Goal: Task Accomplishment & Management: Complete application form

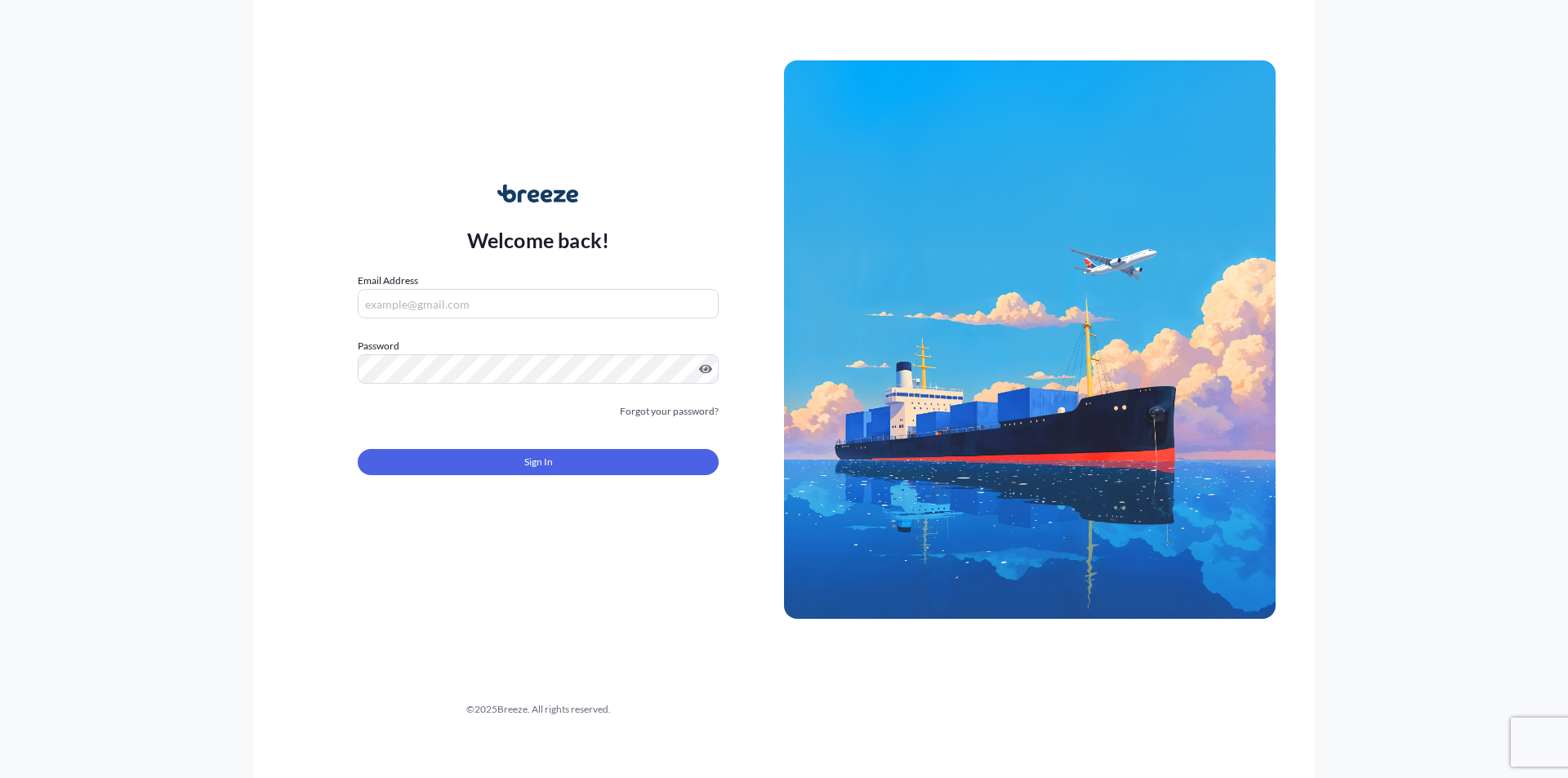
type input "[PERSON_NAME][EMAIL_ADDRESS][PERSON_NAME][DOMAIN_NAME]"
click at [463, 452] on button "Sign In" at bounding box center [538, 462] width 361 height 26
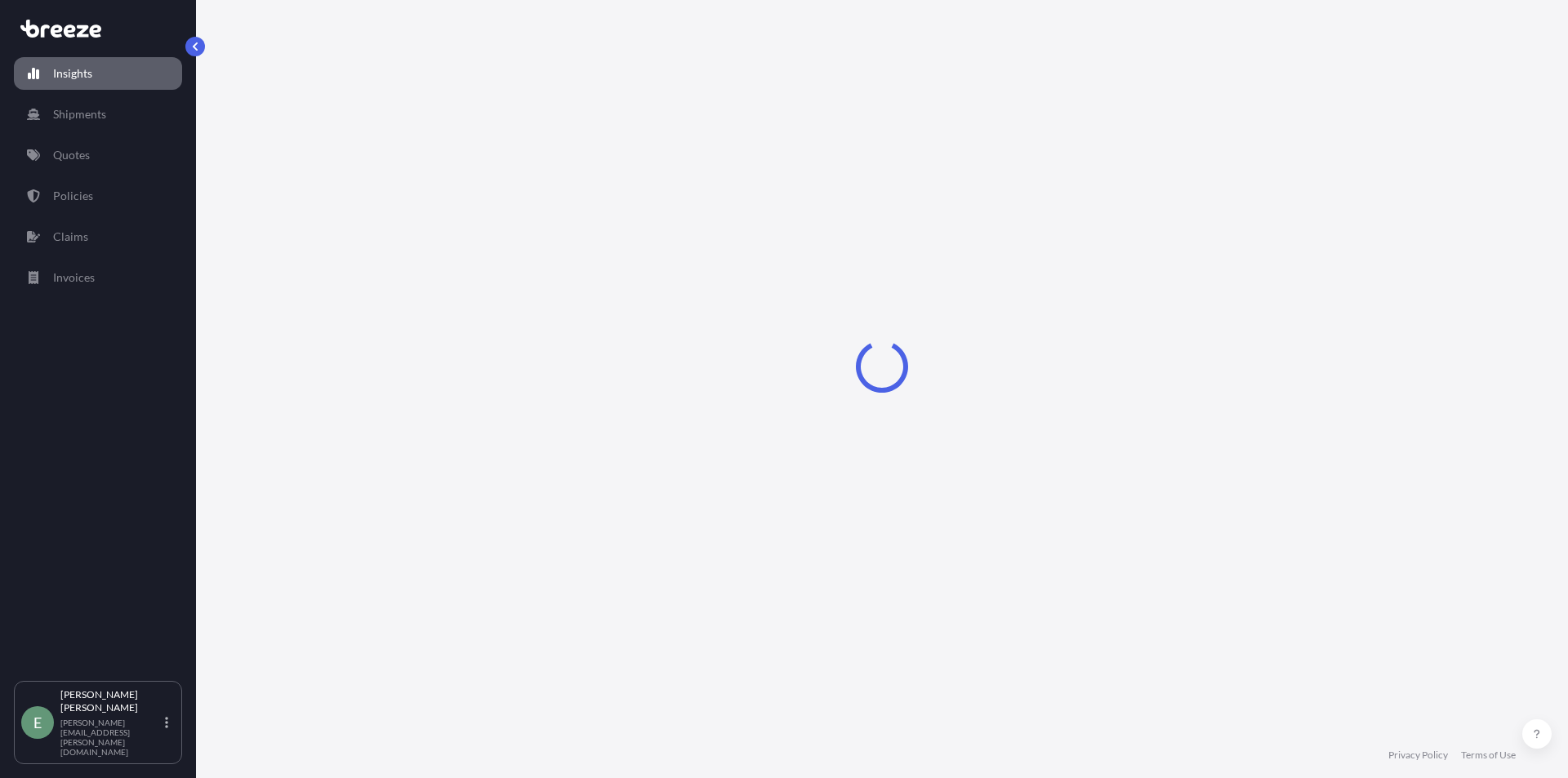
select select "2025"
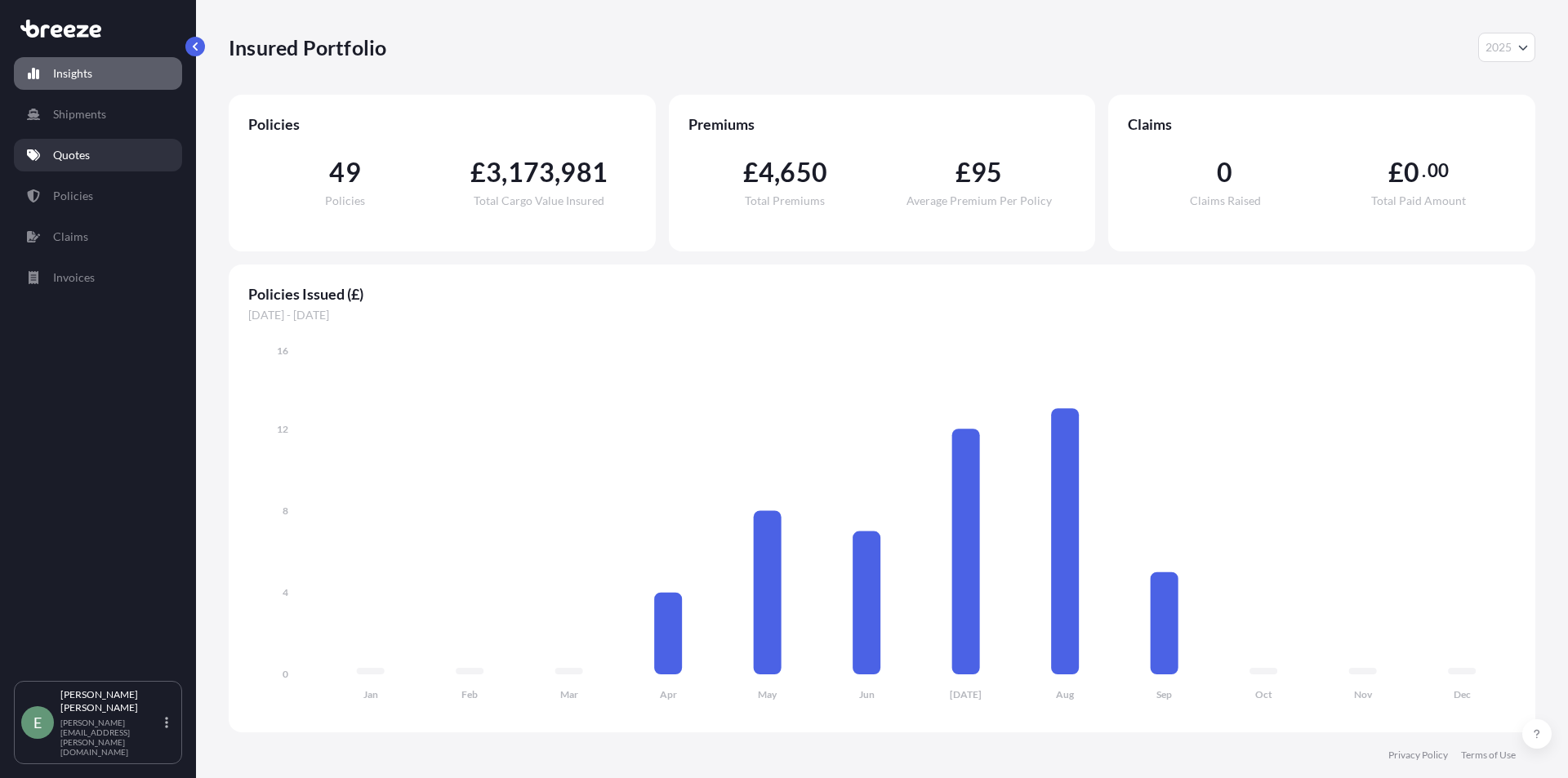
click at [105, 162] on link "Quotes" at bounding box center [98, 155] width 168 height 33
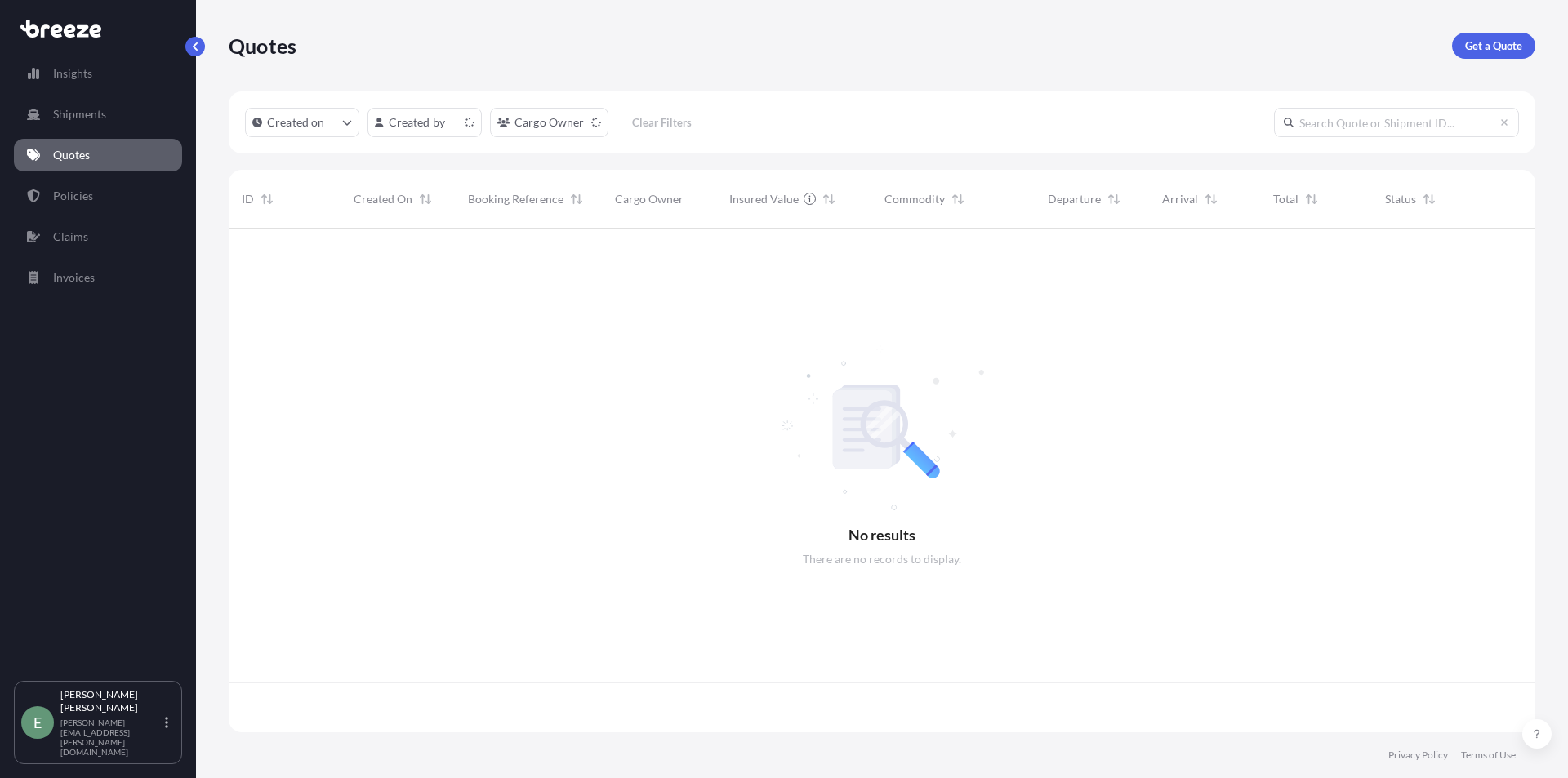
scroll to position [501, 1294]
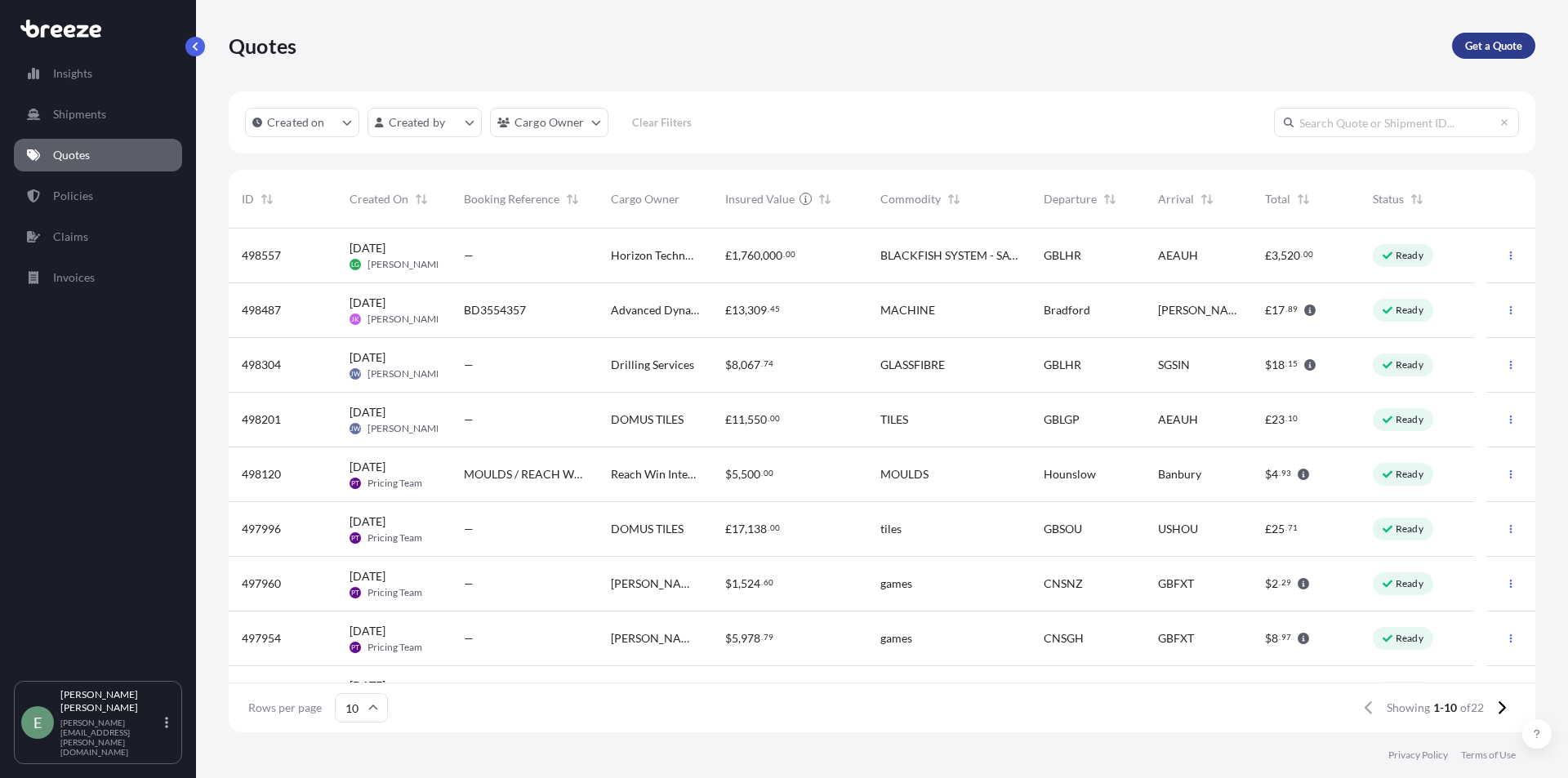
click at [1465, 47] on p "Get a Quote" at bounding box center [1493, 46] width 57 height 16
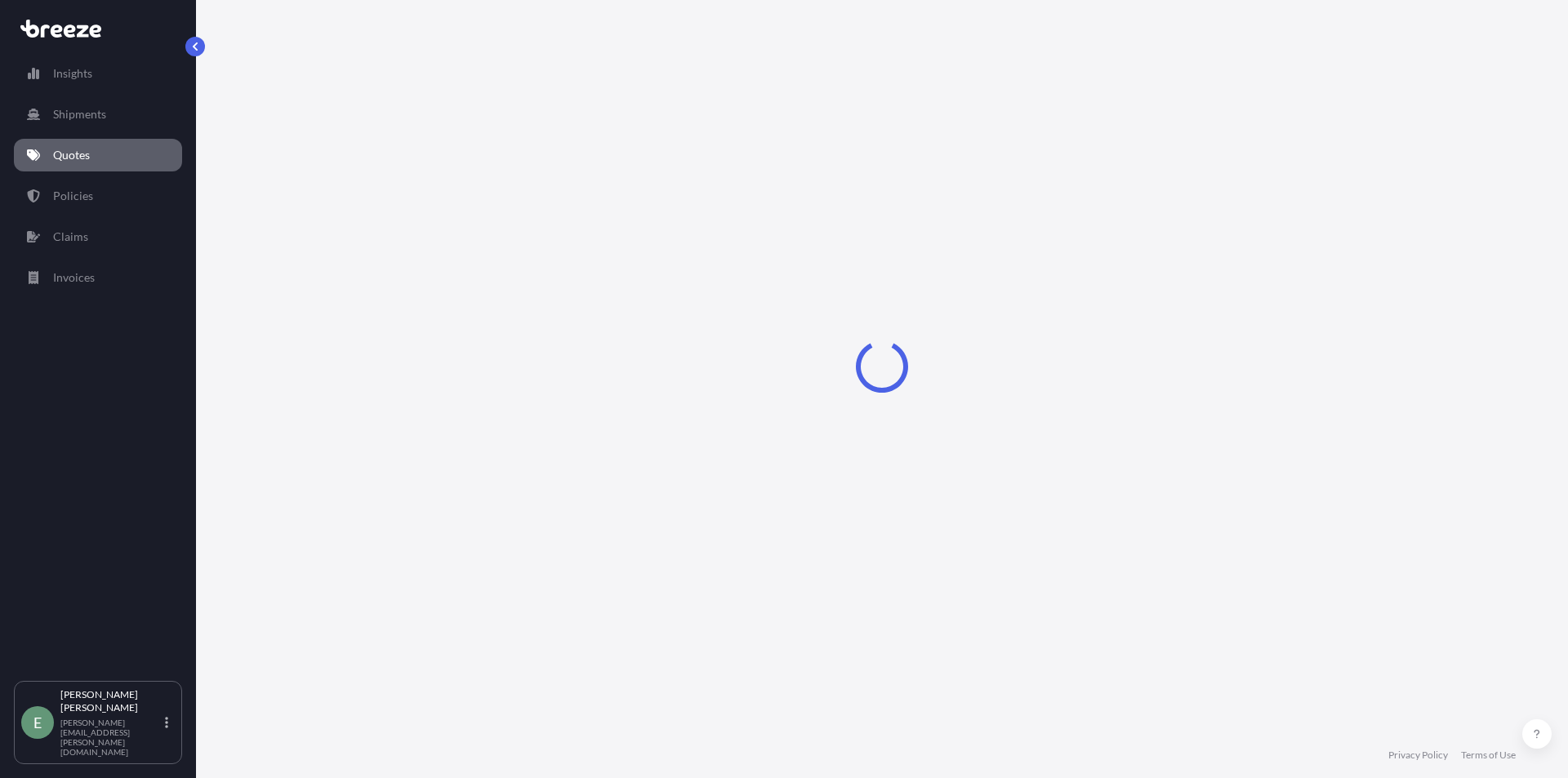
select select "Sea"
select select "1"
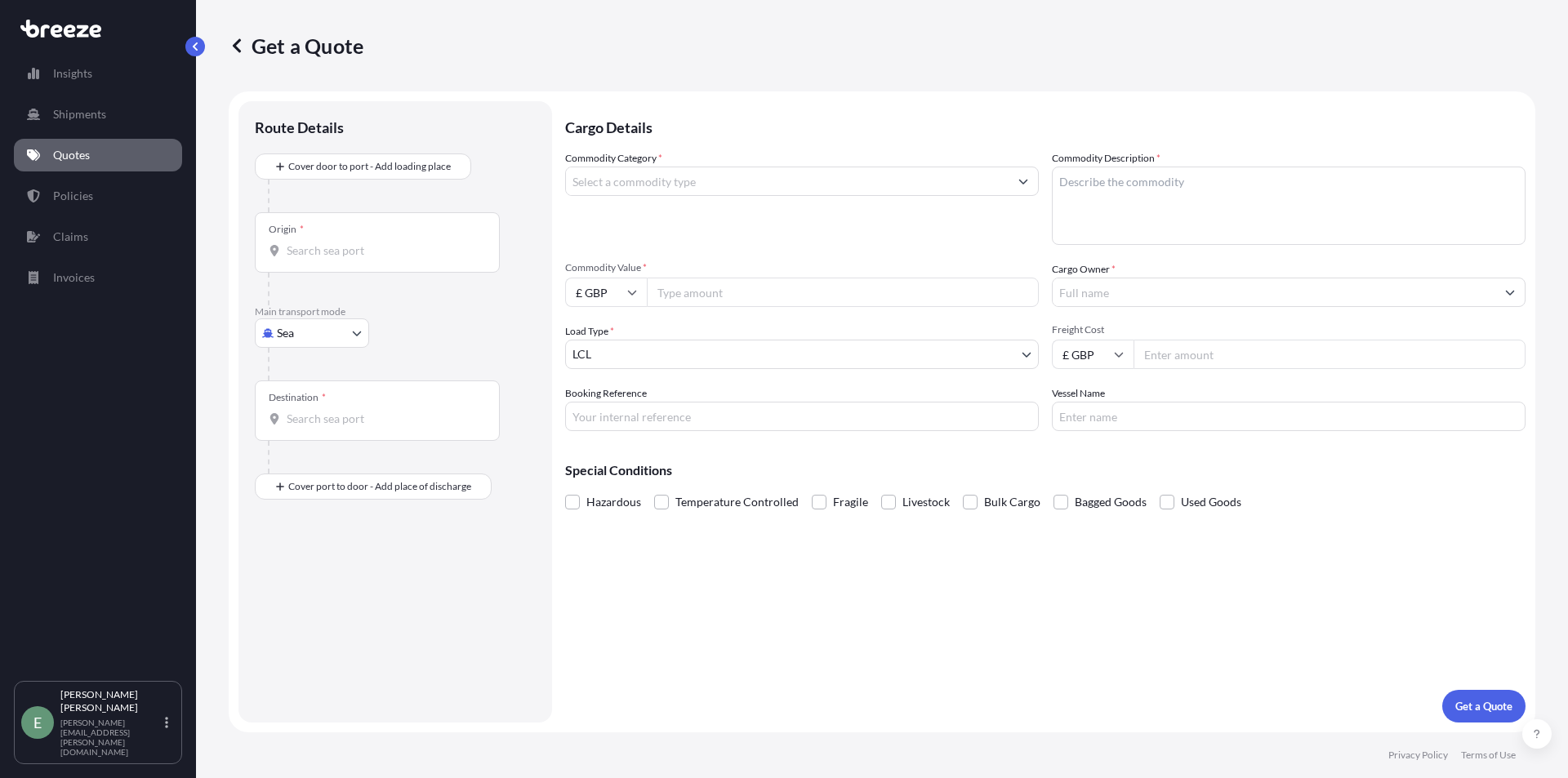
click at [398, 233] on div "Origin *" at bounding box center [377, 243] width 245 height 60
click at [398, 243] on input "Origin *" at bounding box center [382, 251] width 192 height 16
click at [397, 428] on div "Destination *" at bounding box center [377, 410] width 245 height 60
click at [397, 427] on input "Destination *" at bounding box center [382, 419] width 192 height 16
click at [773, 620] on div "Cargo Details Commodity Category * Commodity Description * Commodity Value * £ …" at bounding box center [1045, 411] width 961 height 621
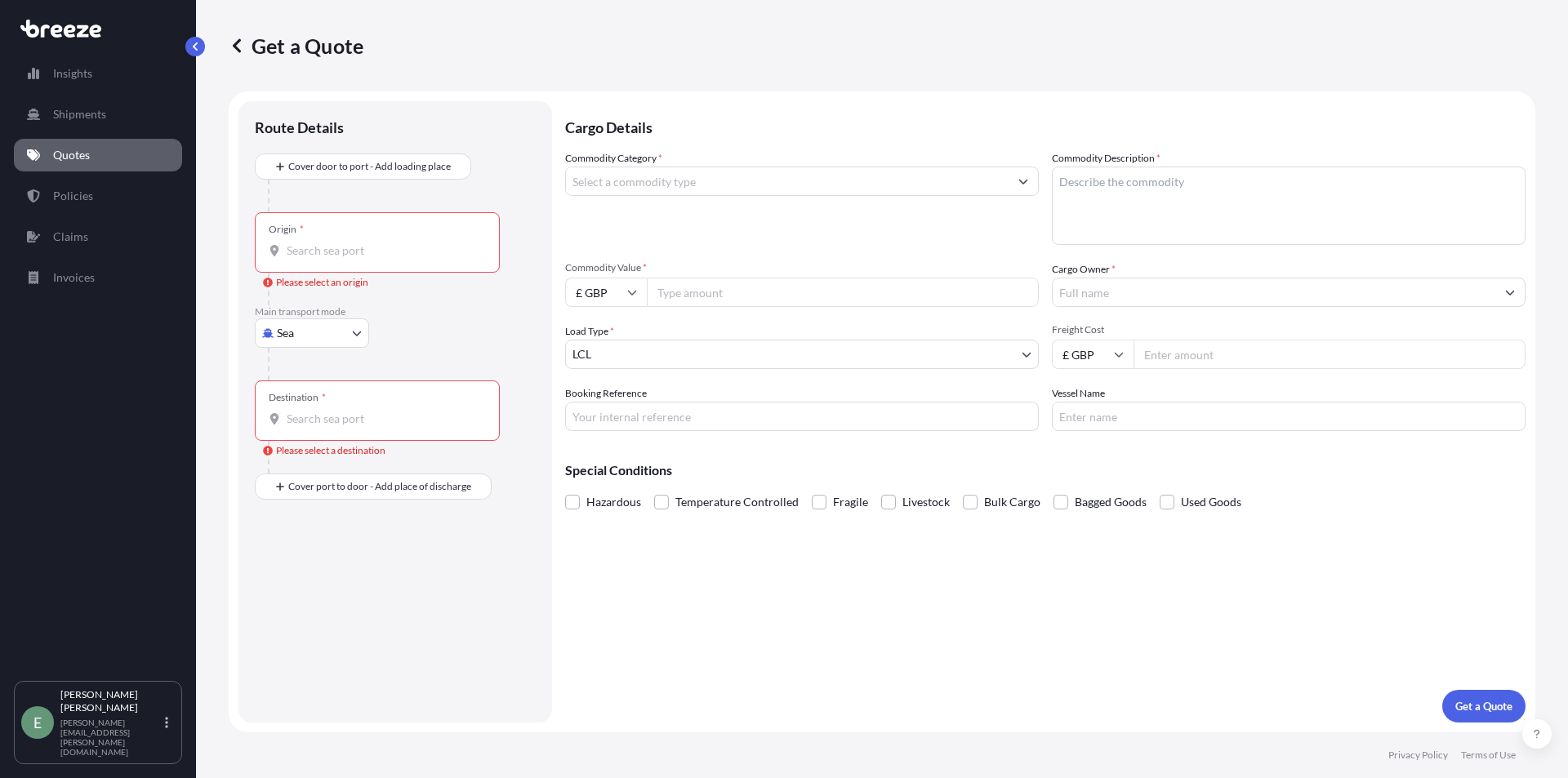
click at [690, 435] on div "Cargo Details Commodity Category * Commodity Description * Commodity Value * £ …" at bounding box center [1045, 411] width 961 height 621
click at [691, 426] on input "Booking Reference" at bounding box center [802, 416] width 473 height 29
click at [723, 298] on input "Commodity Value *" at bounding box center [843, 292] width 392 height 29
drag, startPoint x: 759, startPoint y: 159, endPoint x: 764, endPoint y: 165, distance: 7.8
click at [760, 159] on div "Commodity Category *" at bounding box center [802, 198] width 473 height 95
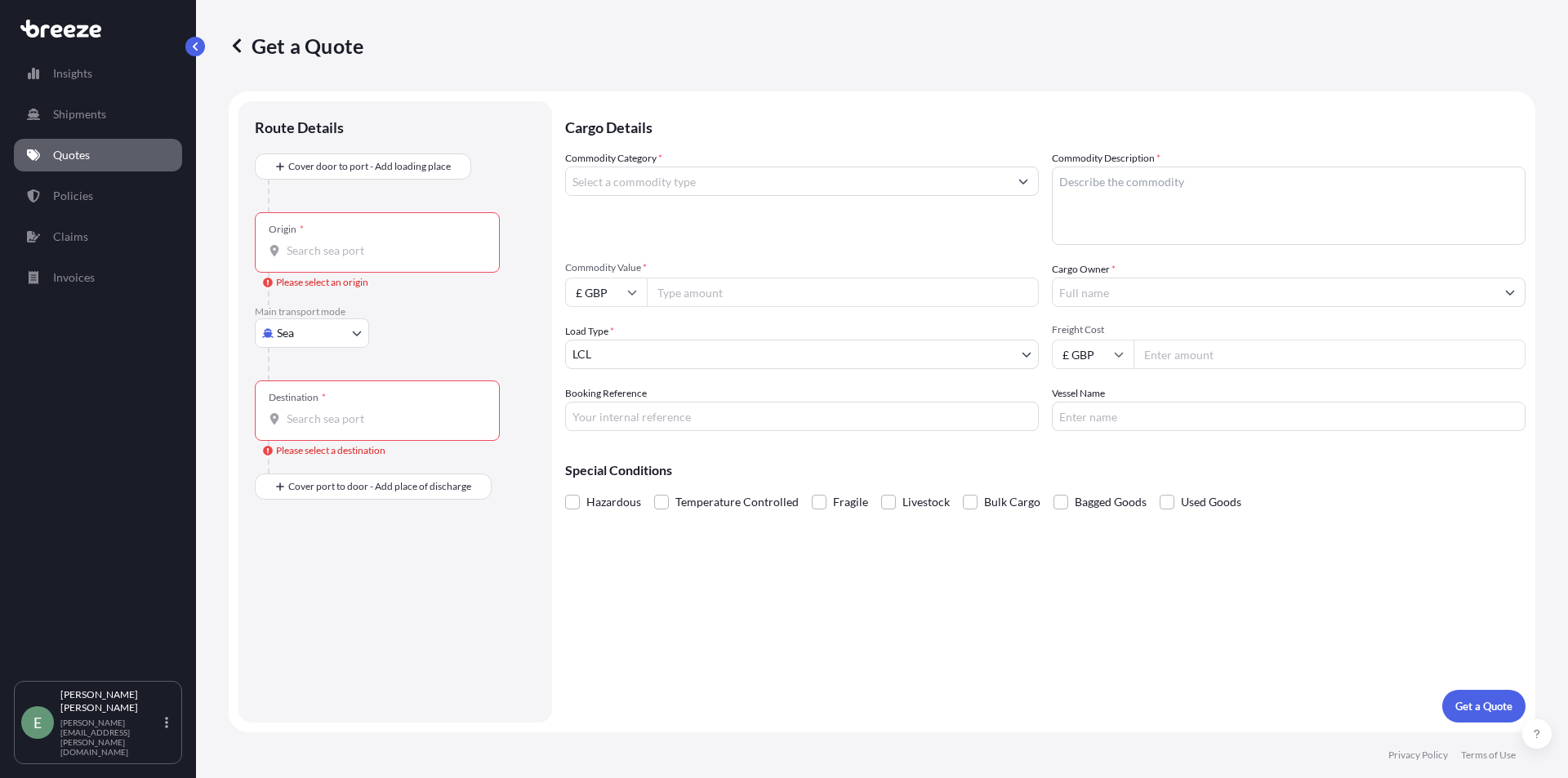
click at [775, 189] on input "Commodity Category *" at bounding box center [786, 182] width 442 height 29
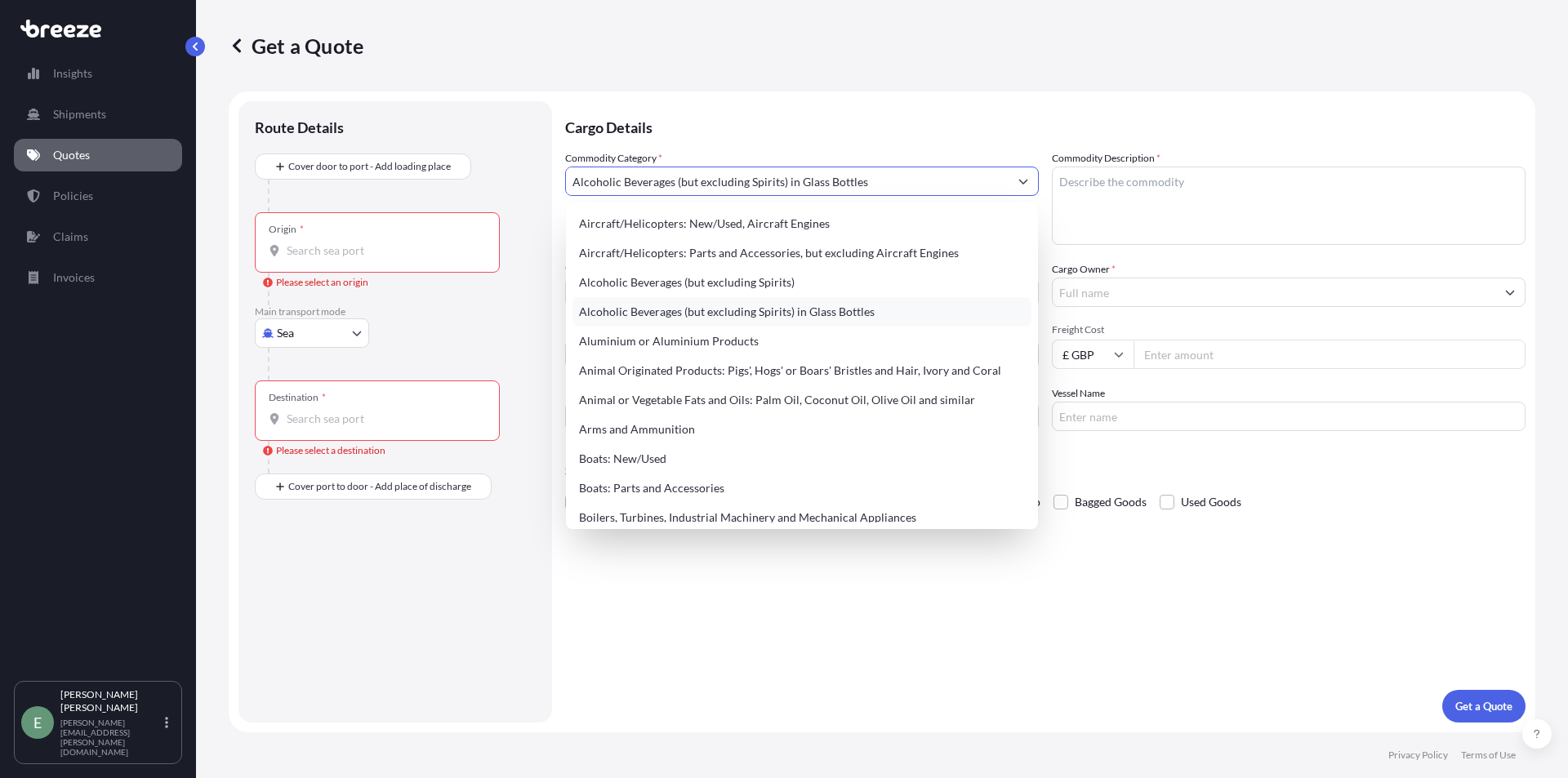
type input "Alcoholic Beverages (but excluding Spirits) in Glass Bottles"
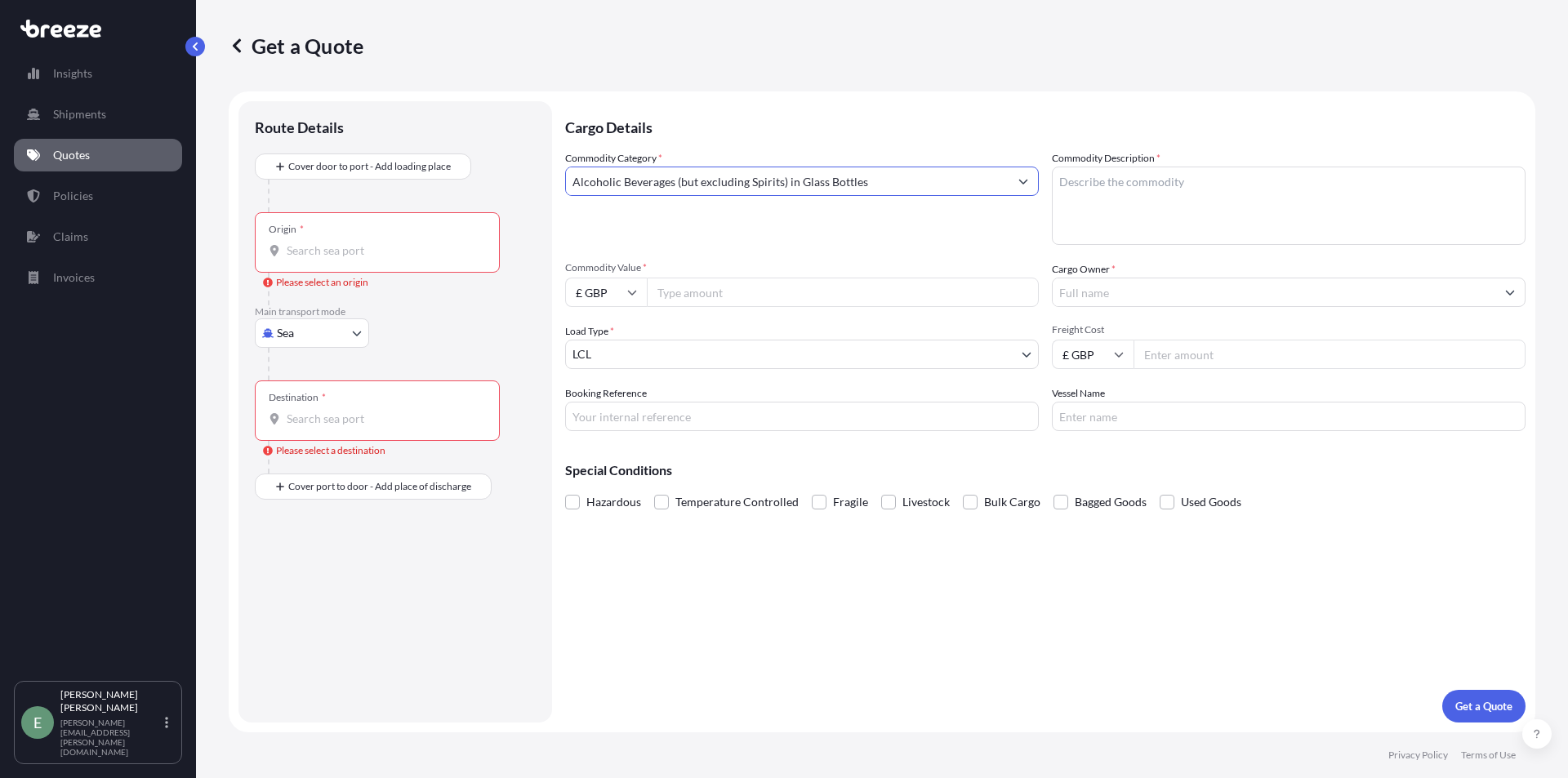
click at [630, 296] on div "£ GBP" at bounding box center [607, 292] width 82 height 29
click at [609, 339] on div "€ EUR" at bounding box center [606, 337] width 68 height 31
type input "€ EUR"
click at [717, 245] on div "Commodity Category * Alcoholic Beverages (but excluding Spirits) in Glass Bottl…" at bounding box center [1045, 291] width 961 height 281
click at [712, 296] on input "Commodity Value *" at bounding box center [843, 292] width 392 height 29
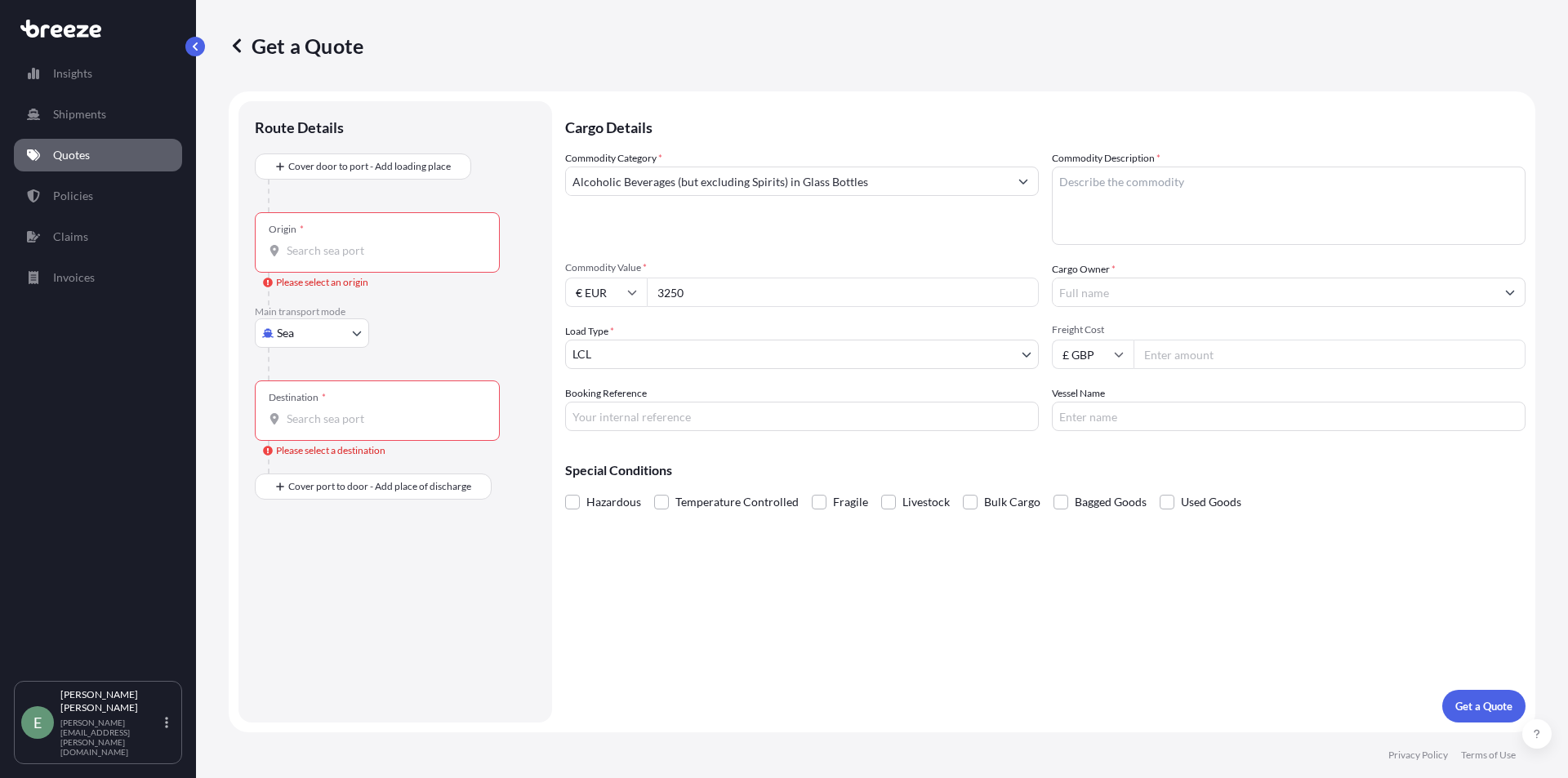
type input "3250"
click at [1094, 296] on input "Cargo Owner *" at bounding box center [1273, 292] width 442 height 29
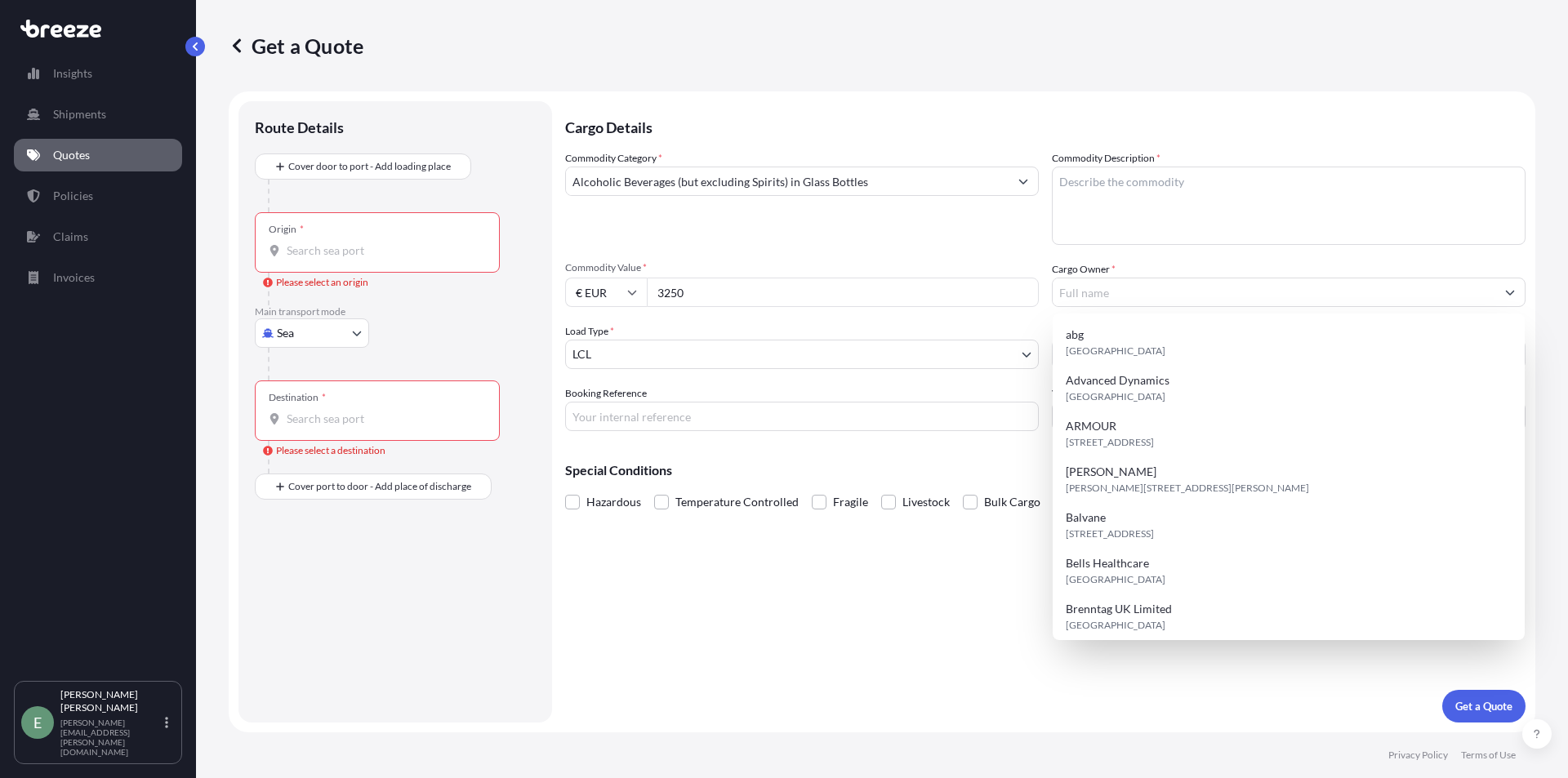
click at [982, 233] on div "Commodity Category * Alcoholic Beverages (but excluding Spirits) in Glass Bottl…" at bounding box center [802, 198] width 473 height 95
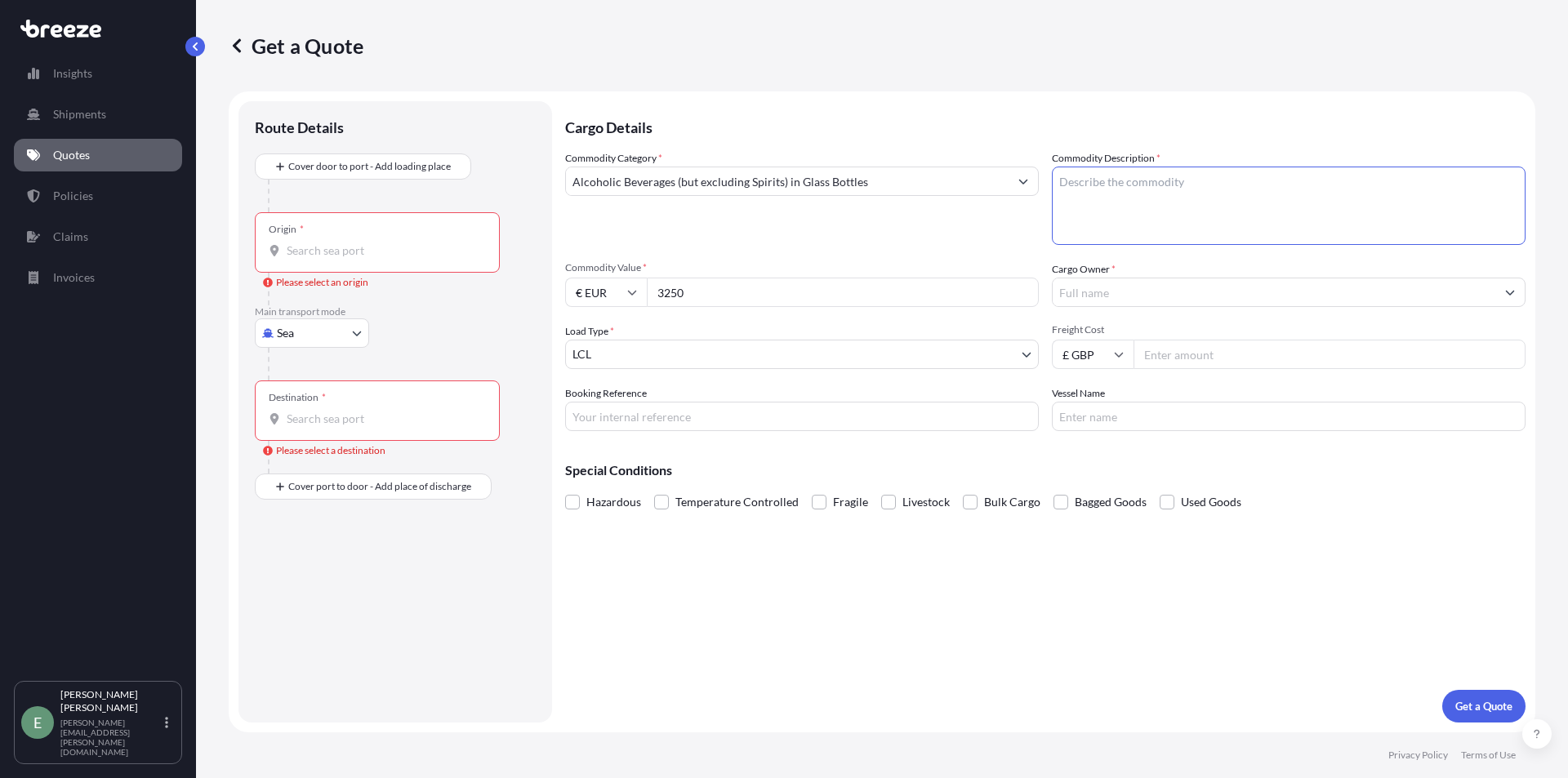
click at [1107, 181] on textarea "Commodity Description *" at bounding box center [1288, 206] width 473 height 78
click at [1100, 186] on textarea "Commodity Description *" at bounding box center [1288, 206] width 473 height 78
type textarea "clothing"
click at [317, 332] on body "Insights Shipments Quotes Policies Claims Invoices E [PERSON_NAME] [PERSON_NAME…" at bounding box center [784, 389] width 1568 height 778
click at [305, 438] on span "Road" at bounding box center [298, 434] width 26 height 16
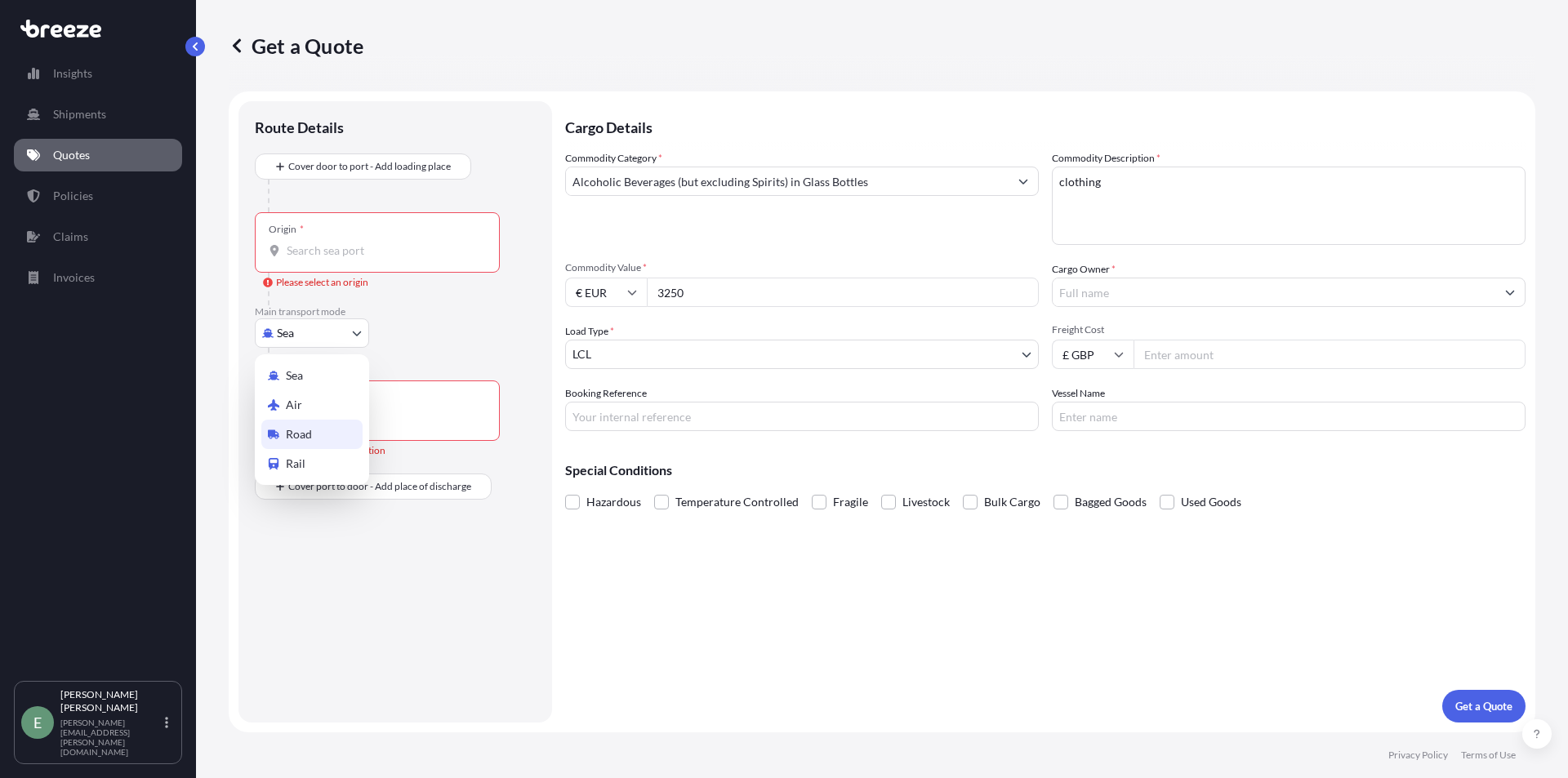
select select "Road"
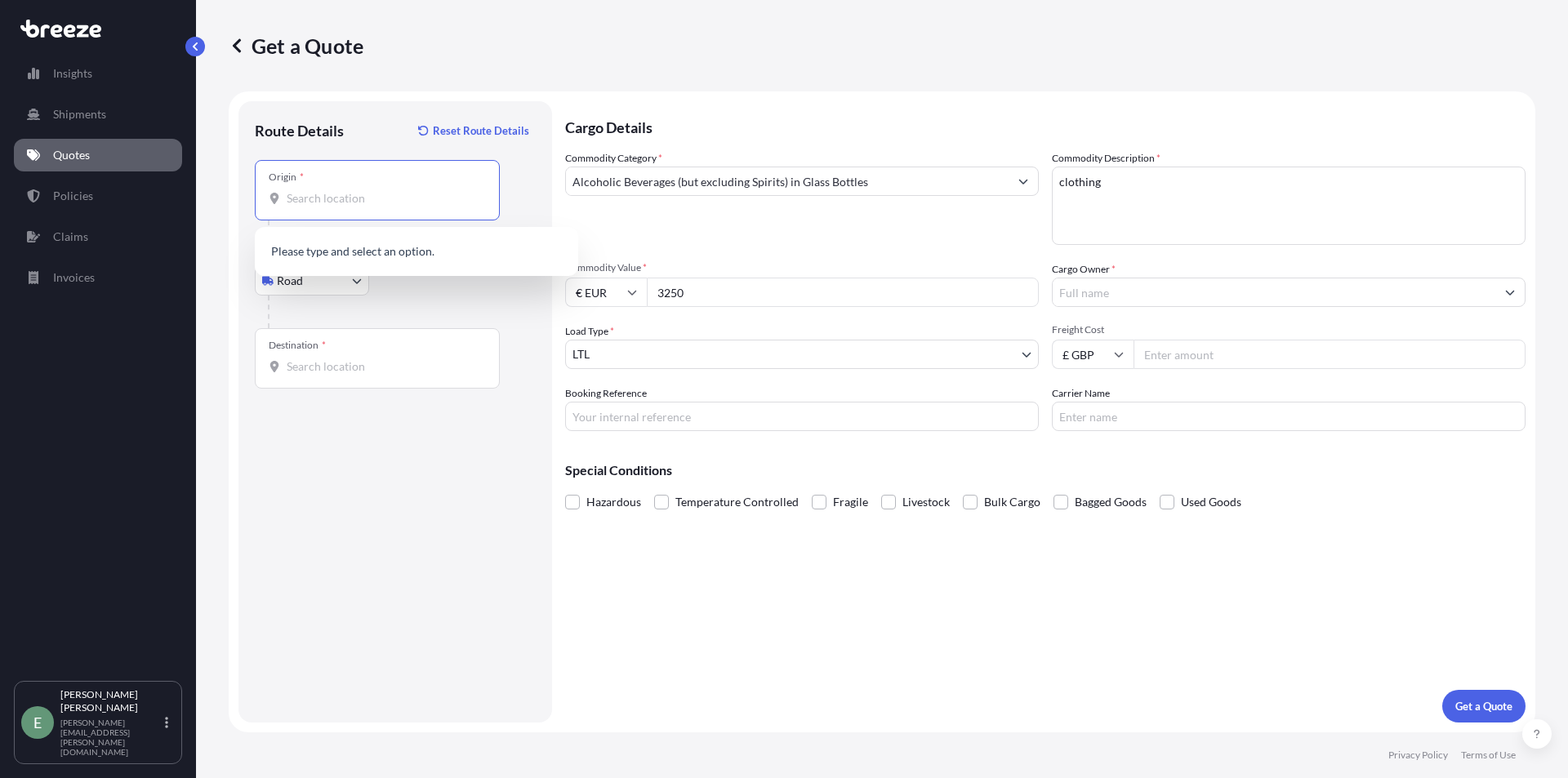
click at [343, 200] on input "Origin *" at bounding box center [382, 199] width 192 height 16
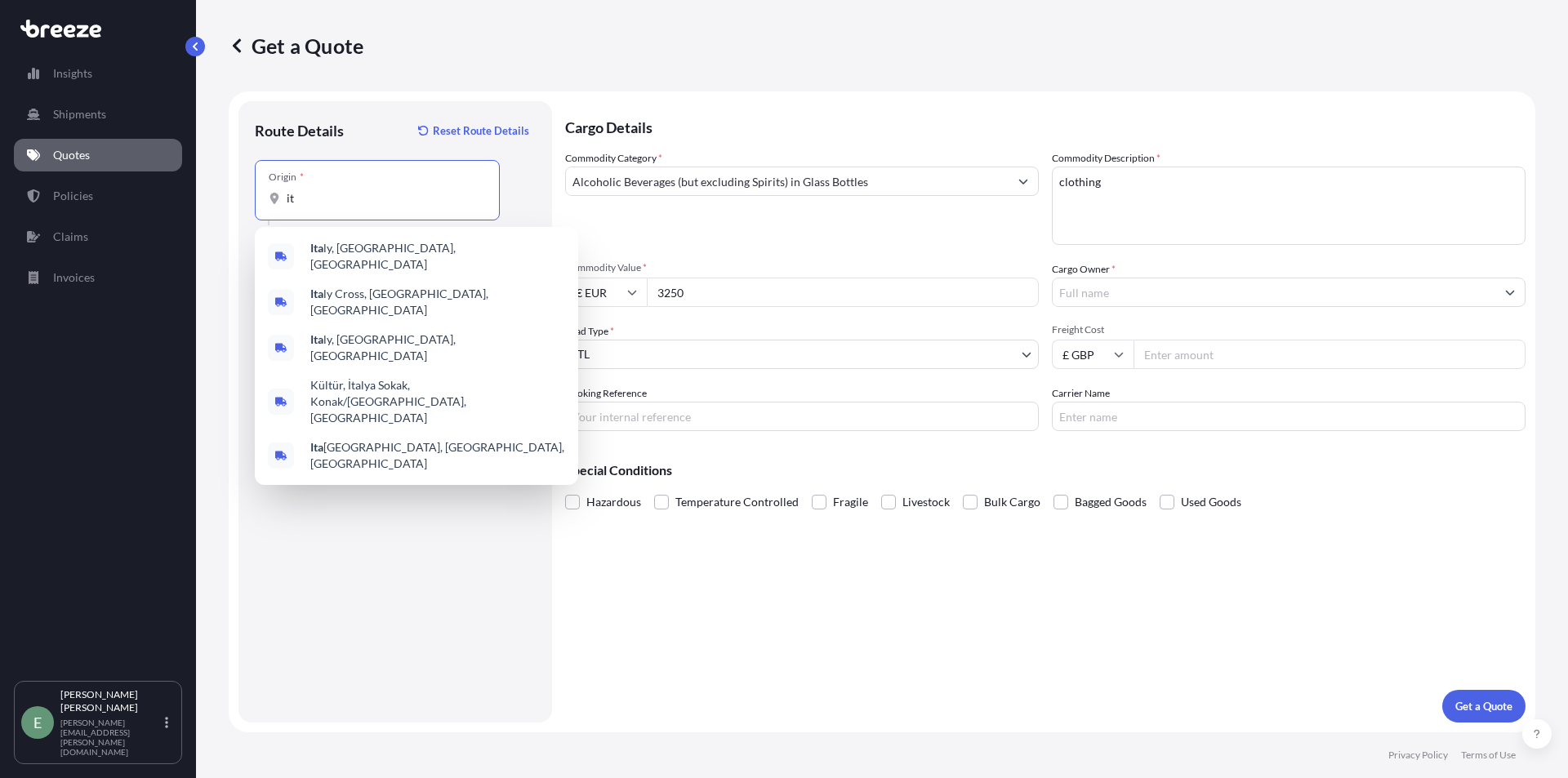
type input "i"
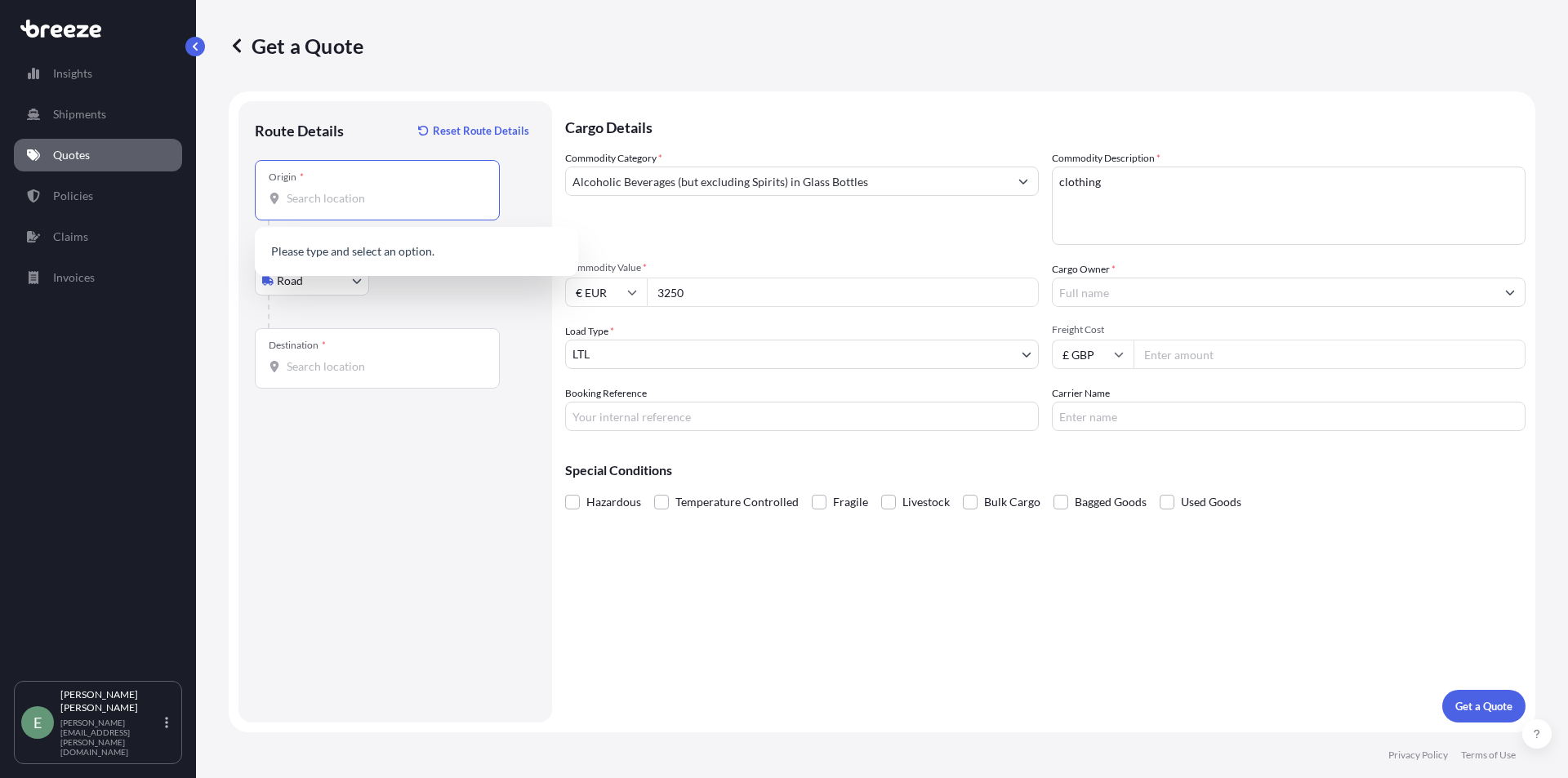
click at [345, 368] on input "Destination *" at bounding box center [382, 367] width 192 height 16
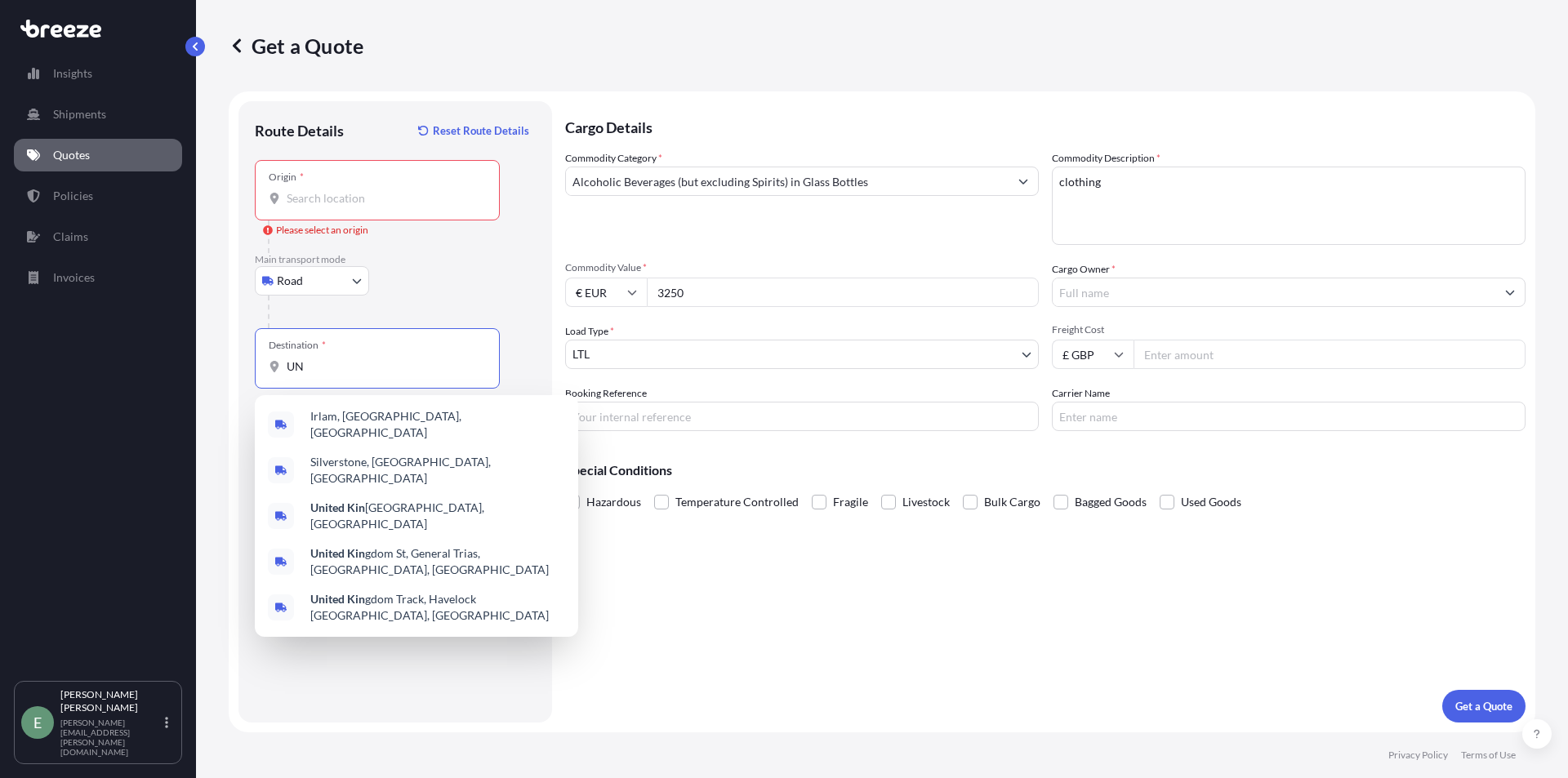
type input "U"
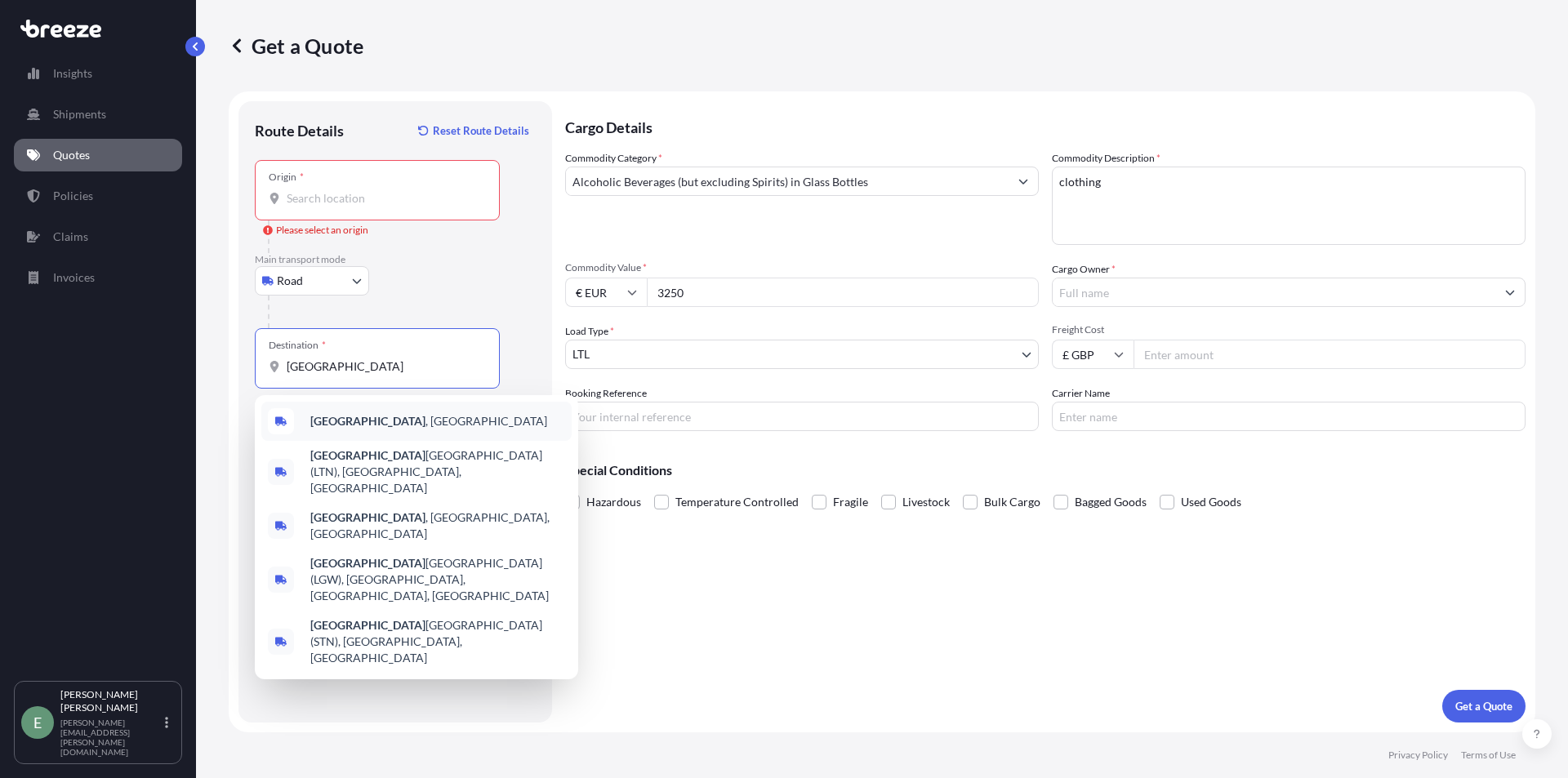
click at [392, 430] on div "[GEOGRAPHIC_DATA] , [GEOGRAPHIC_DATA]" at bounding box center [416, 420] width 310 height 39
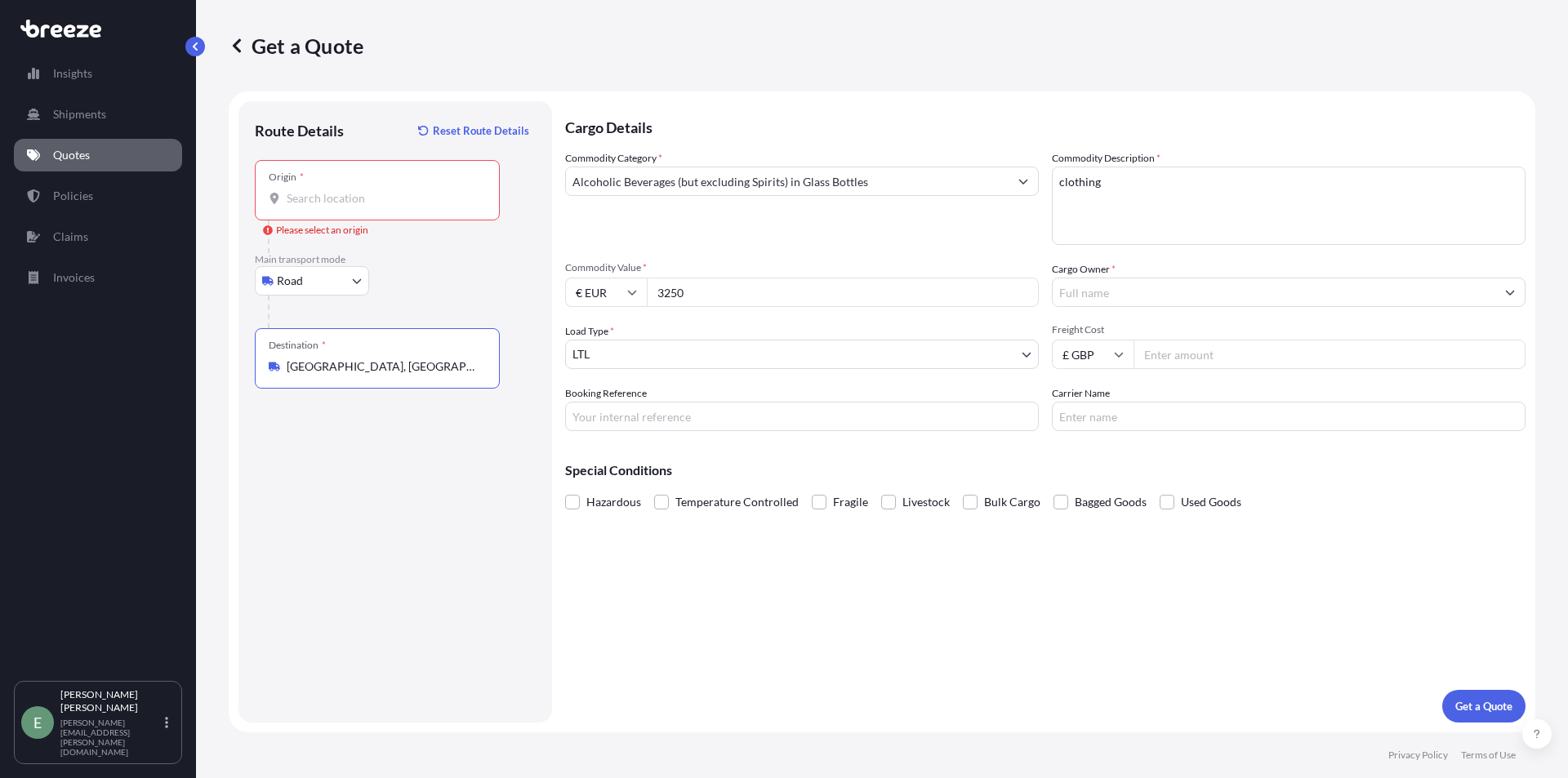
type input "[GEOGRAPHIC_DATA], [GEOGRAPHIC_DATA]"
click at [357, 204] on input "Origin * Please select an origin" at bounding box center [382, 199] width 192 height 16
click at [356, 212] on div "Origin *" at bounding box center [377, 190] width 245 height 60
click at [356, 206] on input "Origin * Please select an origin" at bounding box center [382, 199] width 192 height 16
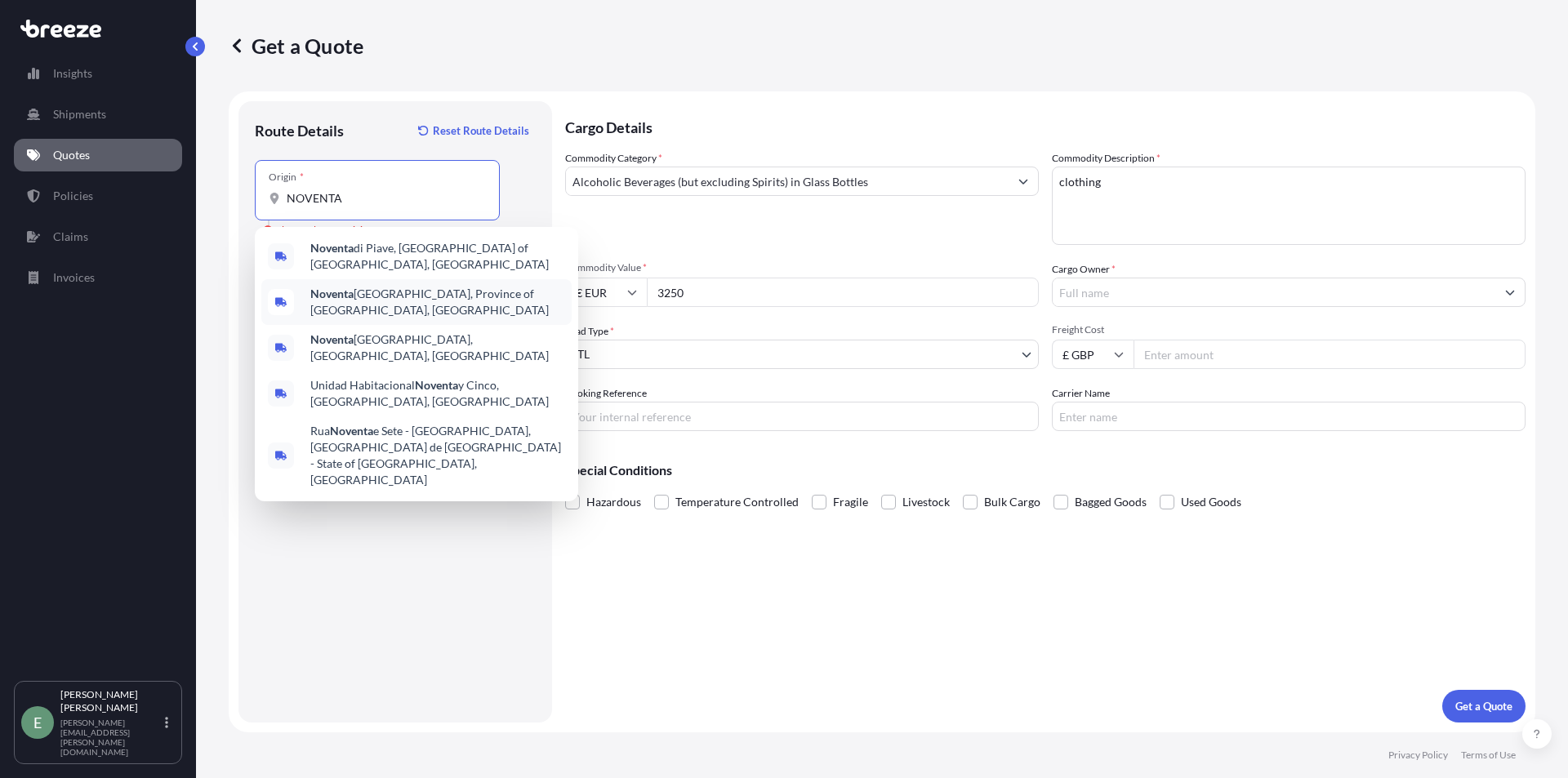
click at [393, 288] on span "[GEOGRAPHIC_DATA], Province of [GEOGRAPHIC_DATA], [GEOGRAPHIC_DATA]" at bounding box center [437, 302] width 254 height 33
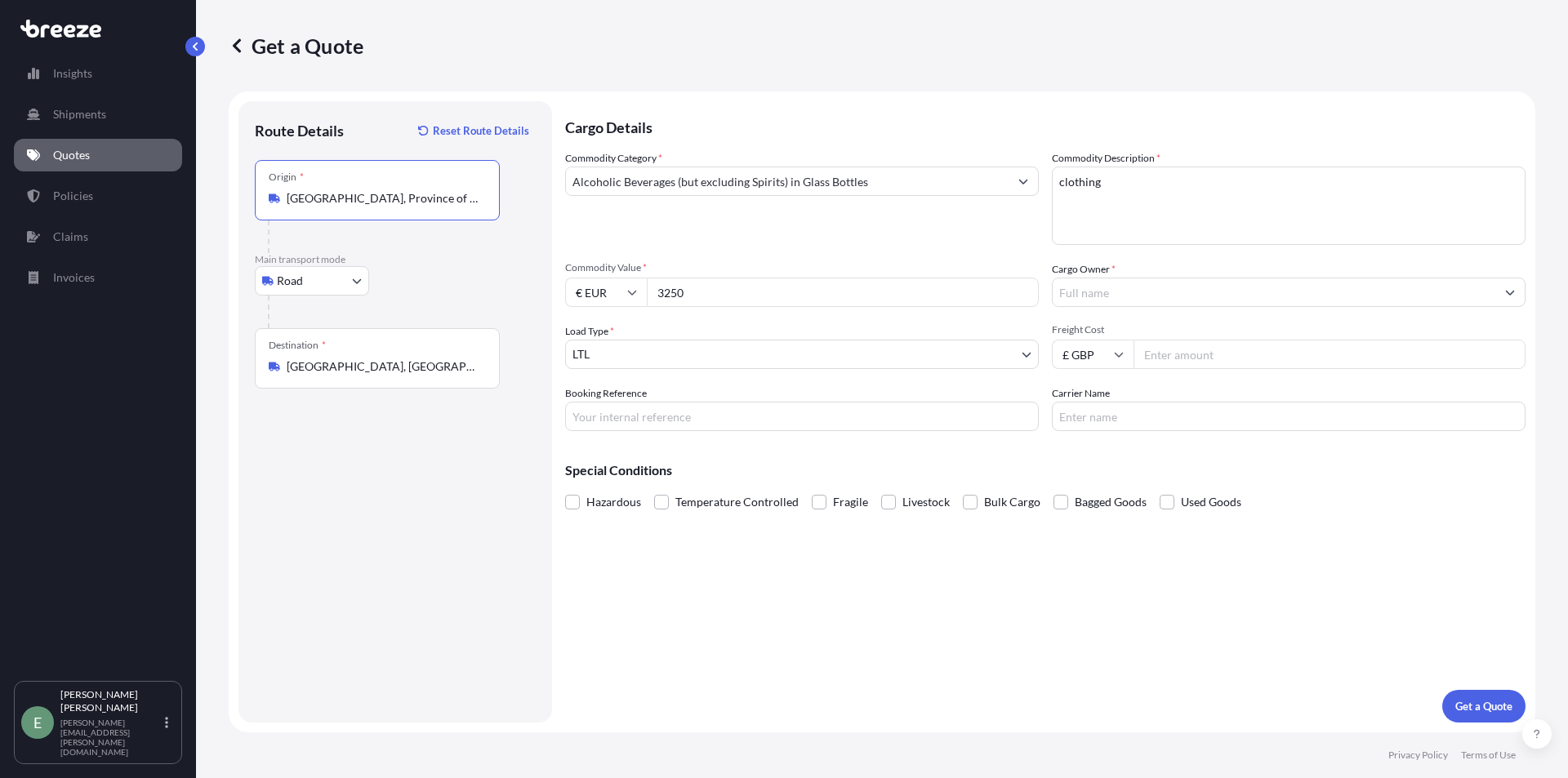
type input "[GEOGRAPHIC_DATA], Province of [GEOGRAPHIC_DATA], [GEOGRAPHIC_DATA]"
click at [683, 358] on body "Insights Shipments Quotes Policies Claims Invoices E [PERSON_NAME] [PERSON_NAME…" at bounding box center [784, 389] width 1568 height 778
click at [820, 197] on div "Commodity Category * Alcoholic Beverages (but excluding Spirits) in Glass Bottl…" at bounding box center [802, 198] width 473 height 95
click at [820, 192] on input "Alcoholic Beverages (but excluding Spirits) in Glass Bottles" at bounding box center [786, 182] width 442 height 29
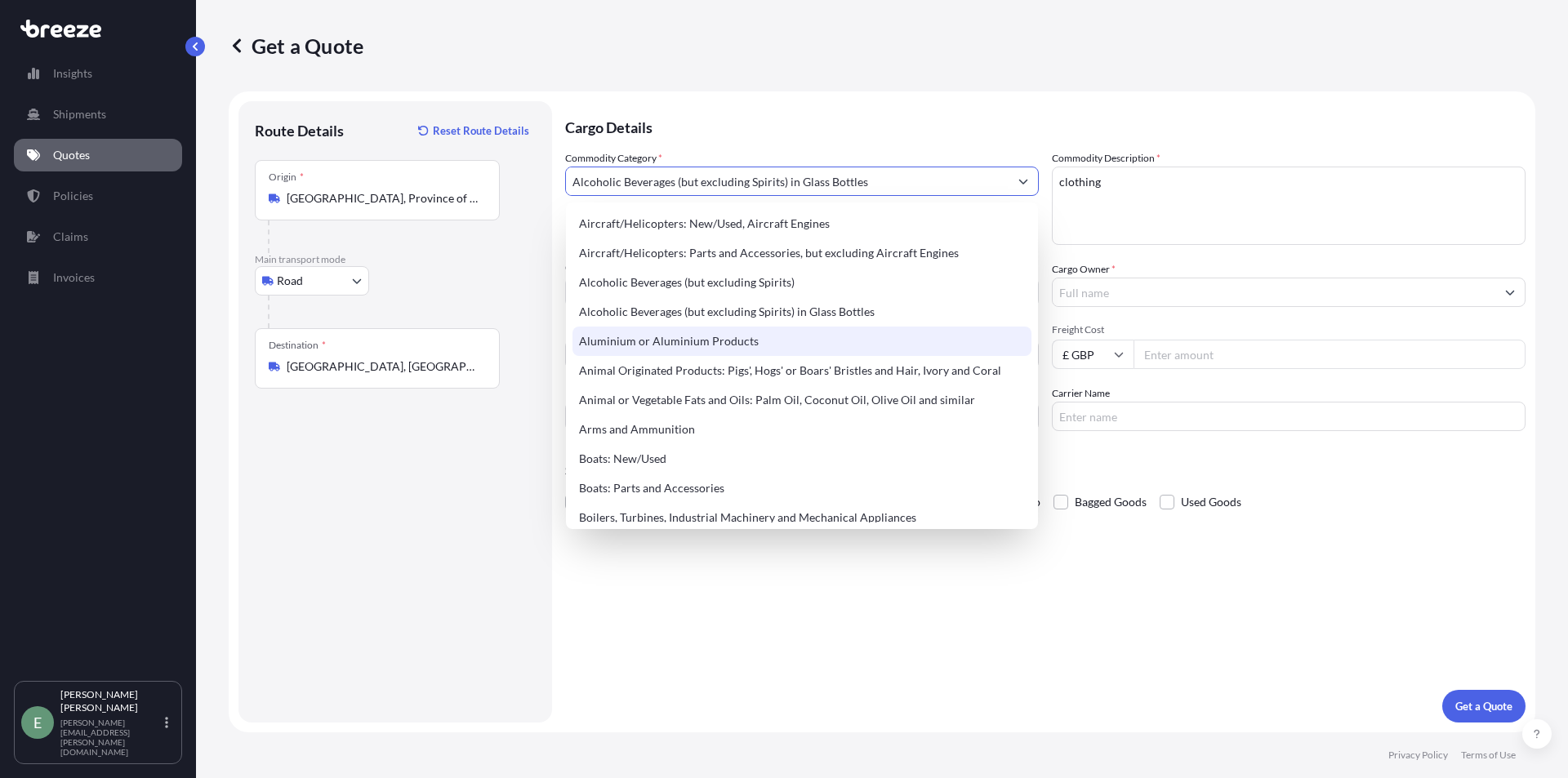
click at [836, 183] on input "Alcoholic Beverages (but excluding Spirits) in Glass Bottles" at bounding box center [786, 182] width 442 height 29
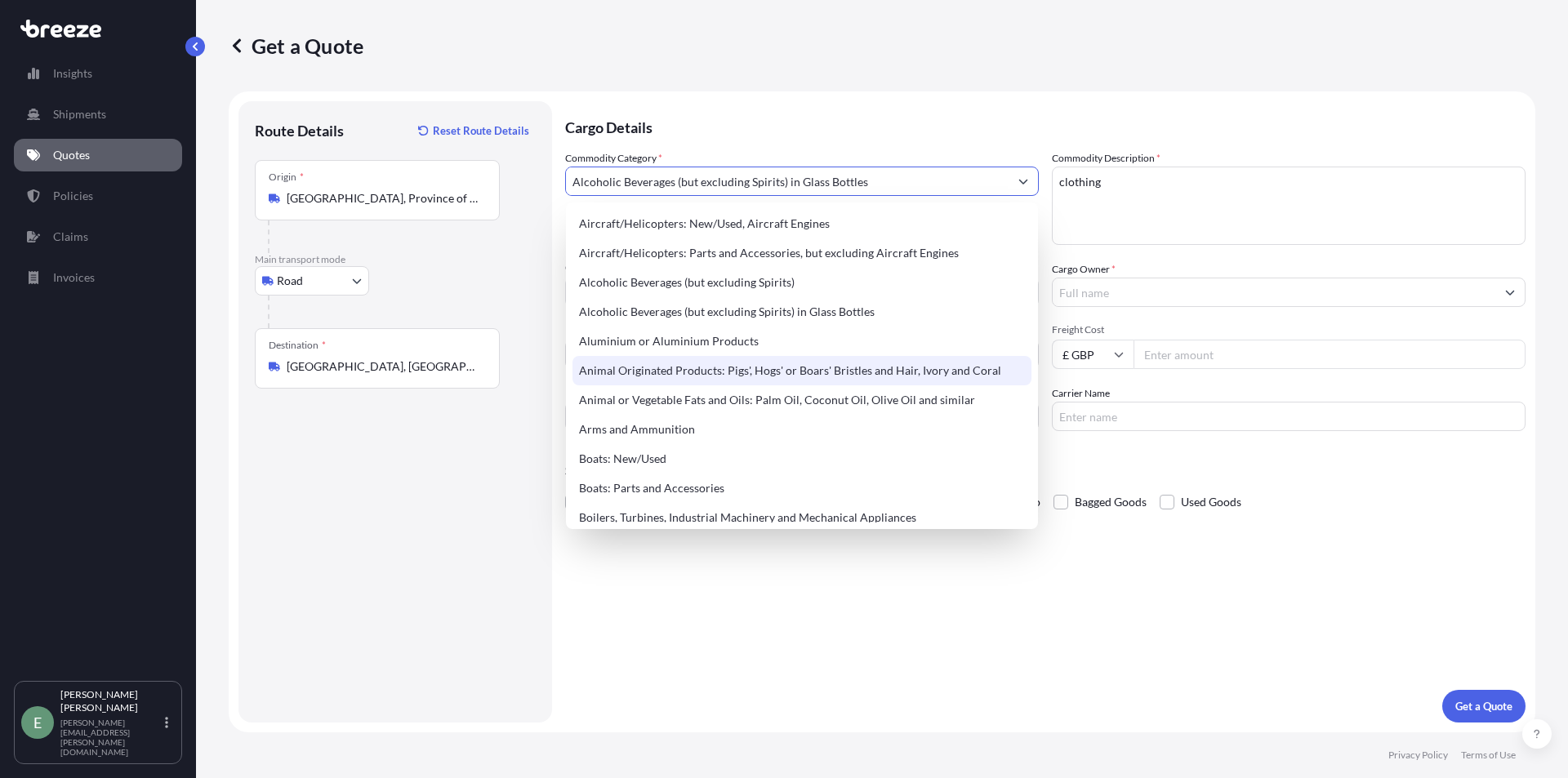
scroll to position [409, 0]
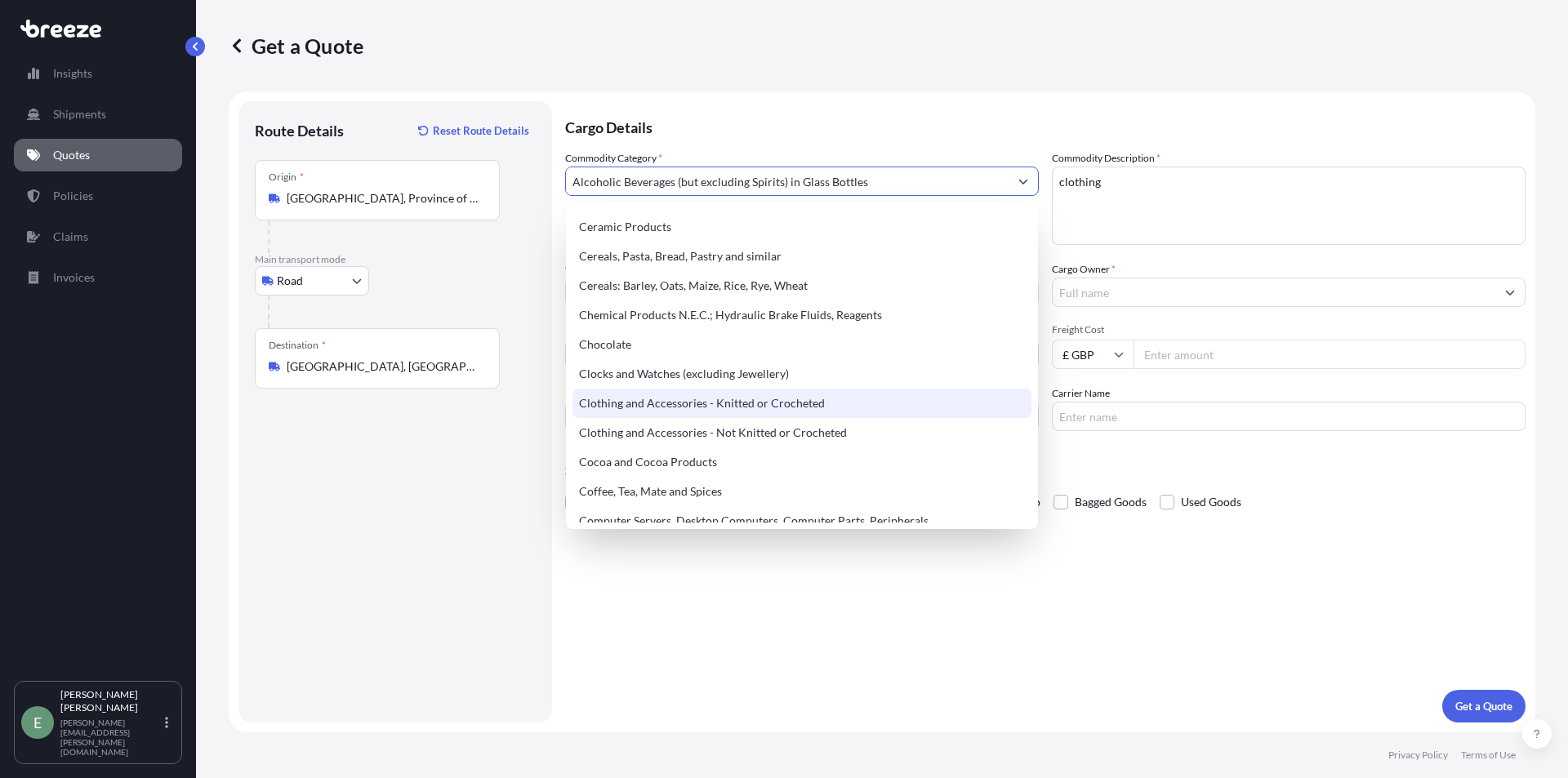
click at [763, 403] on div "Clothing and Accessories - Knitted or Crocheted" at bounding box center [802, 403] width 459 height 29
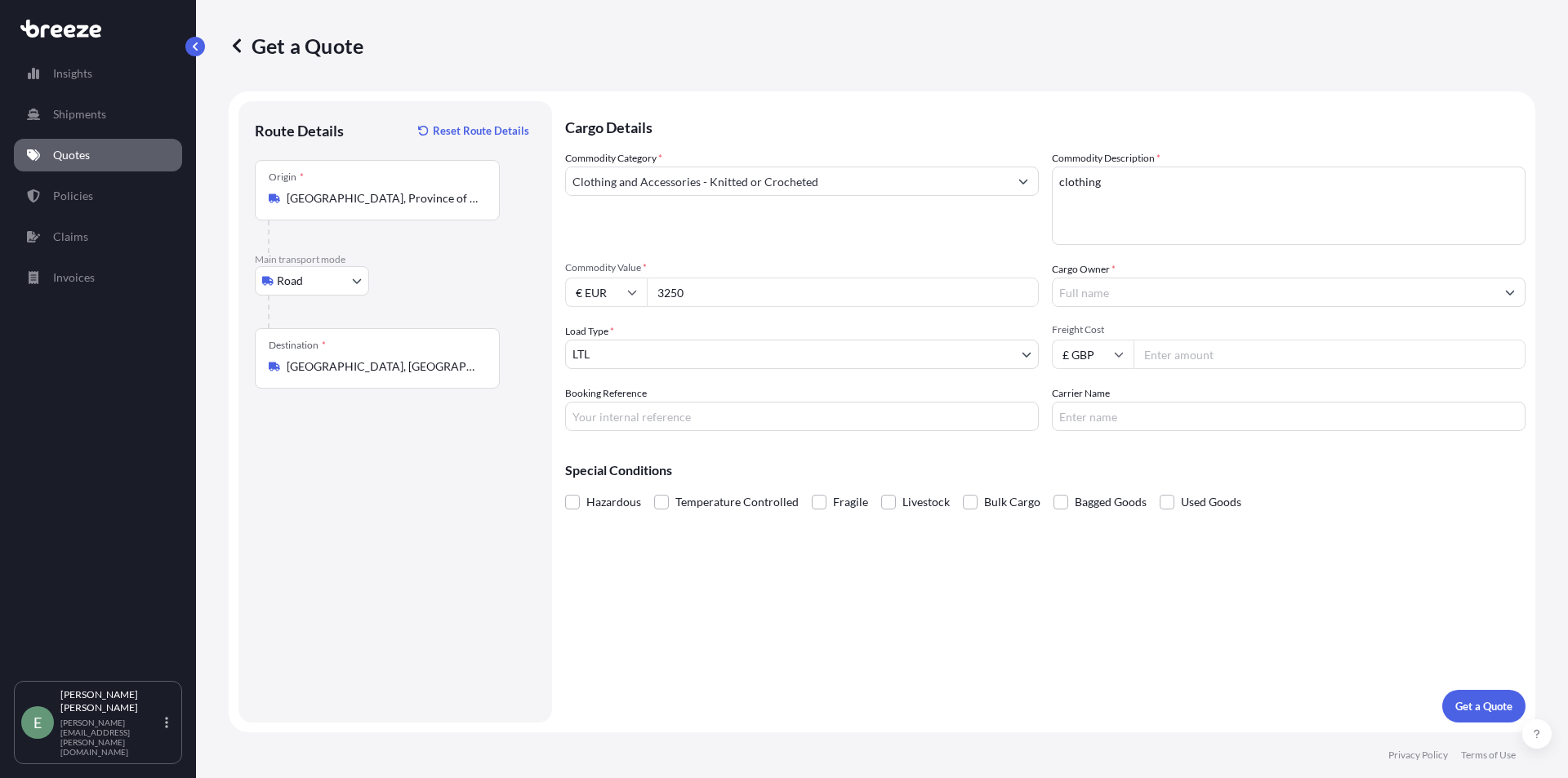
click at [793, 183] on input "Clothing and Accessories - Knitted or Crocheted" at bounding box center [786, 182] width 442 height 29
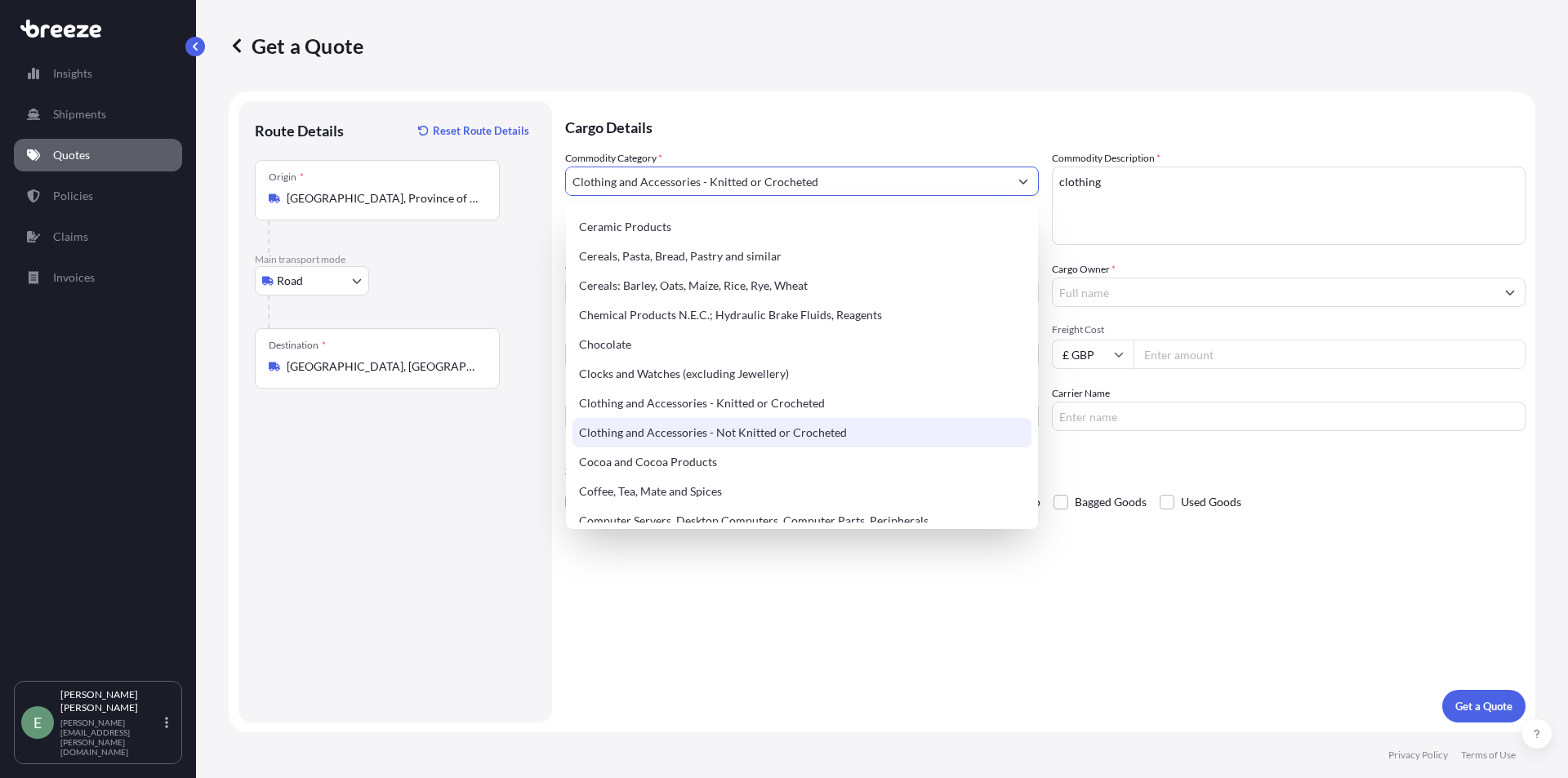
click at [788, 439] on div "Clothing and Accessories - Not Knitted or Crocheted" at bounding box center [802, 432] width 459 height 29
type input "Clothing and Accessories - Not Knitted or Crocheted"
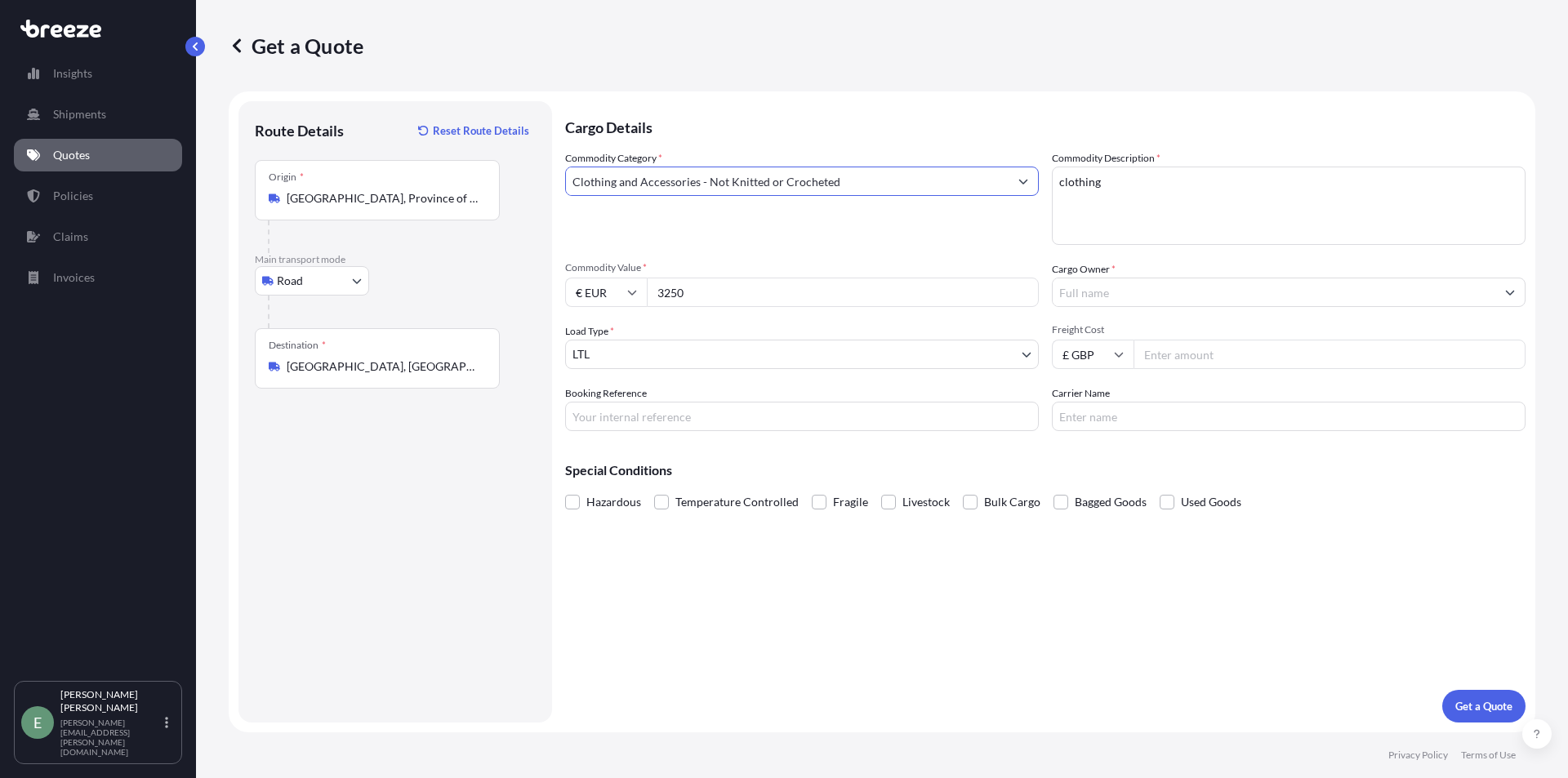
click at [1173, 306] on input "Cargo Owner *" at bounding box center [1273, 292] width 442 height 29
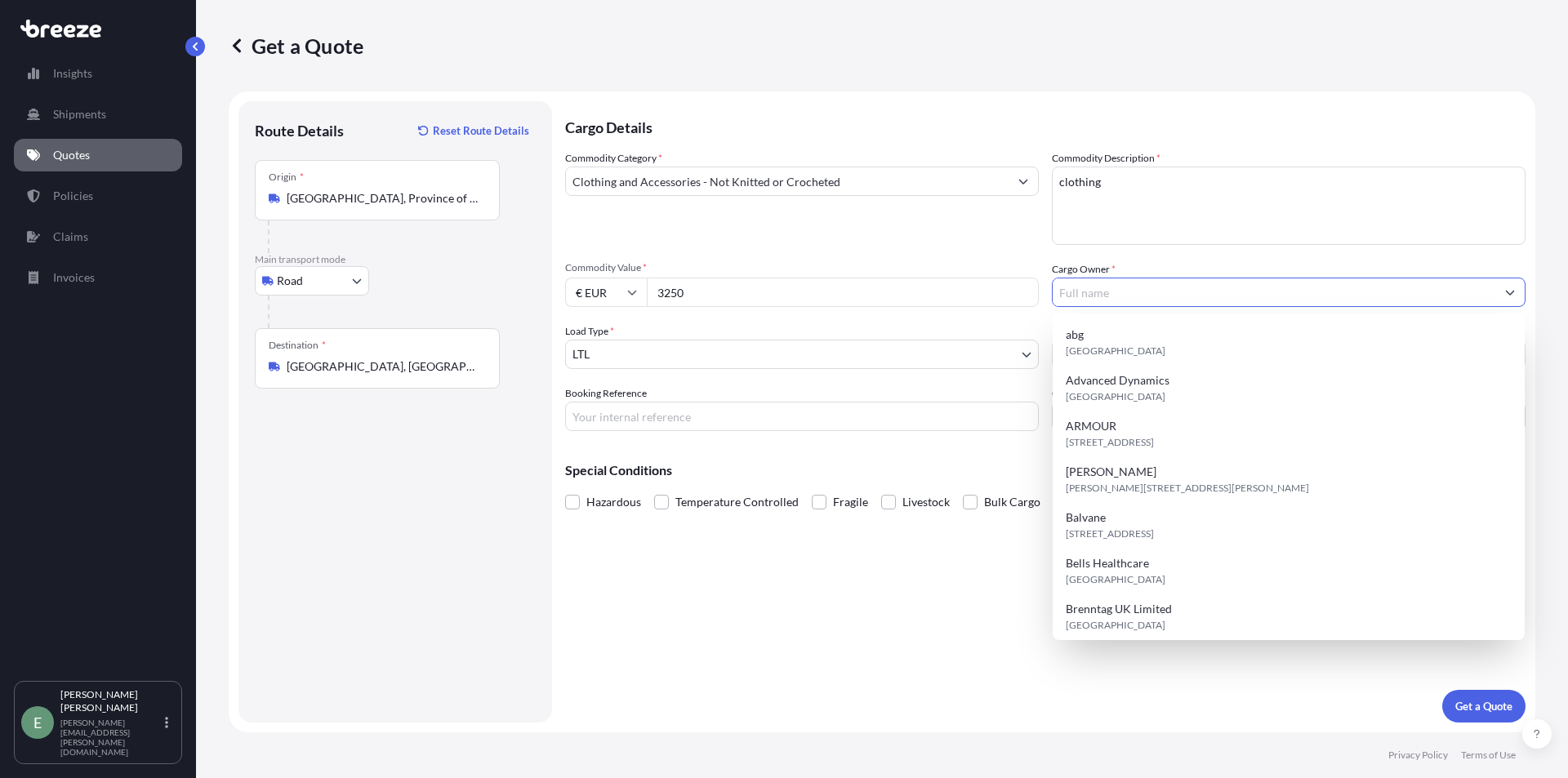
click at [1185, 216] on textarea "clothing" at bounding box center [1288, 206] width 473 height 78
click at [1178, 288] on input "Cargo Owner *" at bounding box center [1273, 292] width 442 height 29
click at [1178, 228] on textarea "clothing" at bounding box center [1288, 206] width 473 height 78
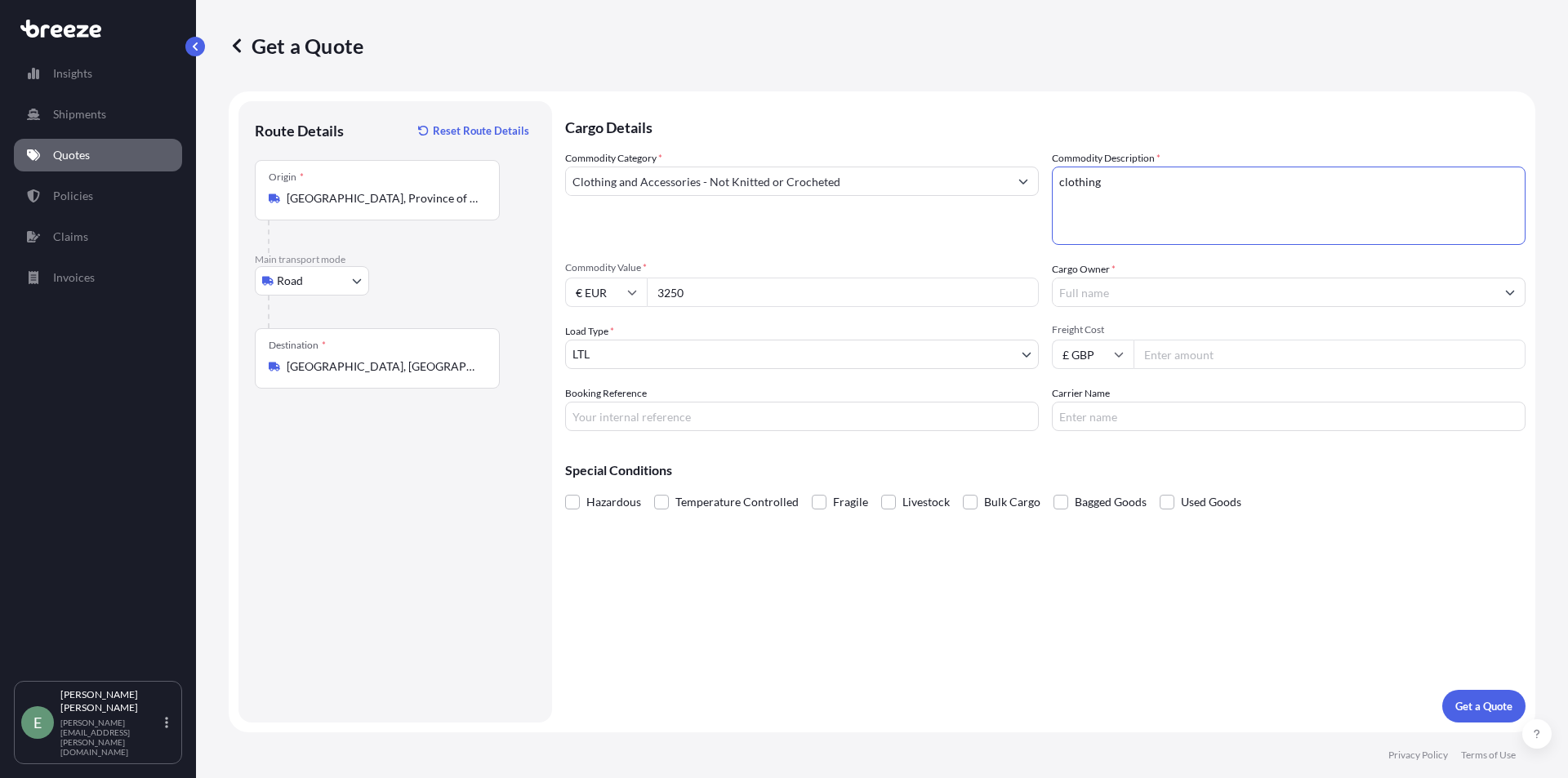
click at [1154, 304] on input "Cargo Owner *" at bounding box center [1273, 292] width 442 height 29
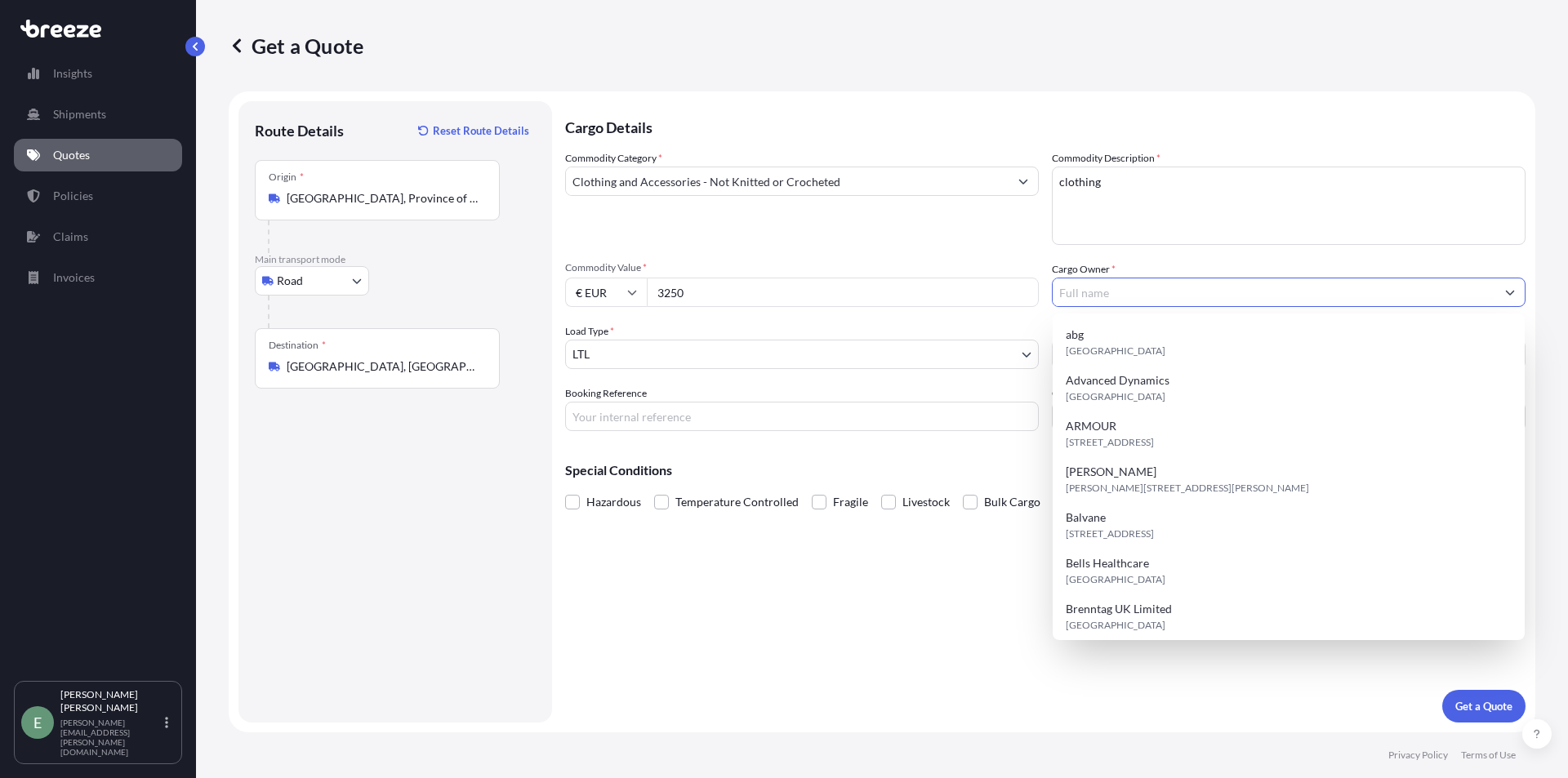
click at [963, 245] on div "Commodity Category * Clothing and Accessories - Not Knitted or Crocheted Commod…" at bounding box center [1045, 291] width 961 height 281
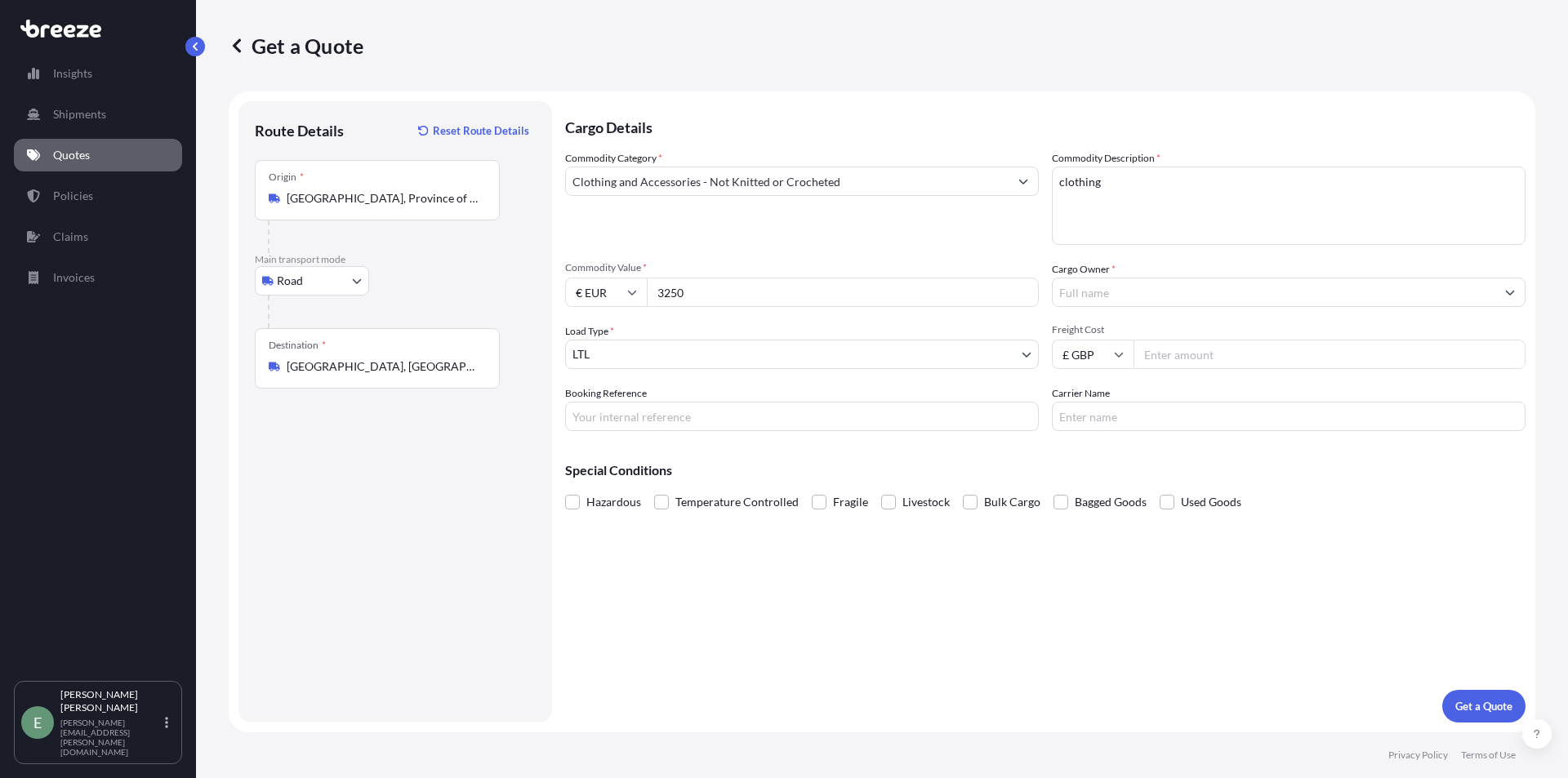
click at [805, 355] on body "Insights Shipments Quotes Policies Claims Invoices E [PERSON_NAME] [PERSON_NAME…" at bounding box center [784, 389] width 1568 height 778
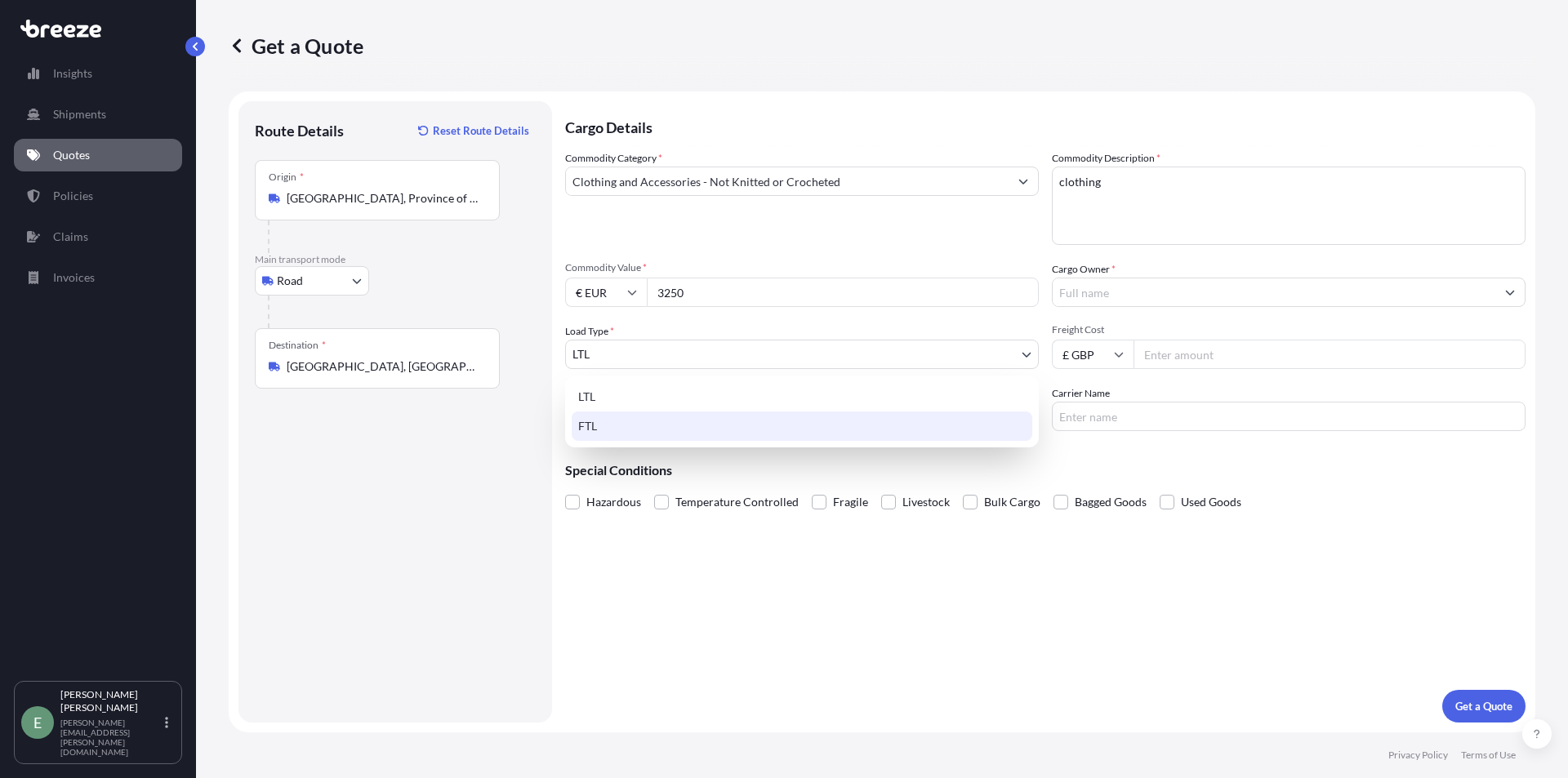
click at [753, 430] on div "FTL" at bounding box center [802, 426] width 461 height 29
select select "2"
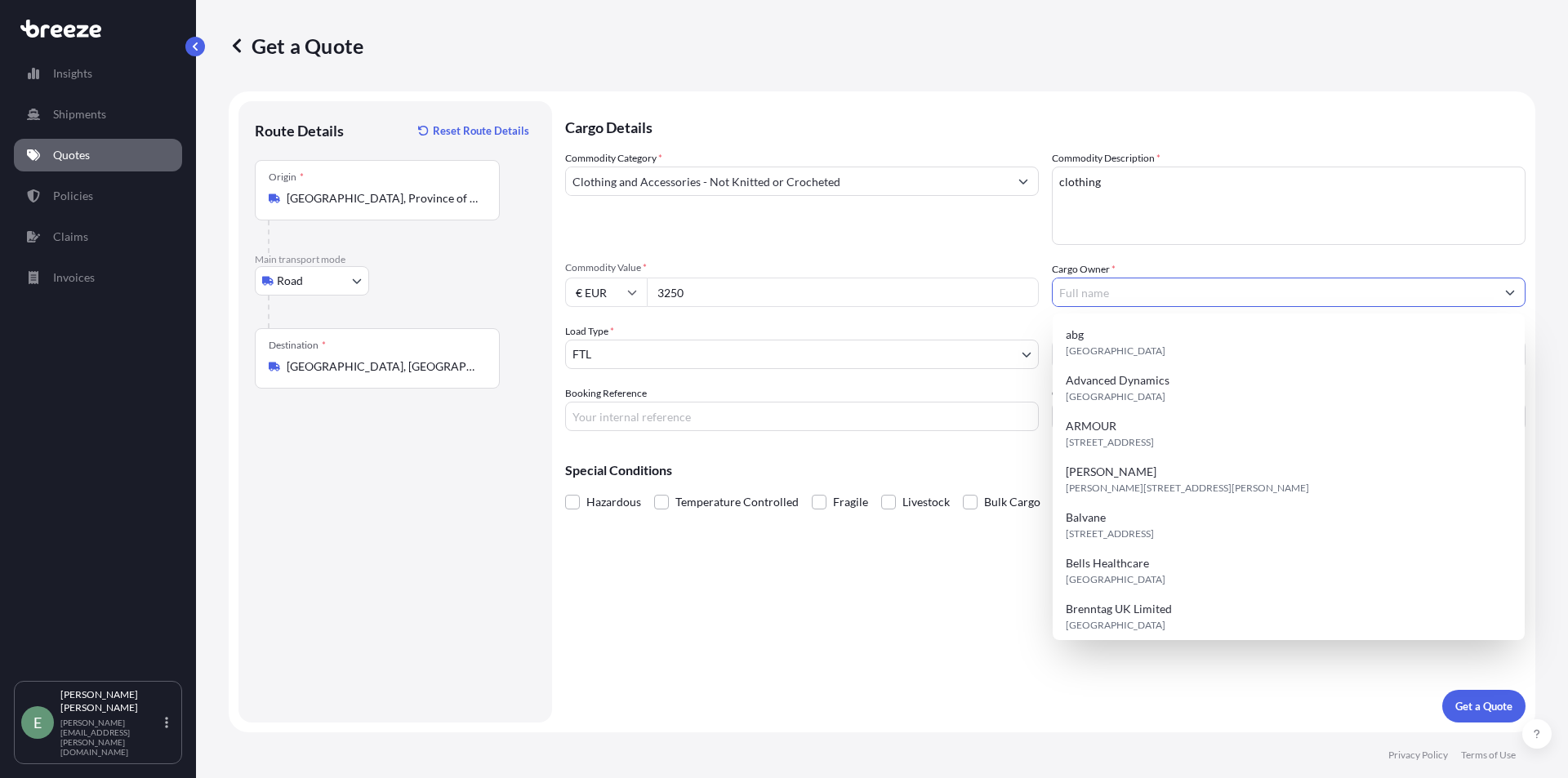
click at [1161, 291] on input "Cargo Owner *" at bounding box center [1273, 292] width 442 height 29
click at [1169, 237] on textarea "clothing" at bounding box center [1288, 206] width 473 height 78
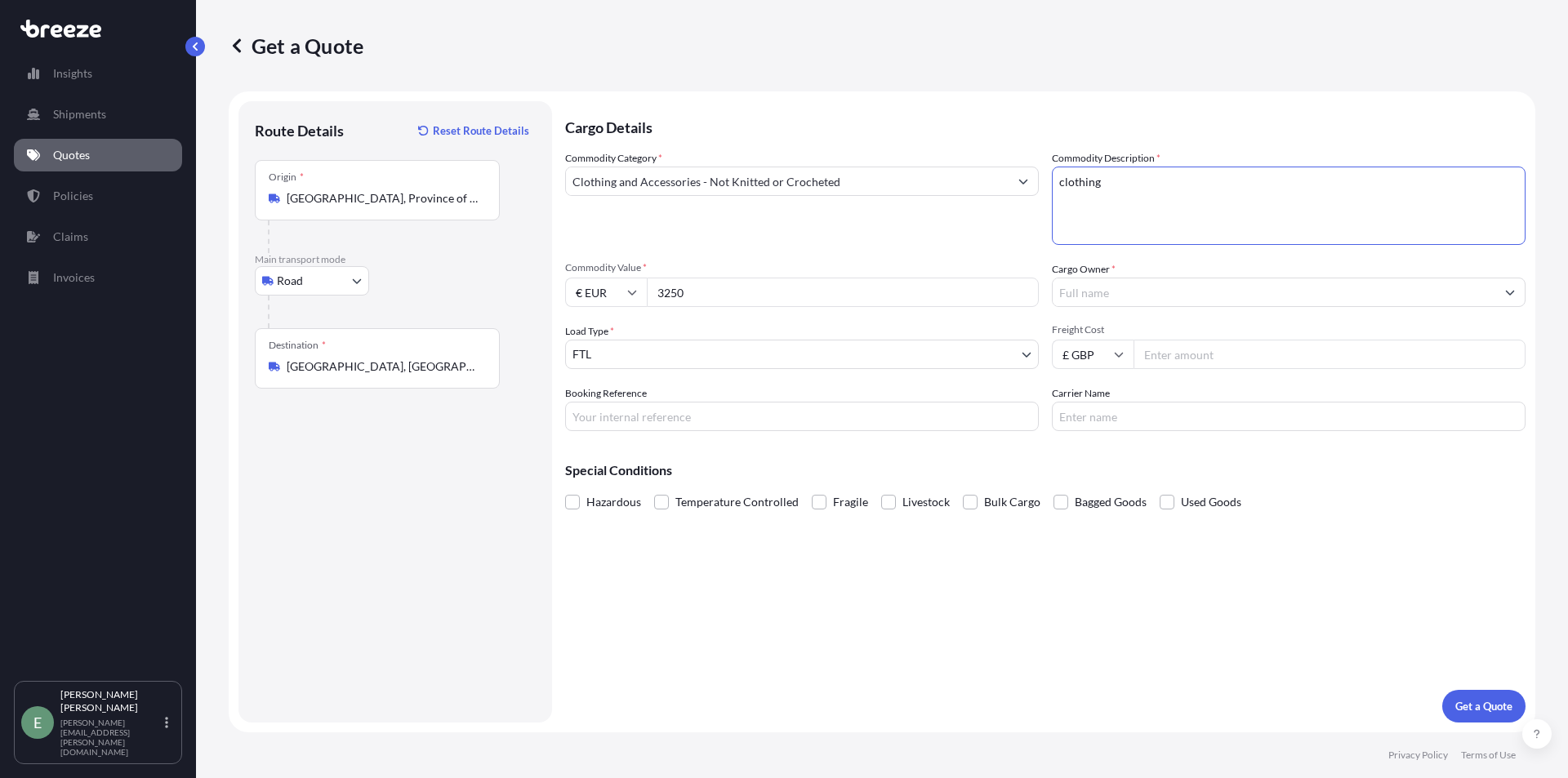
click at [1175, 352] on input "Freight Cost" at bounding box center [1330, 354] width 392 height 29
type input "371.54"
click at [1181, 280] on input "Cargo Owner *" at bounding box center [1273, 292] width 442 height 29
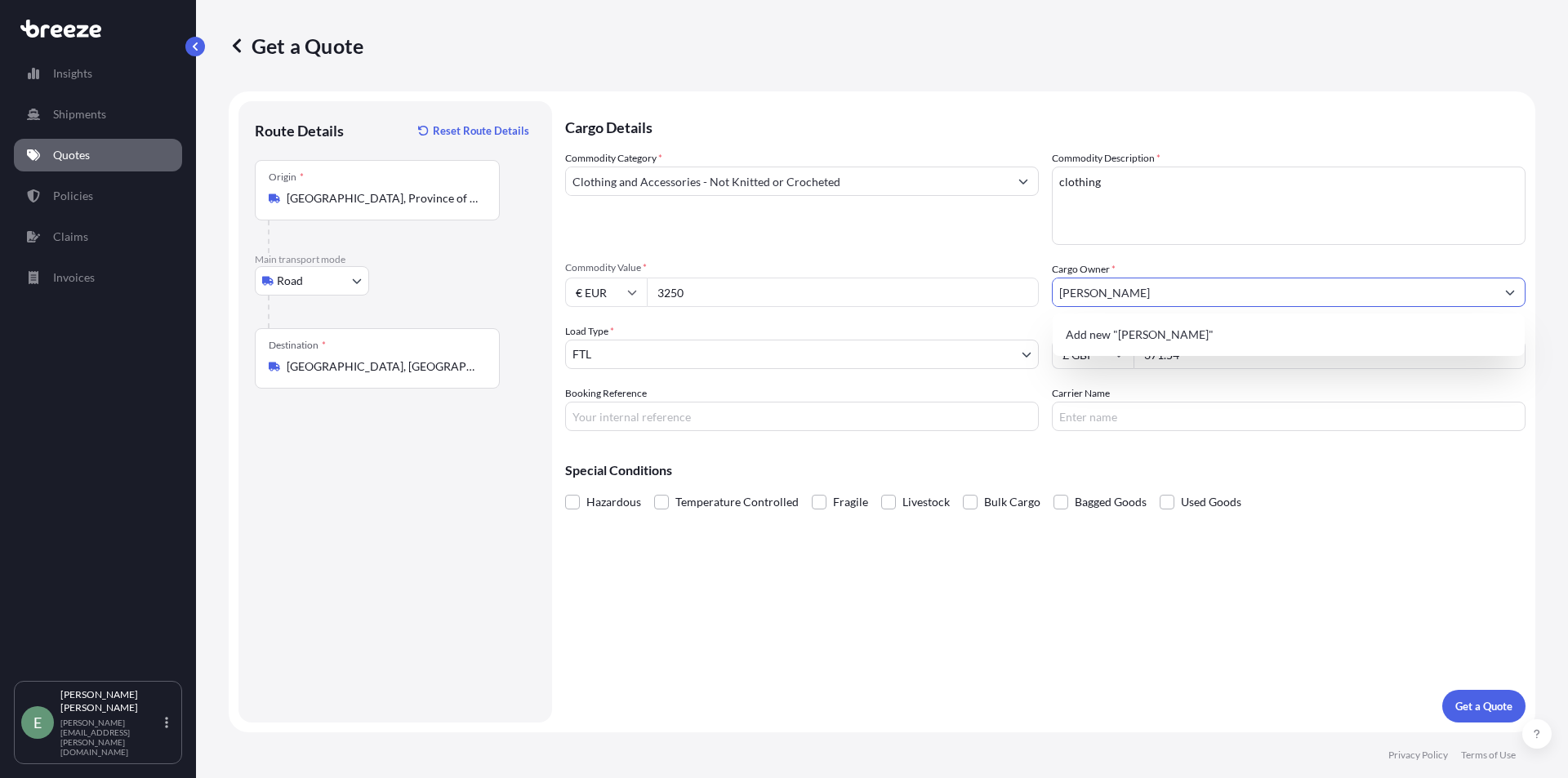
type input "[PERSON_NAME]"
click at [837, 111] on p "Cargo Details" at bounding box center [1045, 126] width 961 height 49
click at [1115, 426] on input "Carrier Name" at bounding box center [1288, 416] width 473 height 29
type input "DHL"
click at [628, 370] on div "Commodity Category * Clothing and Accessories - Not Knitted or Crocheted Commod…" at bounding box center [1045, 291] width 961 height 281
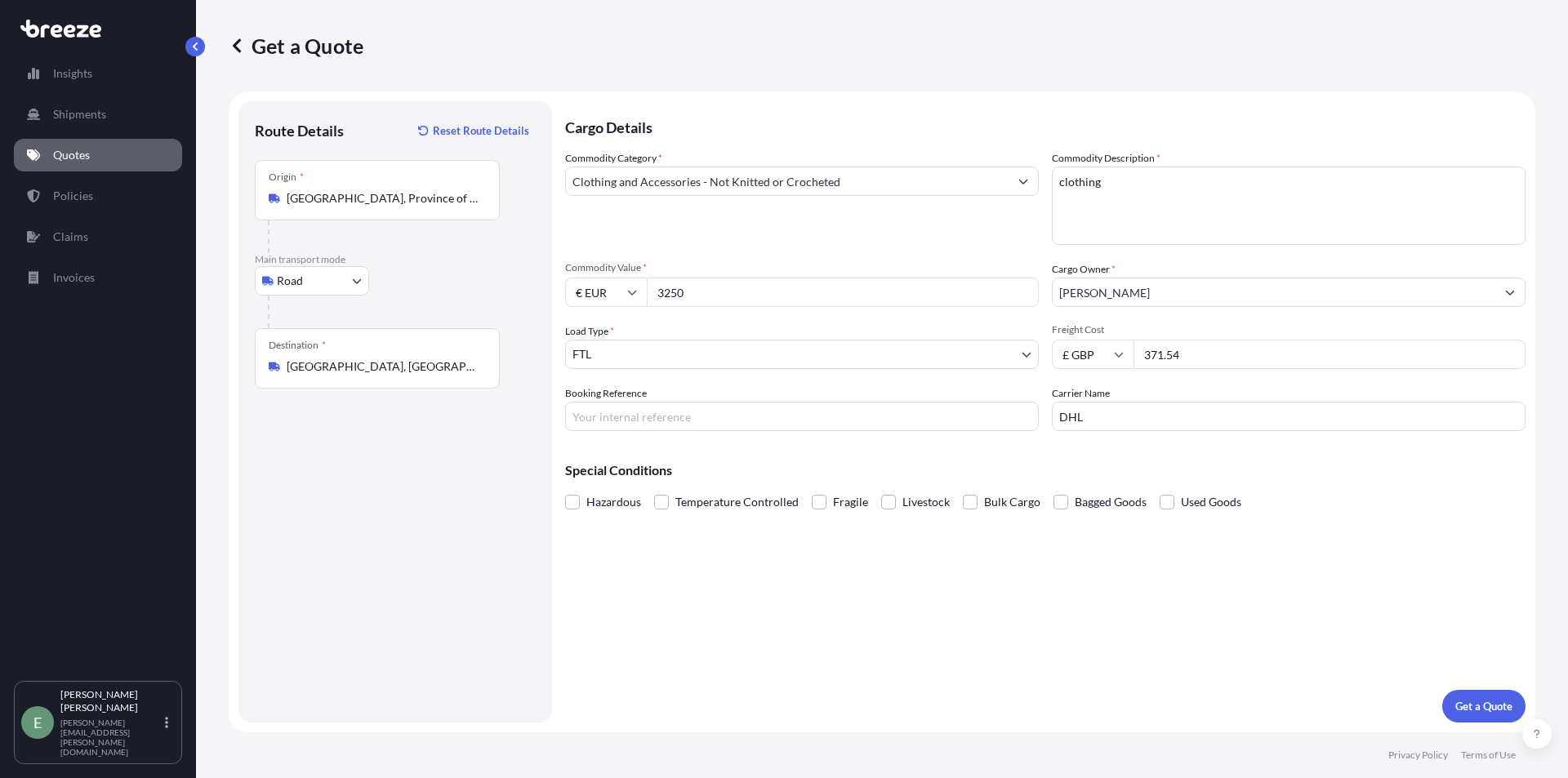
click at [638, 363] on body "Insights Shipments Quotes Policies Claims Invoices E [PERSON_NAME] [PERSON_NAME…" at bounding box center [784, 389] width 1568 height 778
click at [639, 336] on div "Load Type * FTL" at bounding box center [802, 347] width 473 height 46
click at [645, 353] on body "Insights Shipments Quotes Policies Claims Invoices E [PERSON_NAME] [PERSON_NAME…" at bounding box center [784, 389] width 1568 height 778
click at [622, 355] on body "Insights Shipments Quotes Policies Claims Invoices E [PERSON_NAME] [PERSON_NAME…" at bounding box center [784, 389] width 1568 height 778
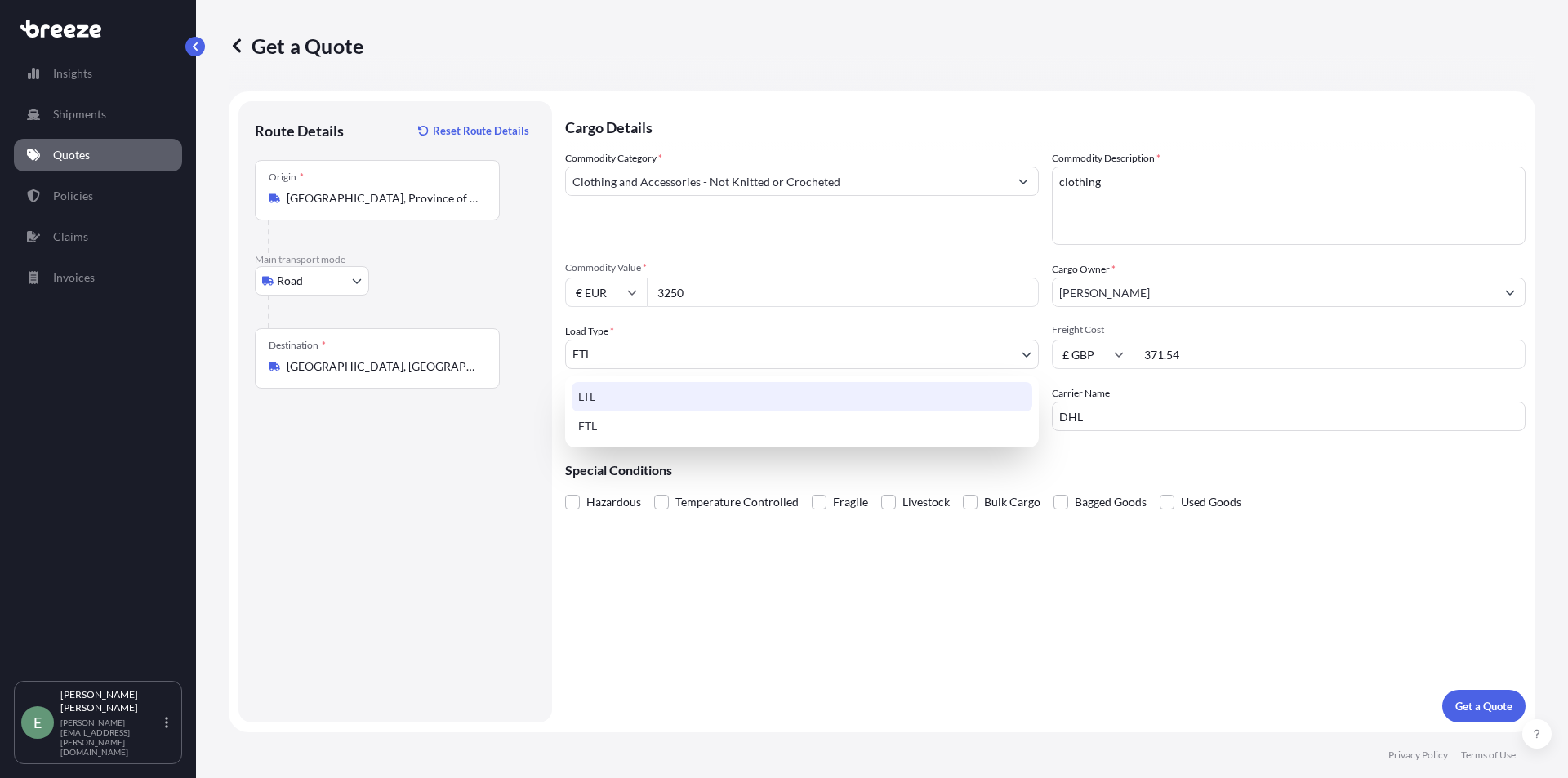
click at [625, 395] on div "LTL" at bounding box center [802, 397] width 461 height 29
select select "1"
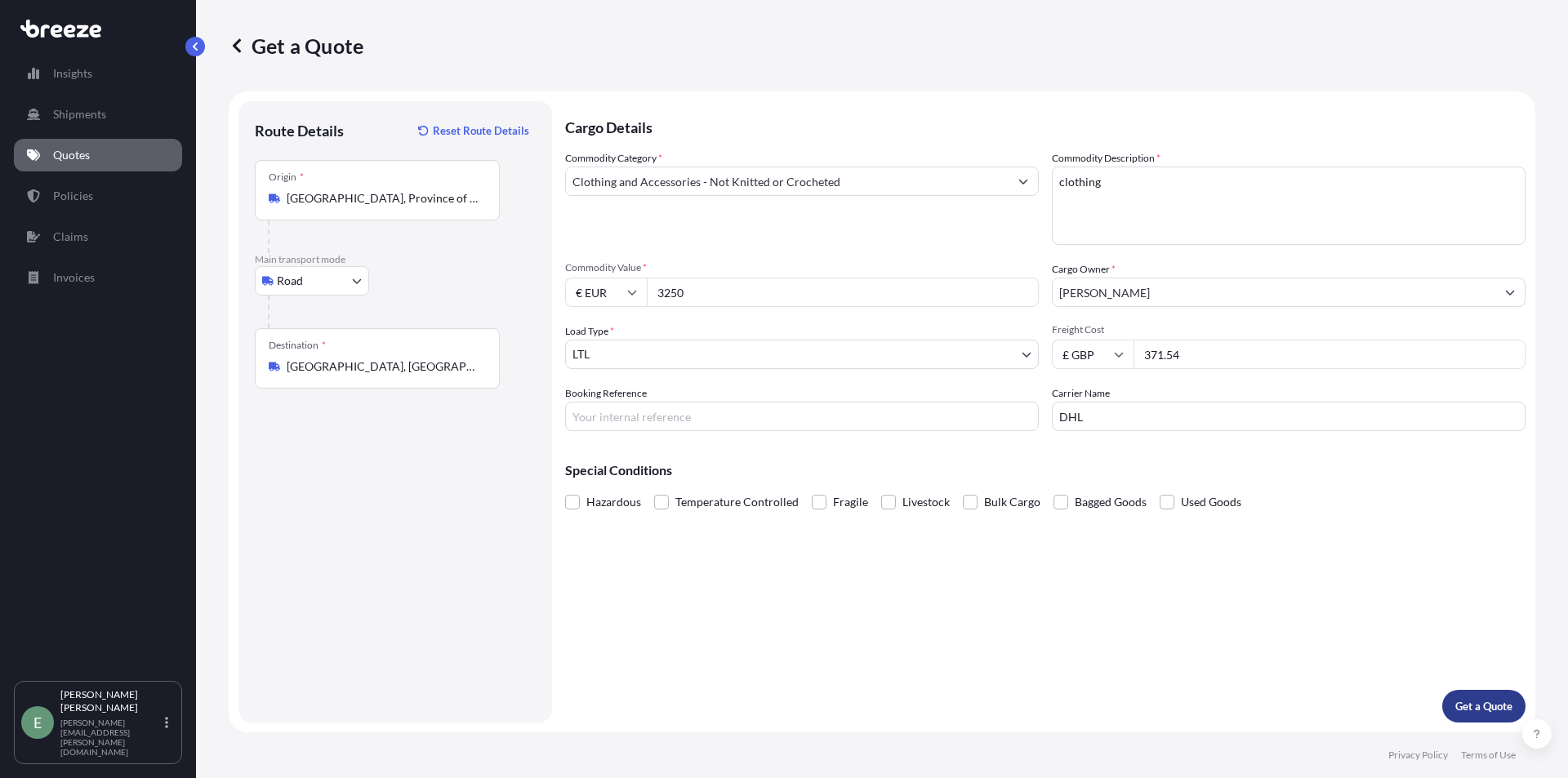
click at [1484, 705] on p "Get a Quote" at bounding box center [1483, 706] width 57 height 16
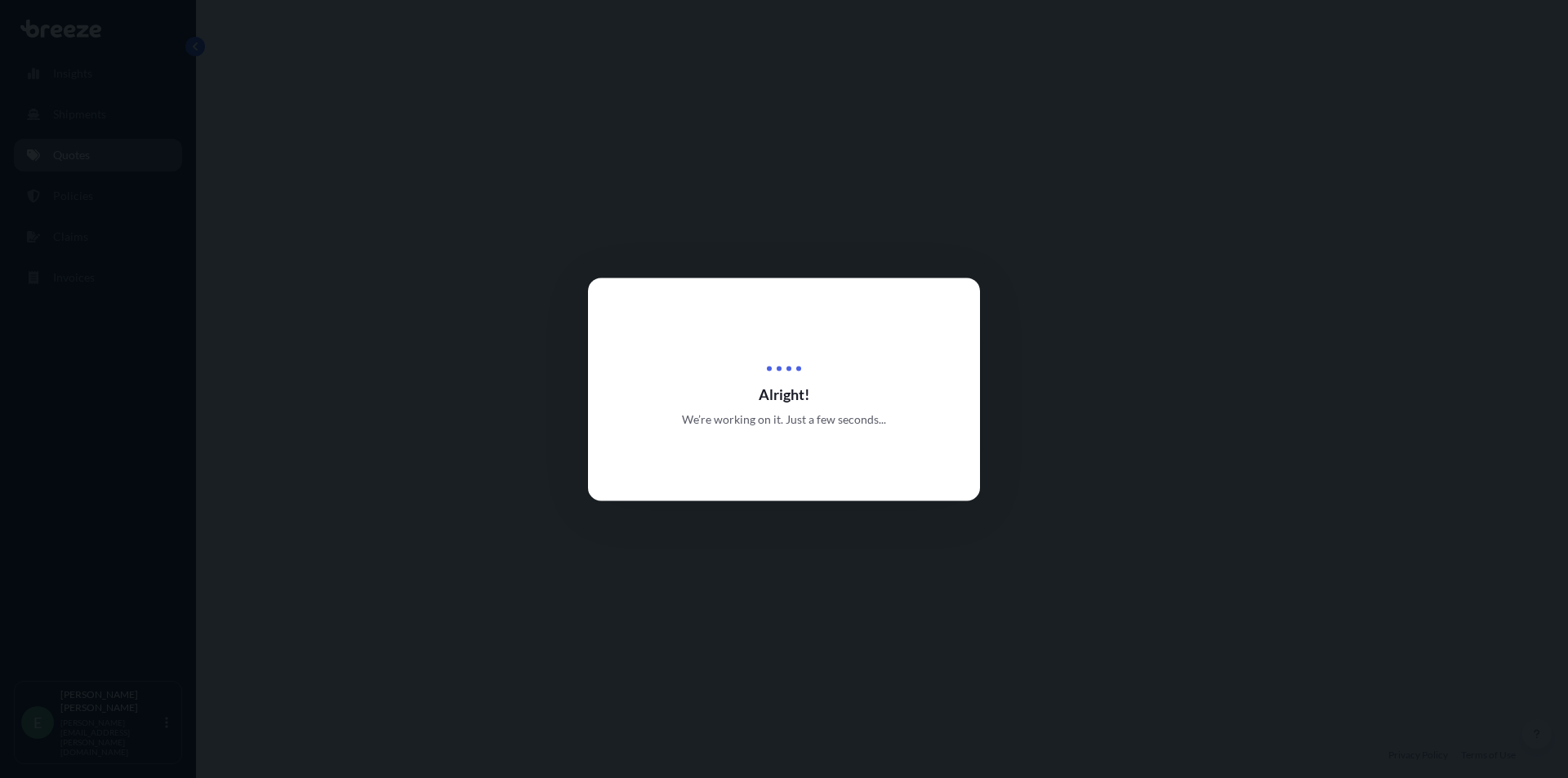
select select "Road"
select select "1"
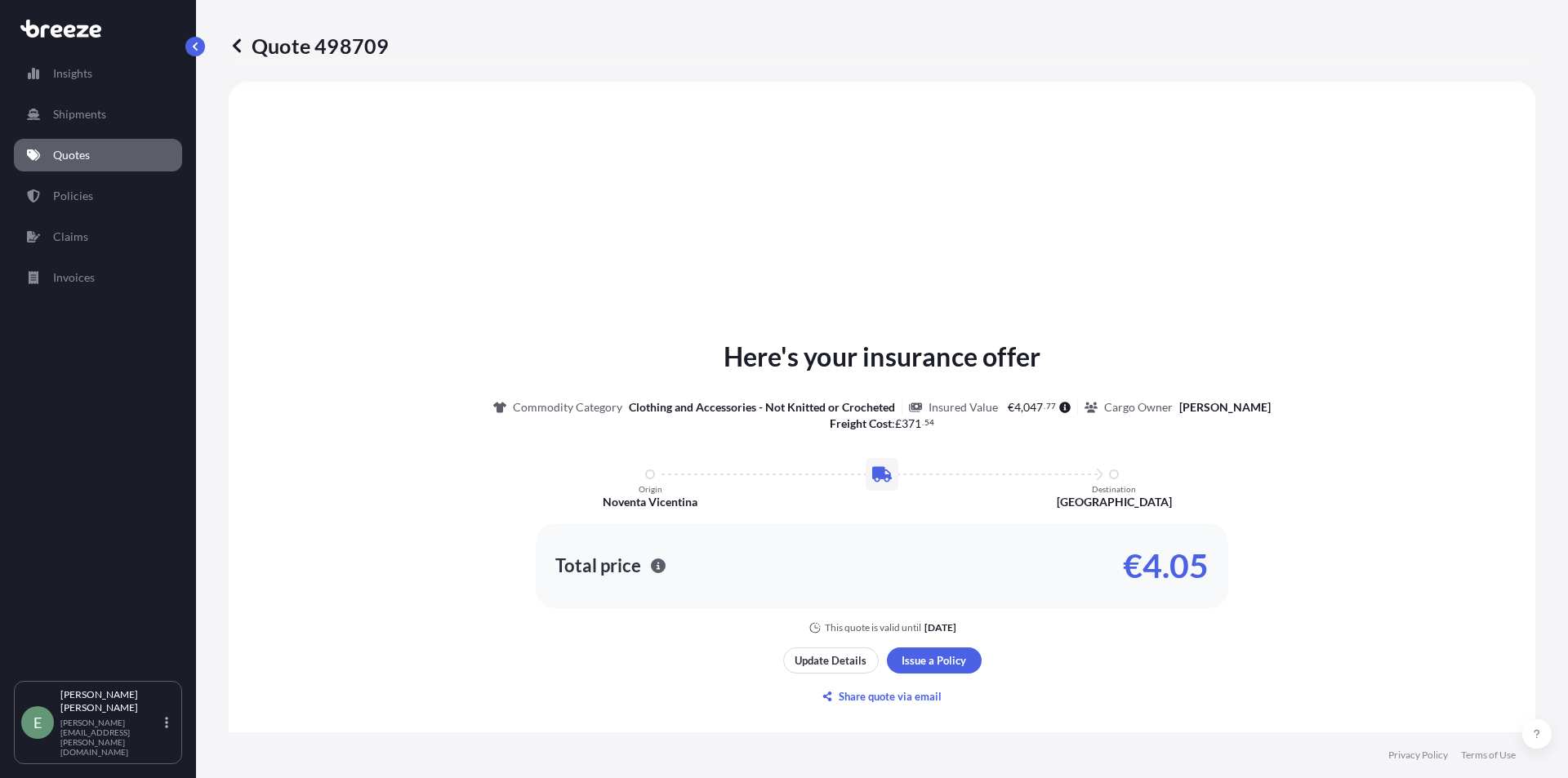
scroll to position [655, 0]
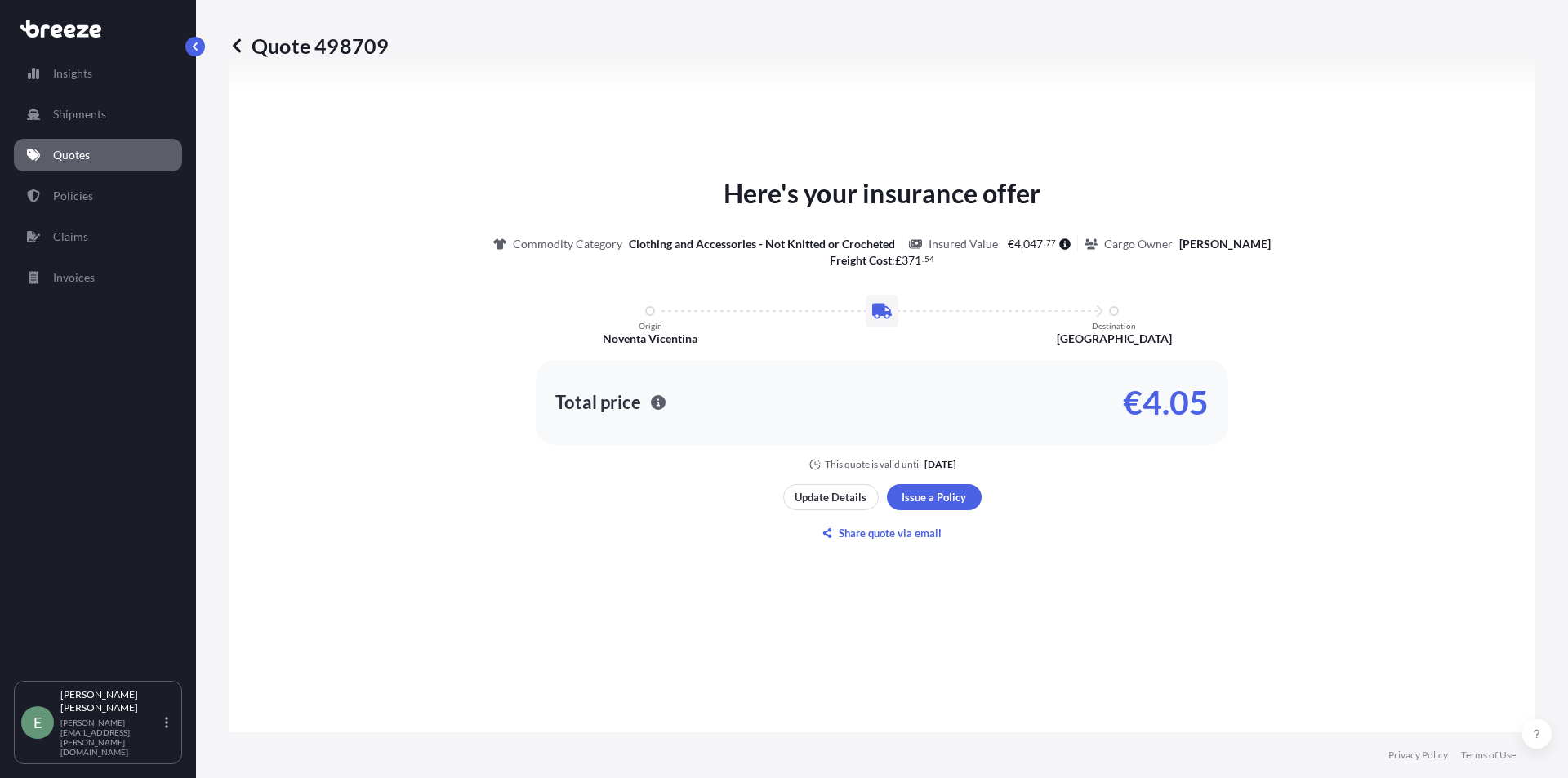
select select "Sea"
type input "£ GBP"
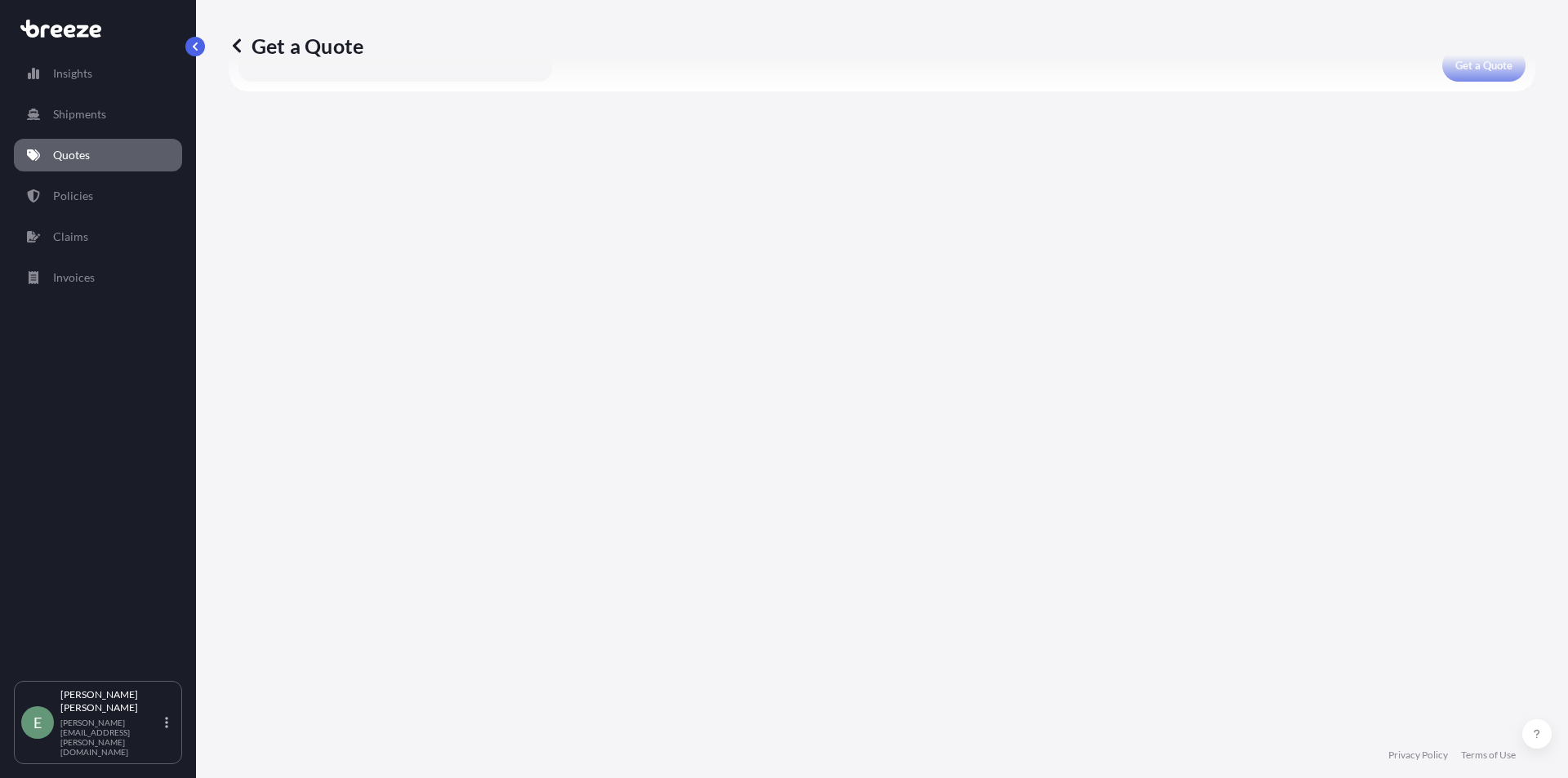
scroll to position [641, 0]
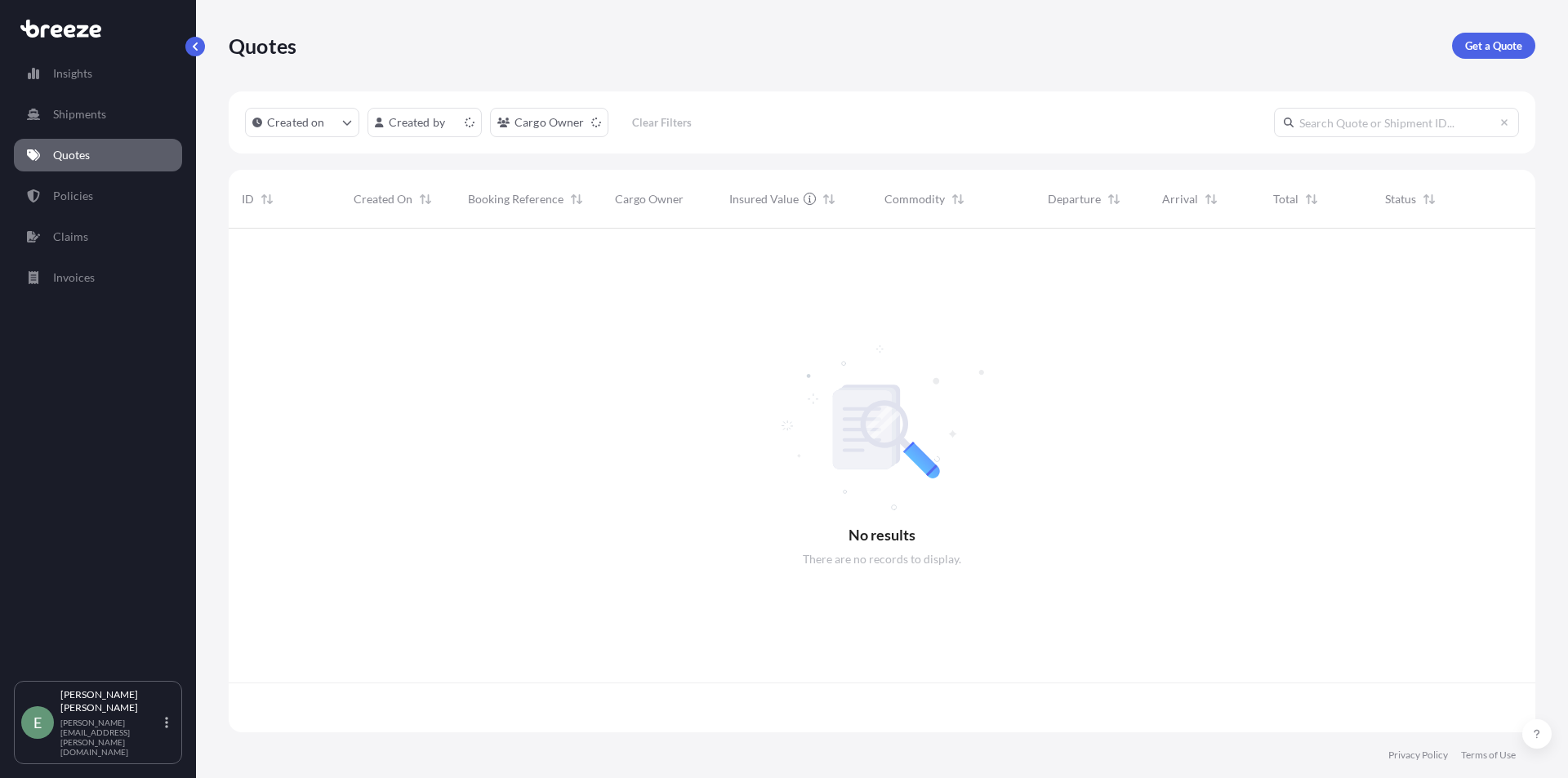
scroll to position [501, 1294]
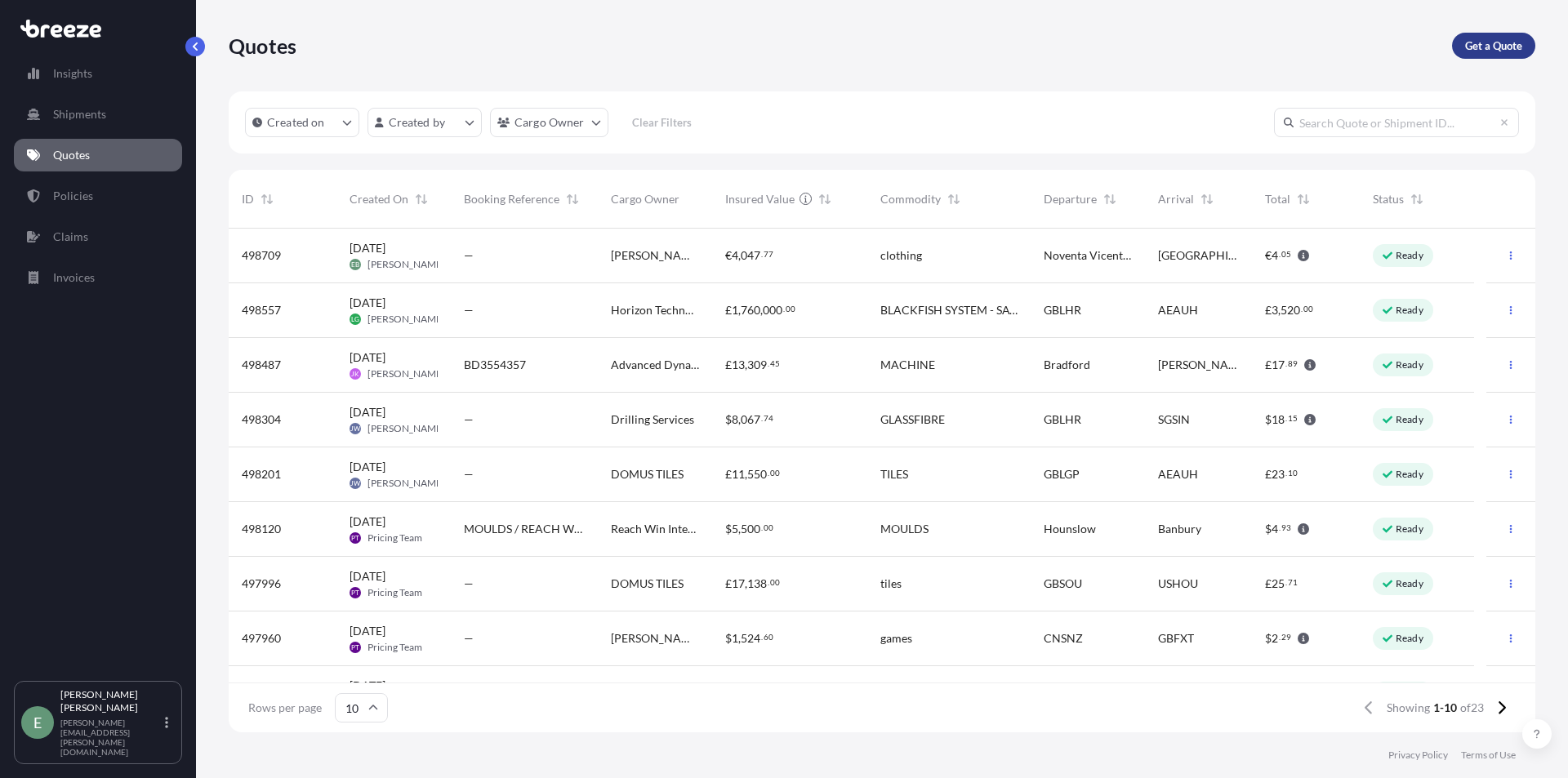
click at [1493, 46] on p "Get a Quote" at bounding box center [1493, 46] width 57 height 16
select select "Sea"
select select "1"
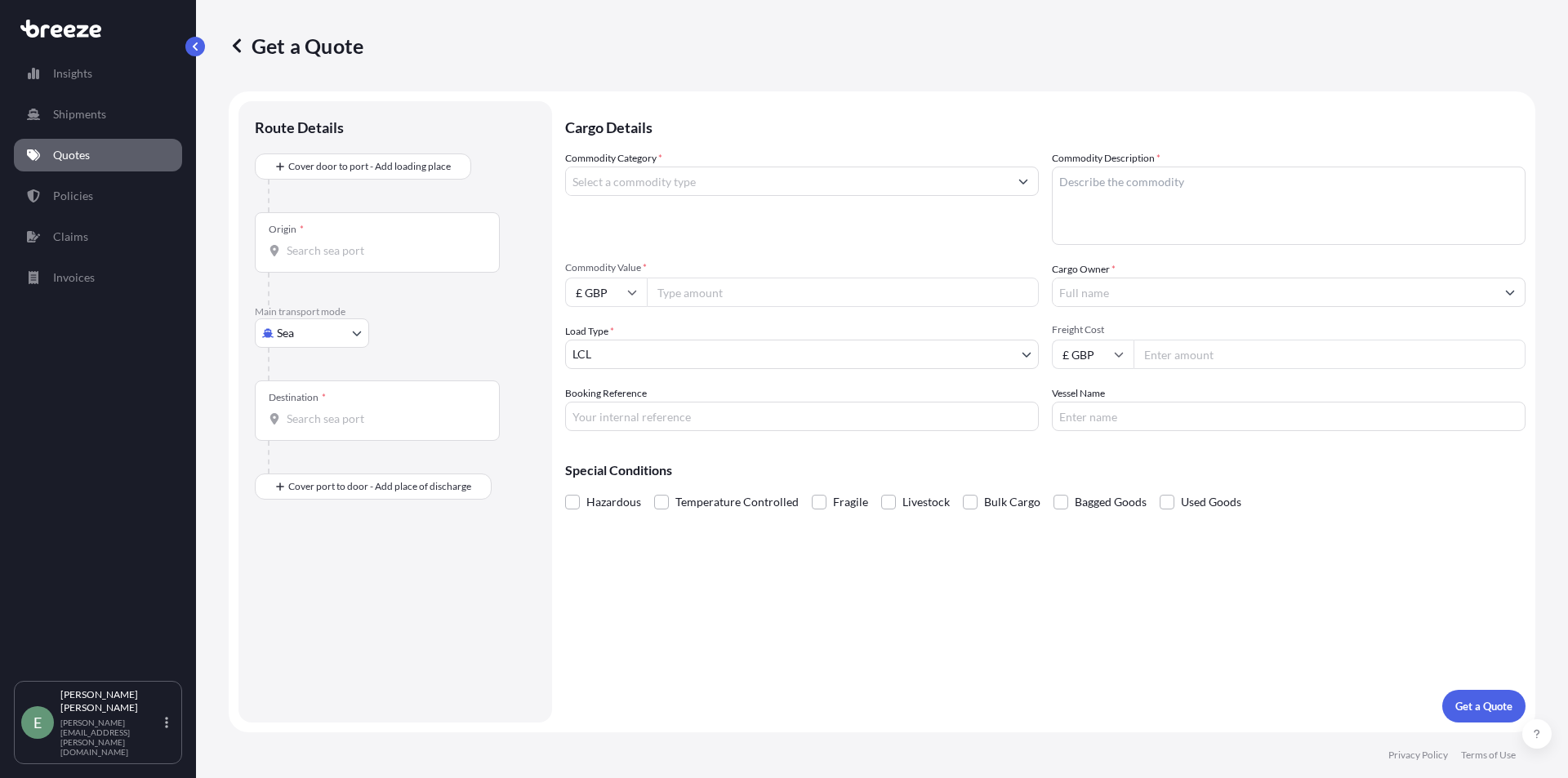
click at [621, 182] on input "Commodity Category *" at bounding box center [786, 182] width 442 height 29
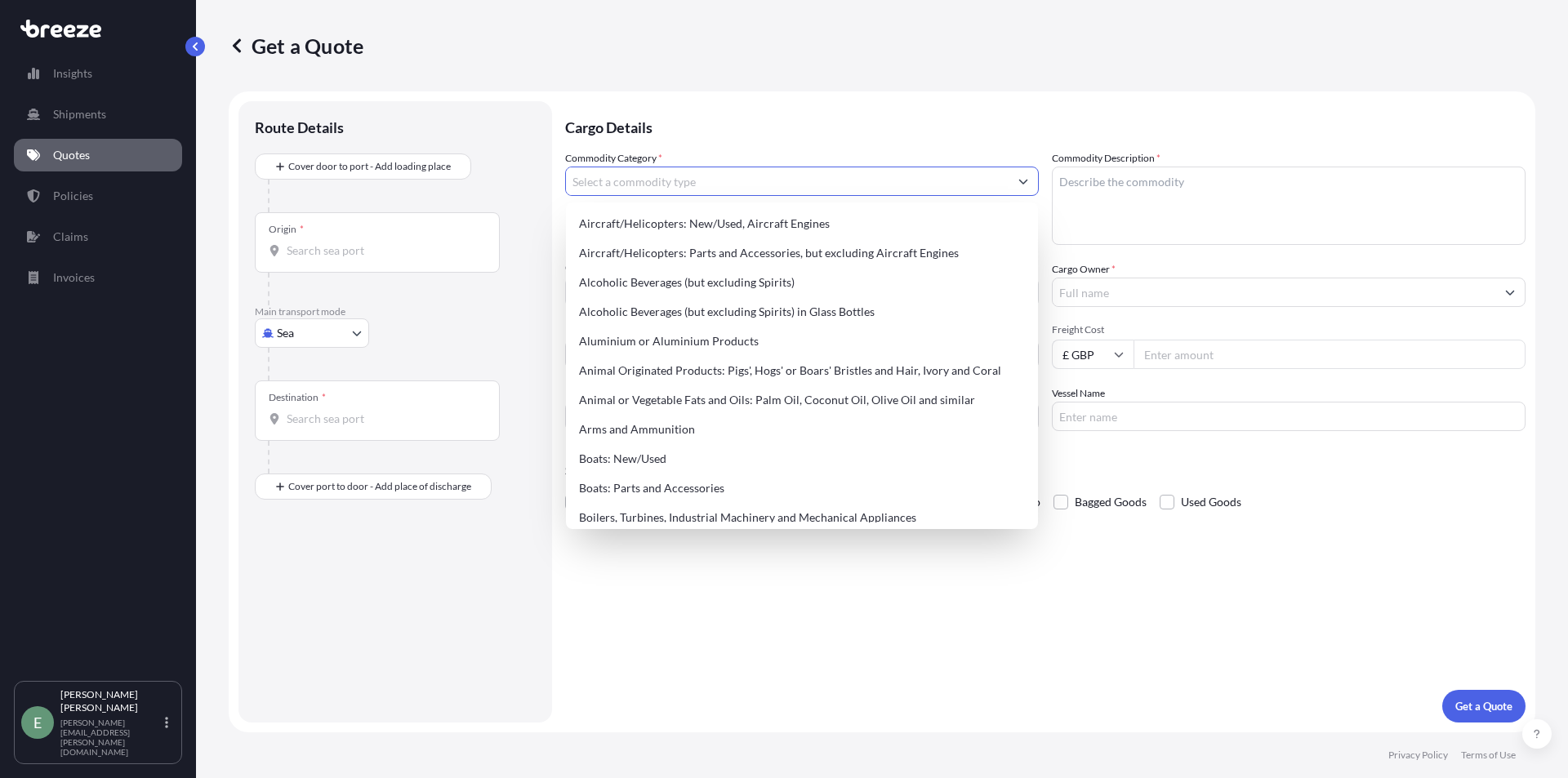
click at [372, 249] on input "Origin *" at bounding box center [382, 251] width 192 height 16
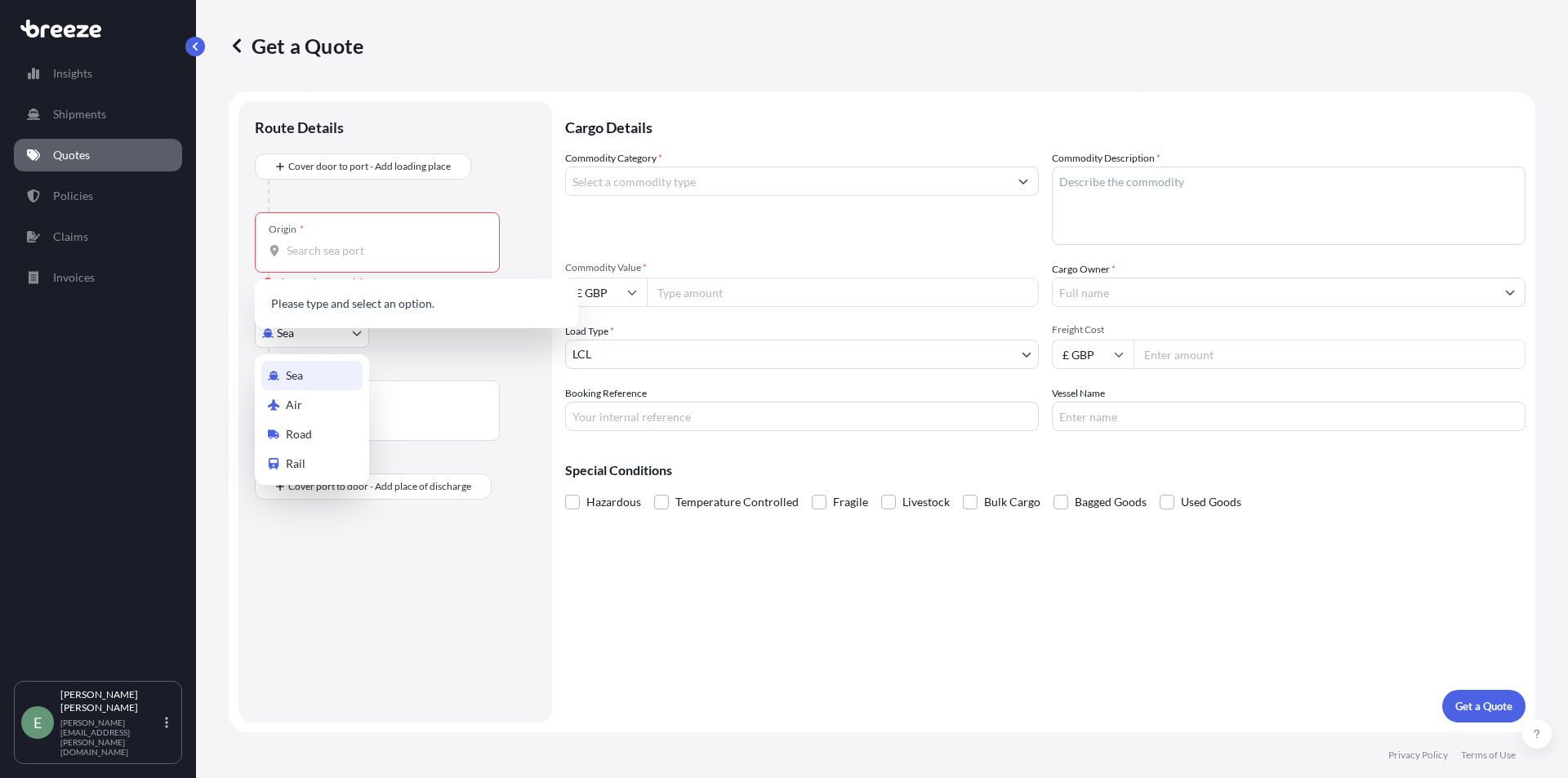
click at [321, 345] on body "140 options available. 0 options available. Insights Shipments Quotes Policies …" at bounding box center [784, 389] width 1568 height 778
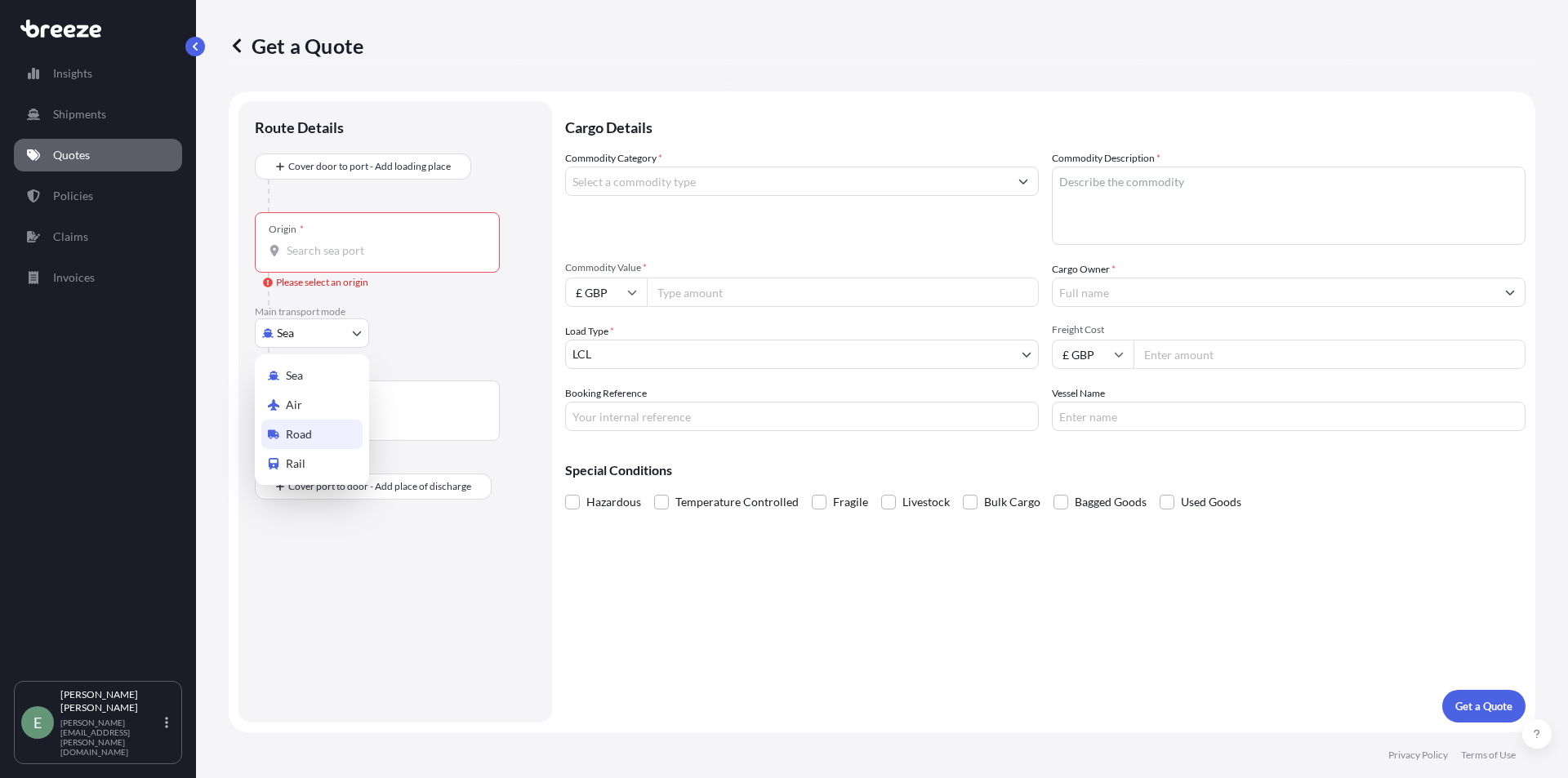
click at [306, 430] on span "Road" at bounding box center [298, 434] width 26 height 16
select select "Road"
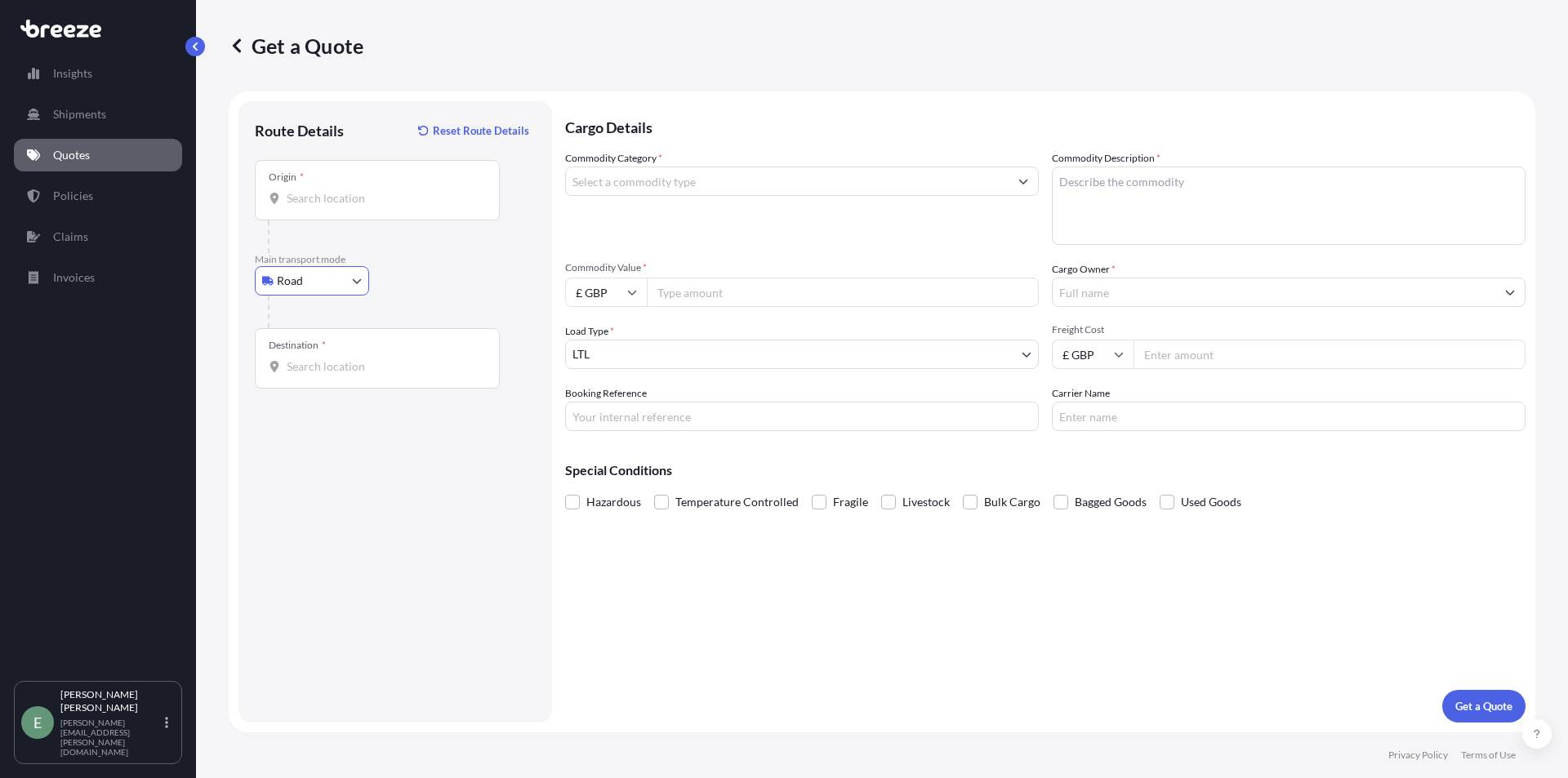
click at [318, 370] on input "Destination *" at bounding box center [382, 367] width 192 height 16
click at [345, 184] on div "Origin *" at bounding box center [377, 190] width 245 height 60
click at [345, 191] on input "Origin *" at bounding box center [382, 199] width 192 height 16
click at [372, 195] on input "Origin *" at bounding box center [382, 199] width 192 height 16
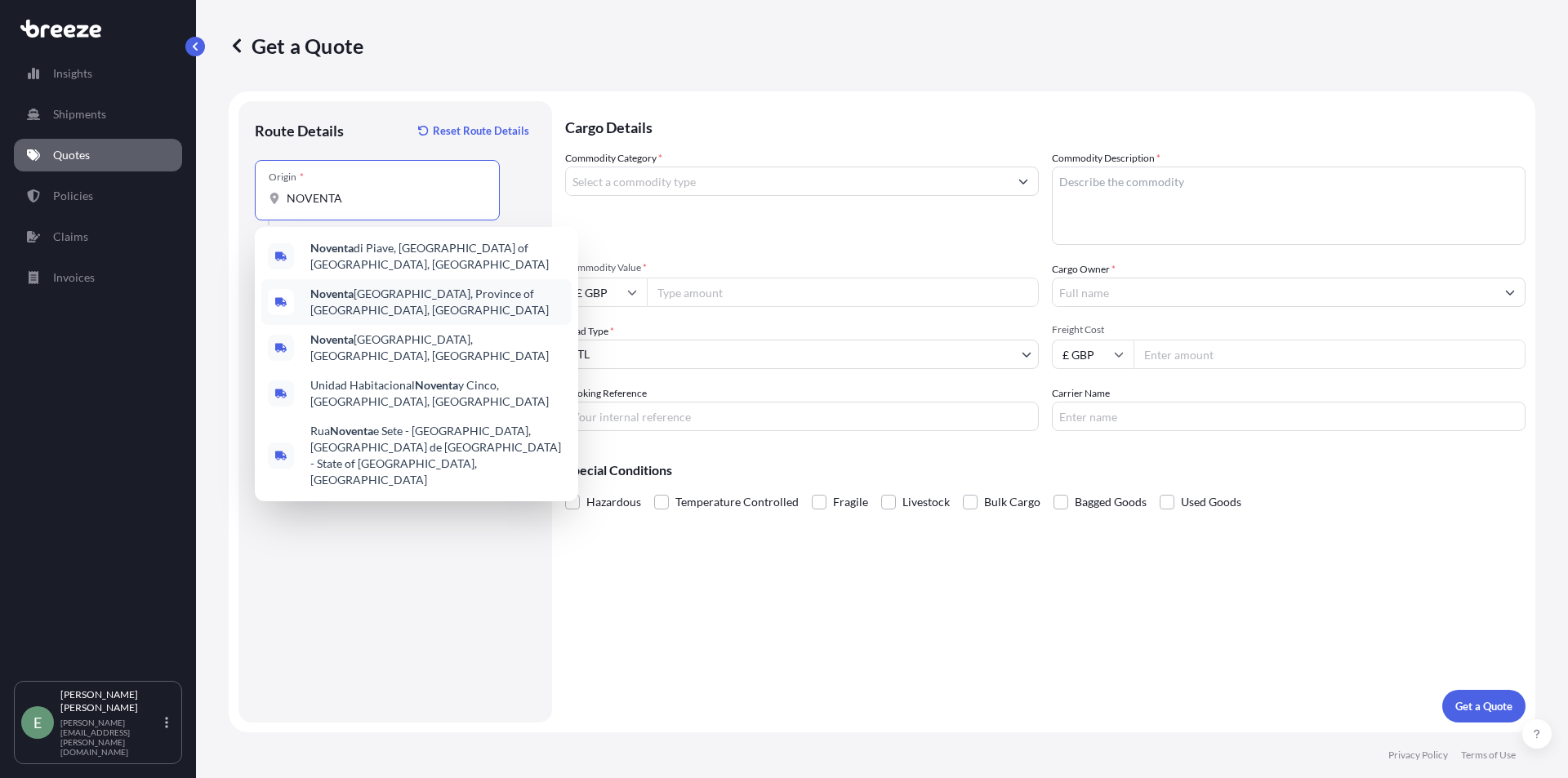
click at [408, 296] on span "[GEOGRAPHIC_DATA], Province of [GEOGRAPHIC_DATA], [GEOGRAPHIC_DATA]" at bounding box center [437, 302] width 254 height 33
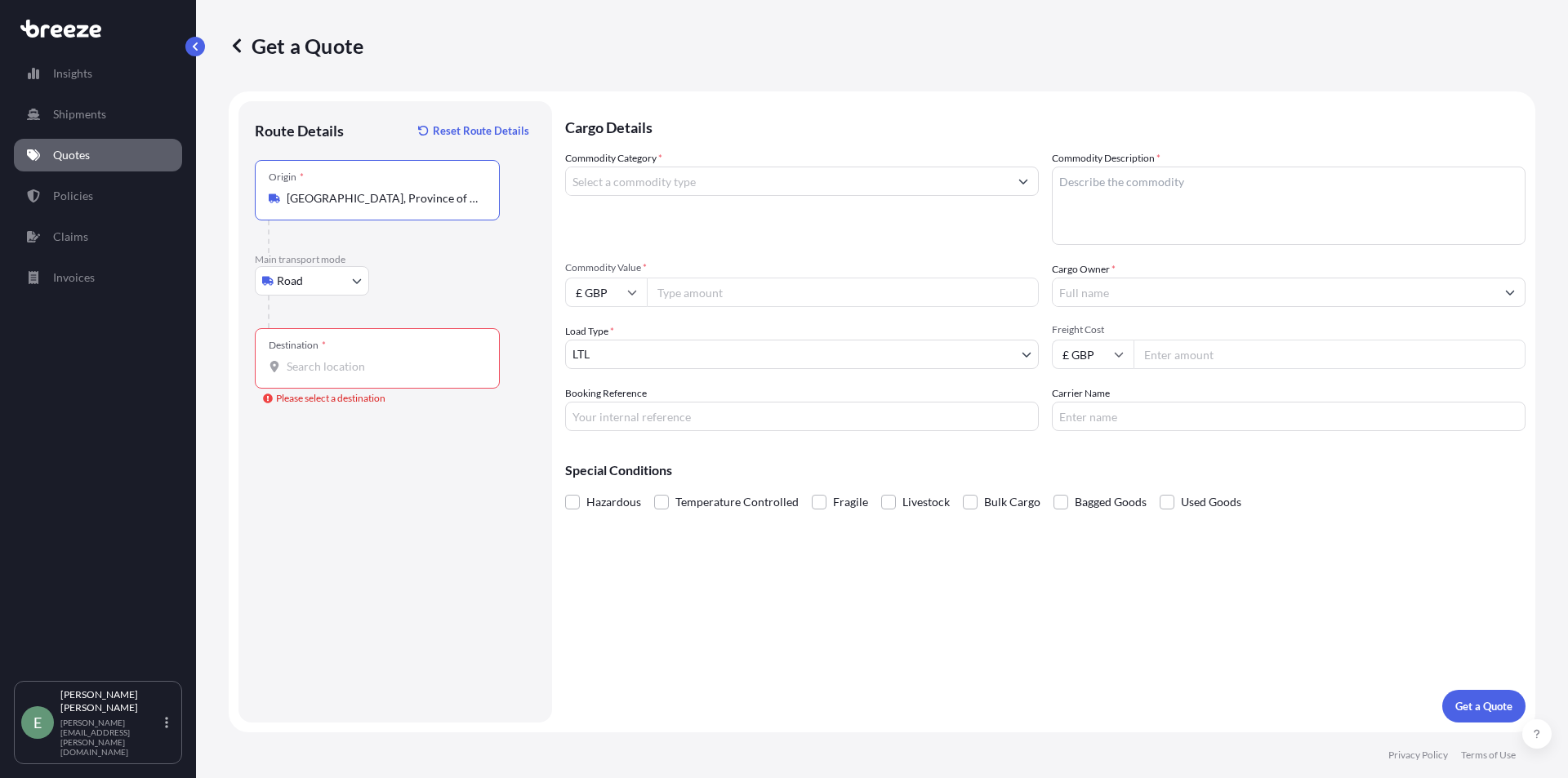
type input "[GEOGRAPHIC_DATA], Province of [GEOGRAPHIC_DATA], [GEOGRAPHIC_DATA]"
click at [376, 361] on input "Destination * Please select a destination" at bounding box center [382, 367] width 192 height 16
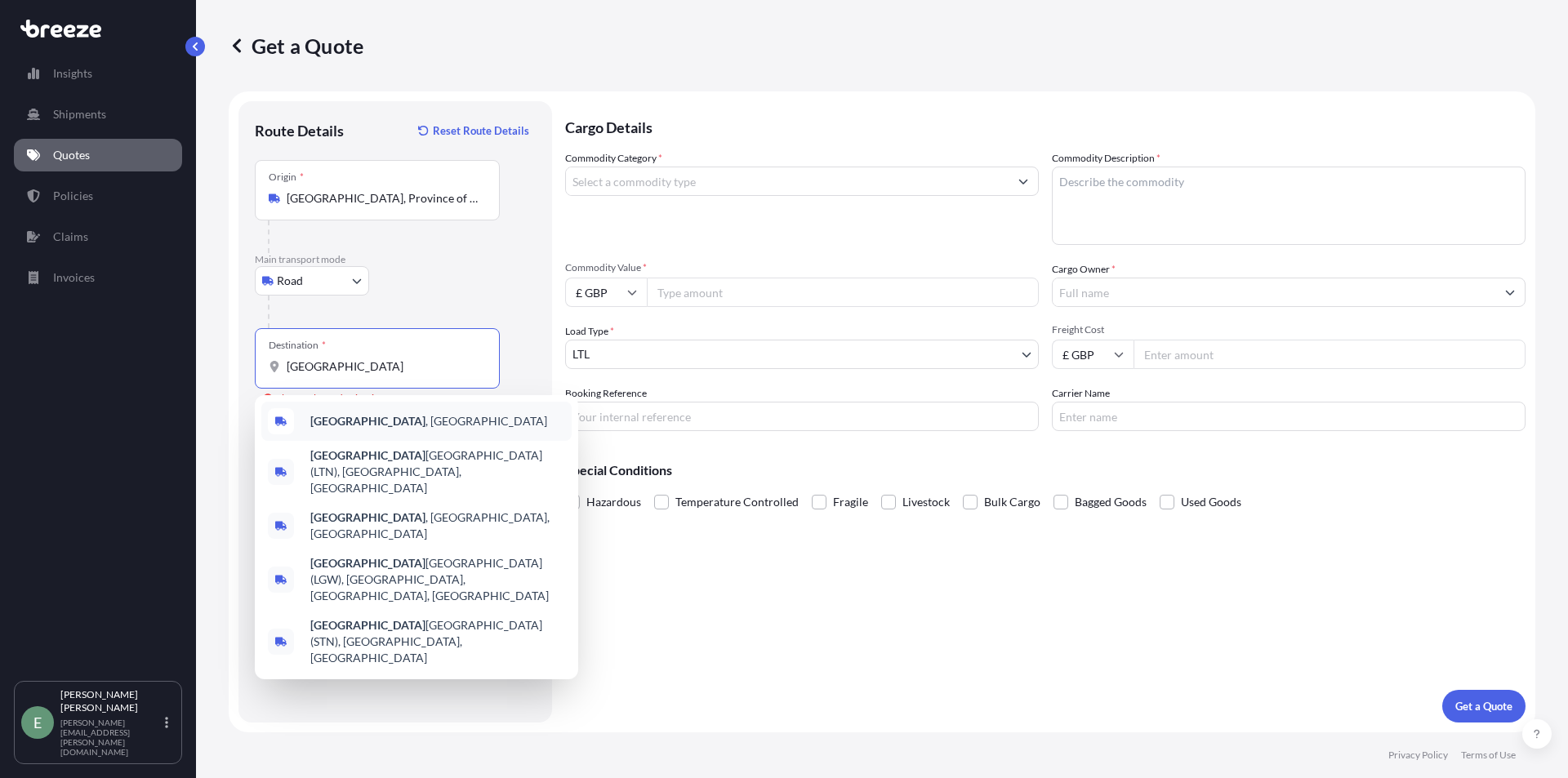
click at [416, 419] on div "[GEOGRAPHIC_DATA] , [GEOGRAPHIC_DATA]" at bounding box center [416, 420] width 310 height 39
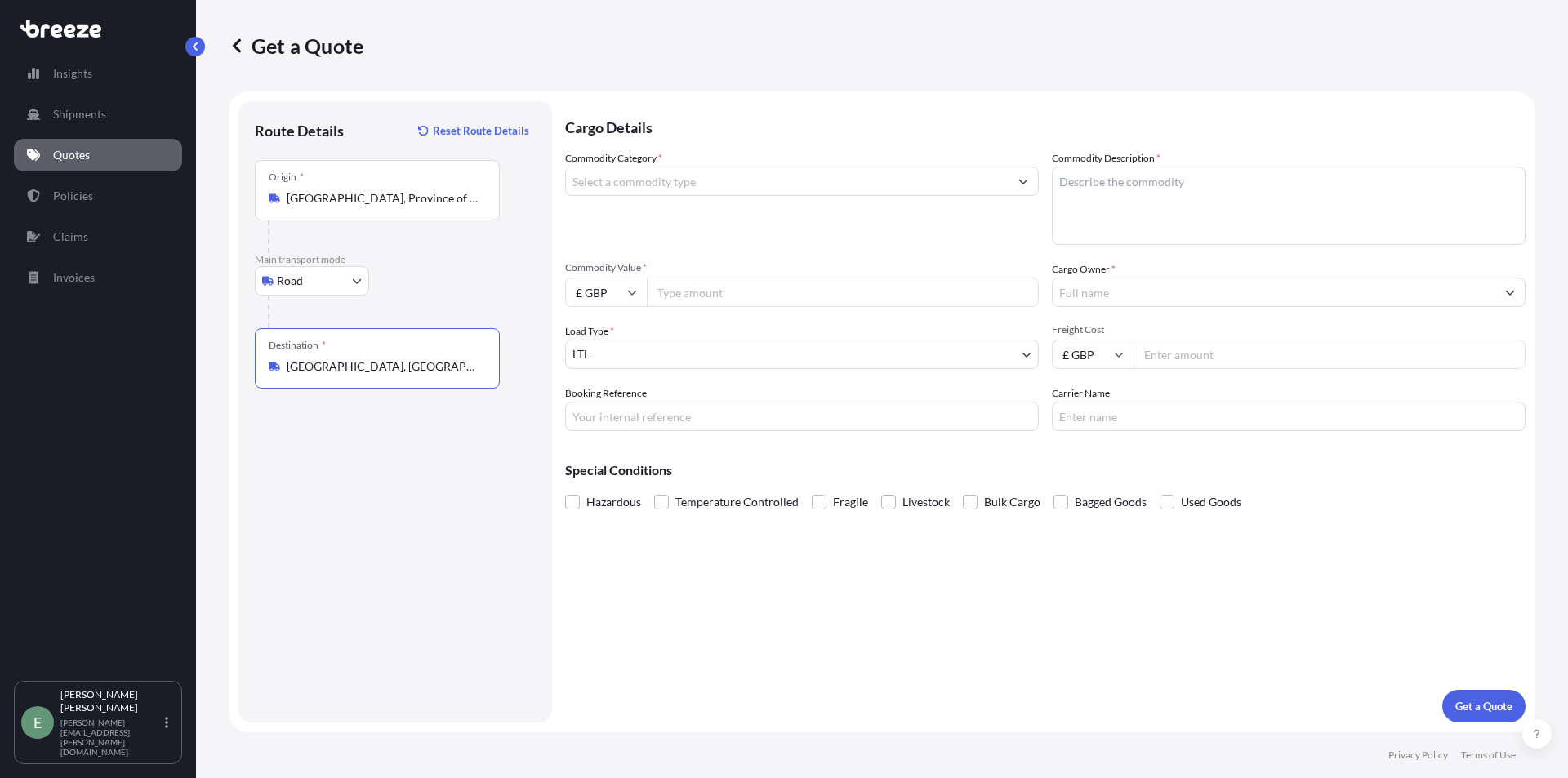
type input "[GEOGRAPHIC_DATA], [GEOGRAPHIC_DATA]"
click at [716, 182] on input "Commodity Category *" at bounding box center [786, 182] width 442 height 29
click at [775, 188] on input "Commodity Category *" at bounding box center [786, 182] width 442 height 29
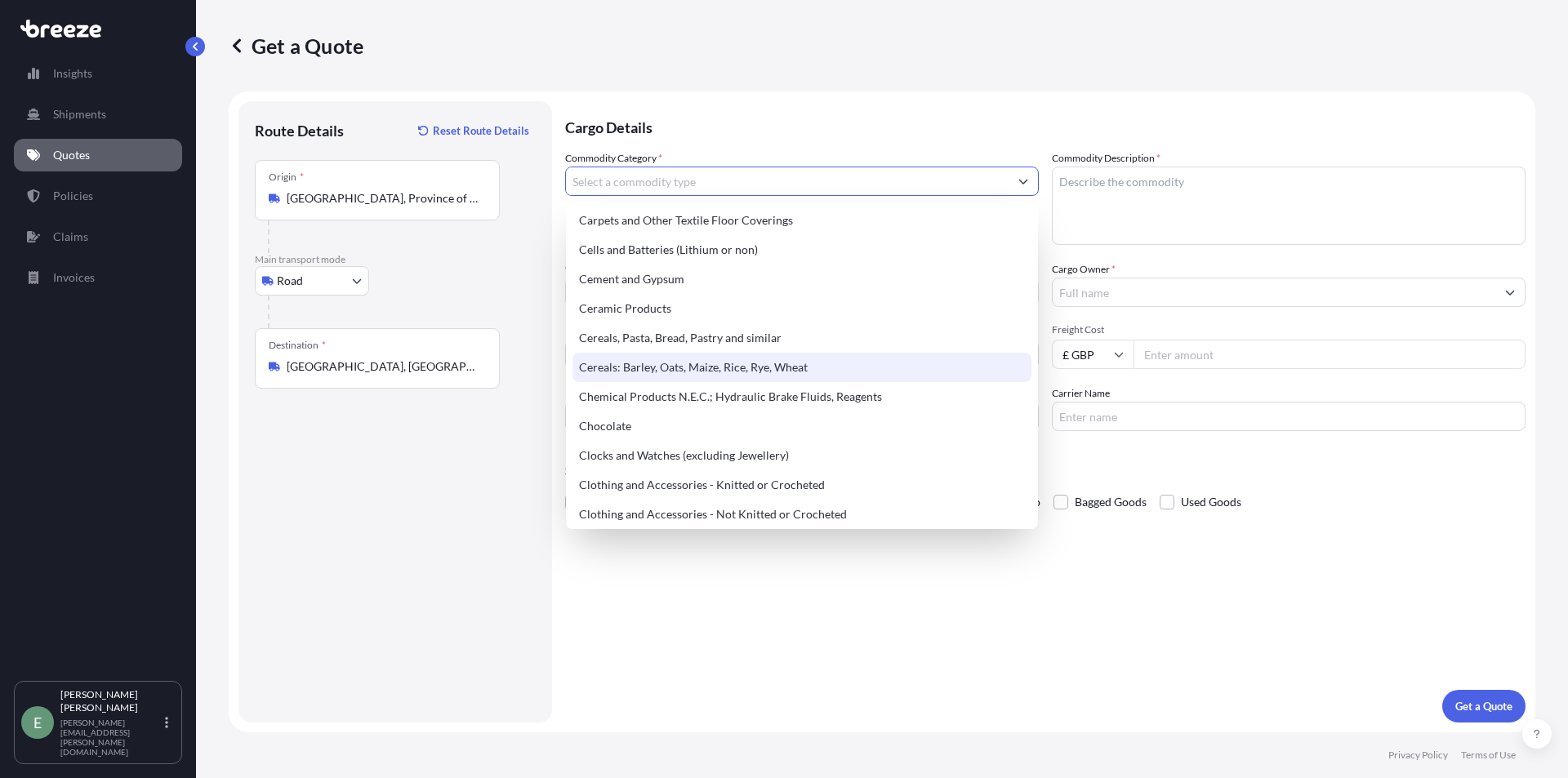
scroll to position [409, 0]
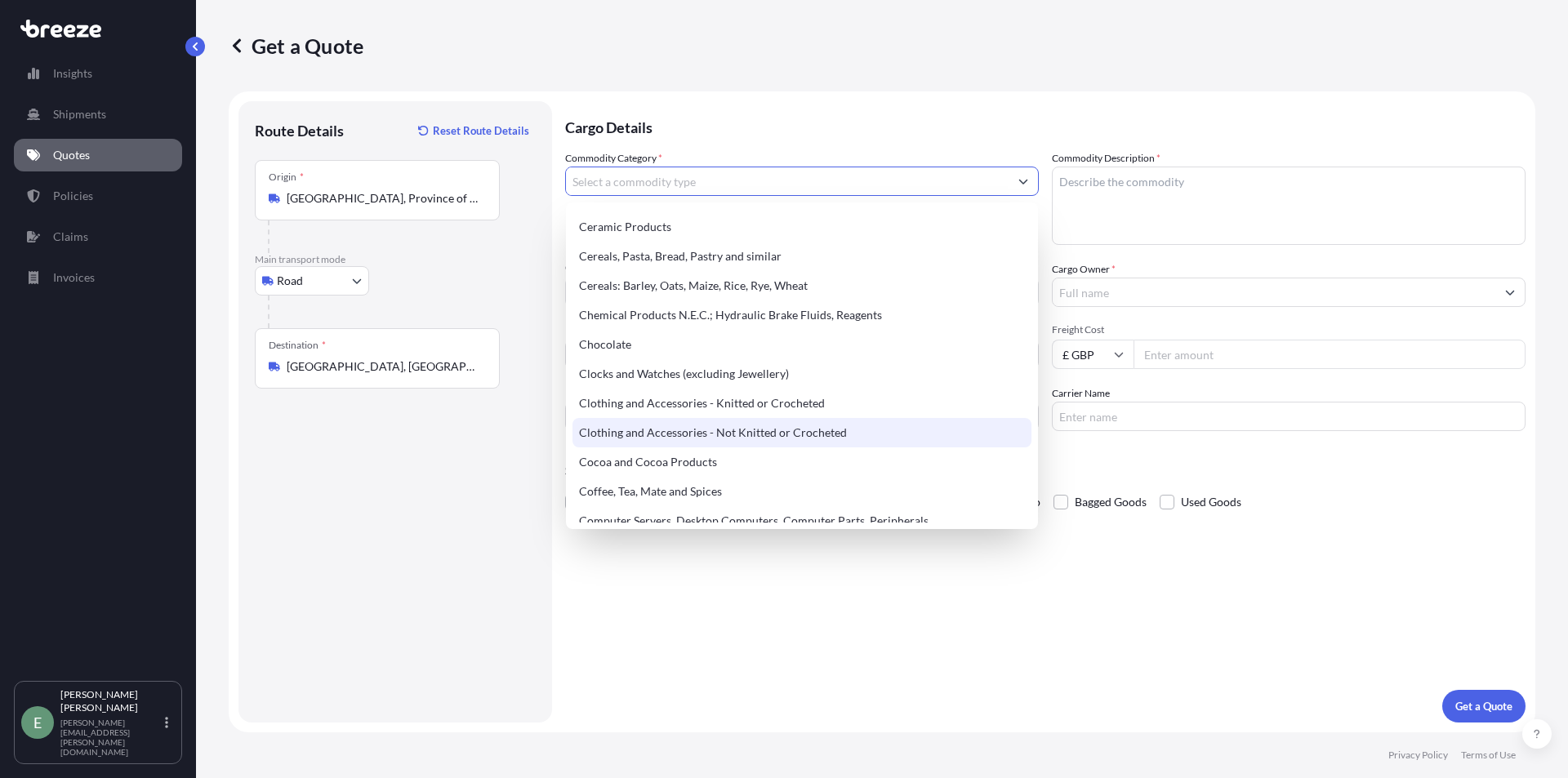
click at [833, 435] on div "Clothing and Accessories - Not Knitted or Crocheted" at bounding box center [802, 432] width 459 height 29
type input "Clothing and Accessories - Not Knitted or Crocheted"
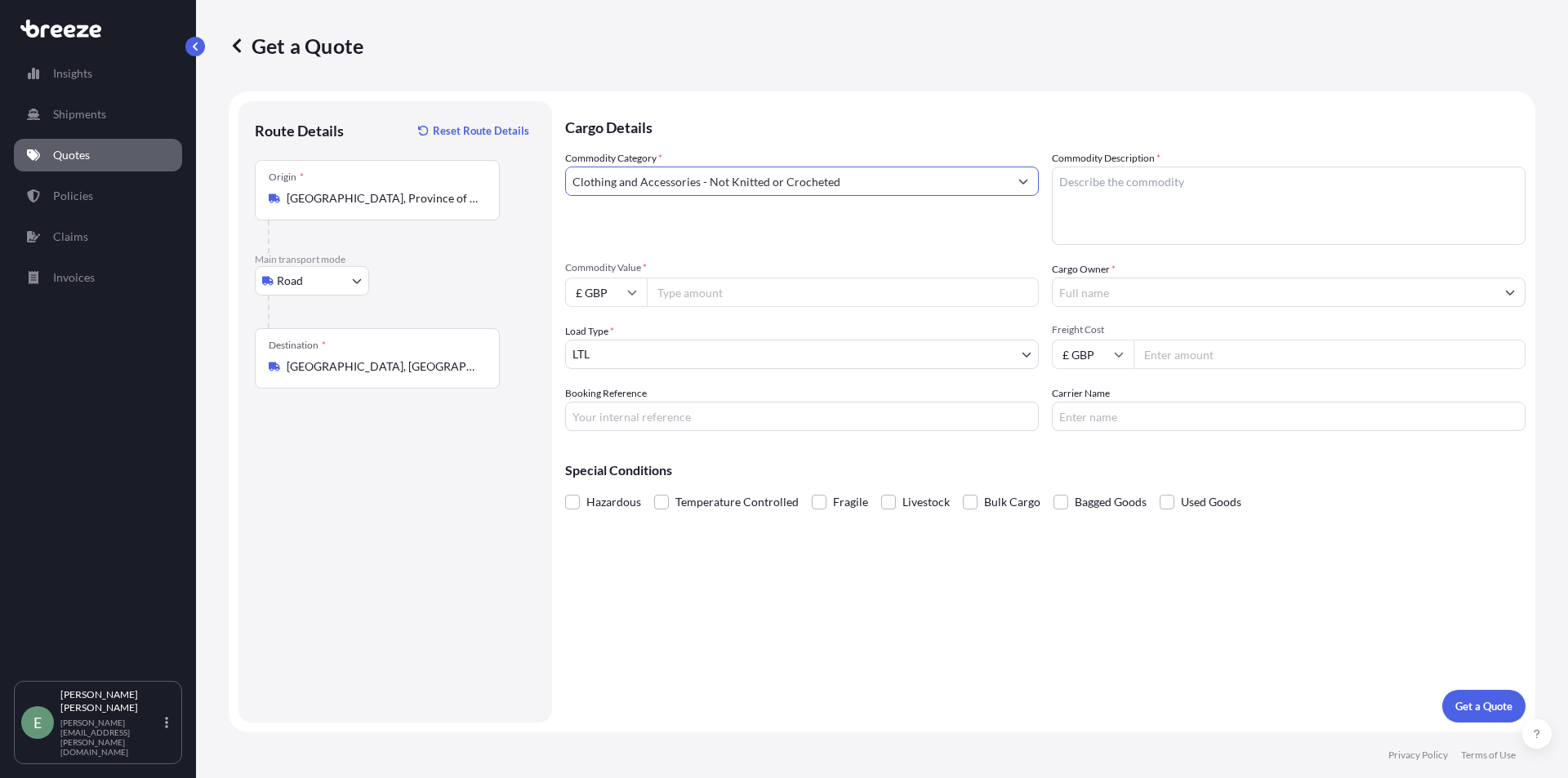
click at [757, 296] on input "Commodity Value *" at bounding box center [843, 292] width 392 height 29
click at [624, 293] on input "£ GBP" at bounding box center [607, 292] width 82 height 29
click at [607, 338] on div "€ EUR" at bounding box center [606, 337] width 68 height 31
type input "€ EUR"
click at [692, 298] on input "Commodity Value *" at bounding box center [843, 292] width 392 height 29
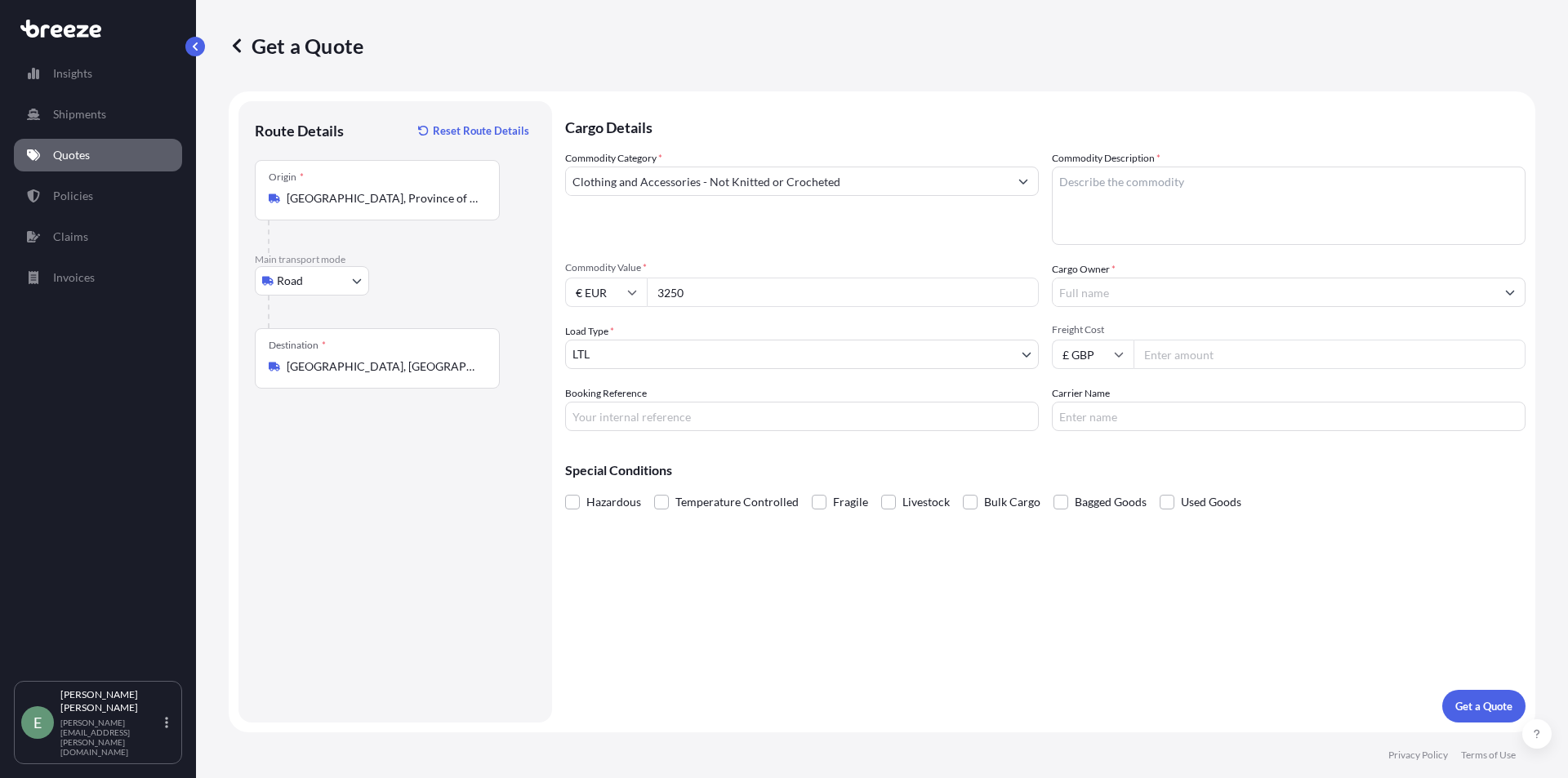
type input "3250"
click at [690, 358] on body "Insights Shipments Quotes Policies Claims Invoices E [PERSON_NAME] [PERSON_NAME…" at bounding box center [784, 389] width 1568 height 778
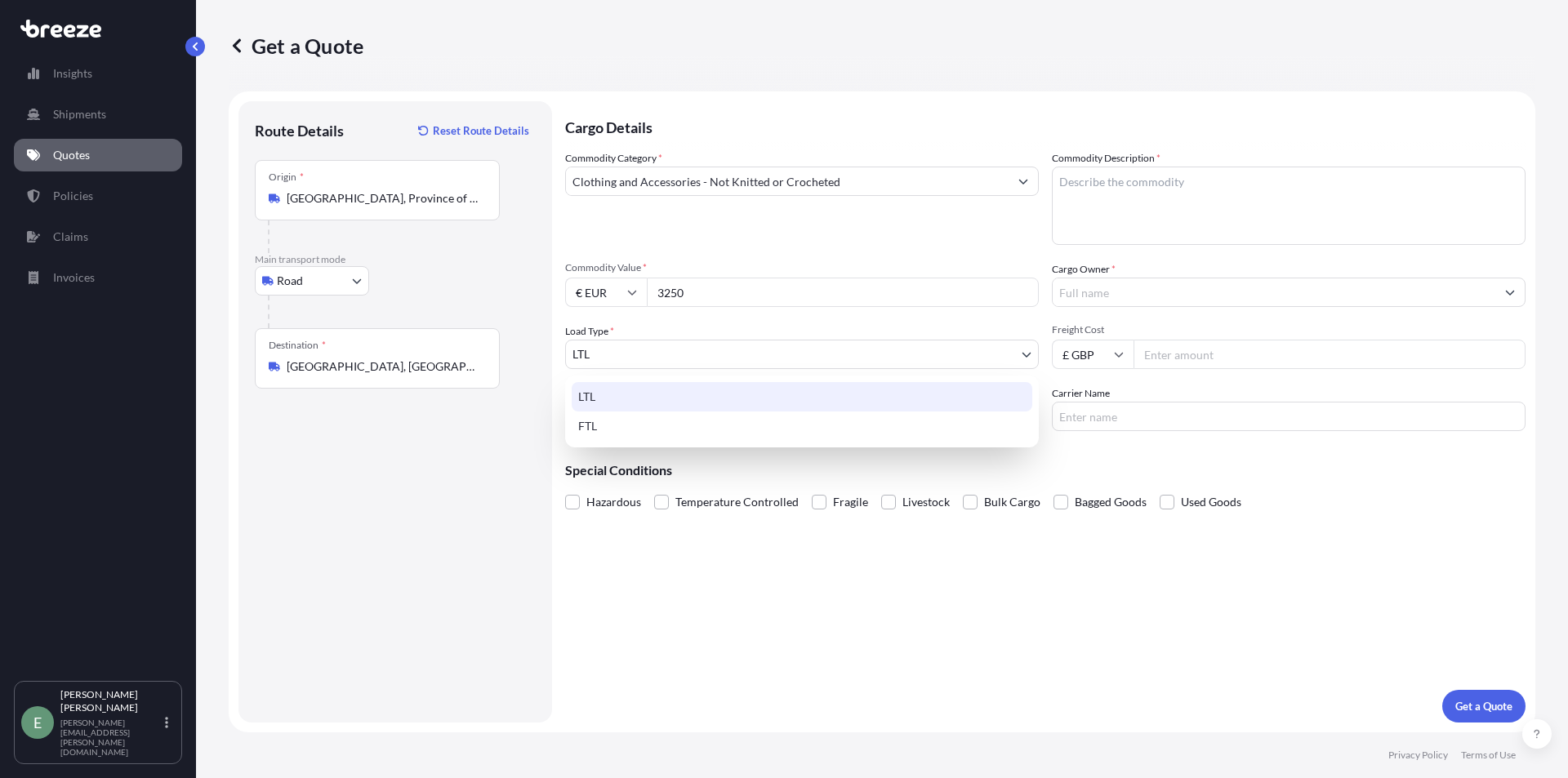
click at [638, 392] on div "LTL" at bounding box center [802, 397] width 461 height 29
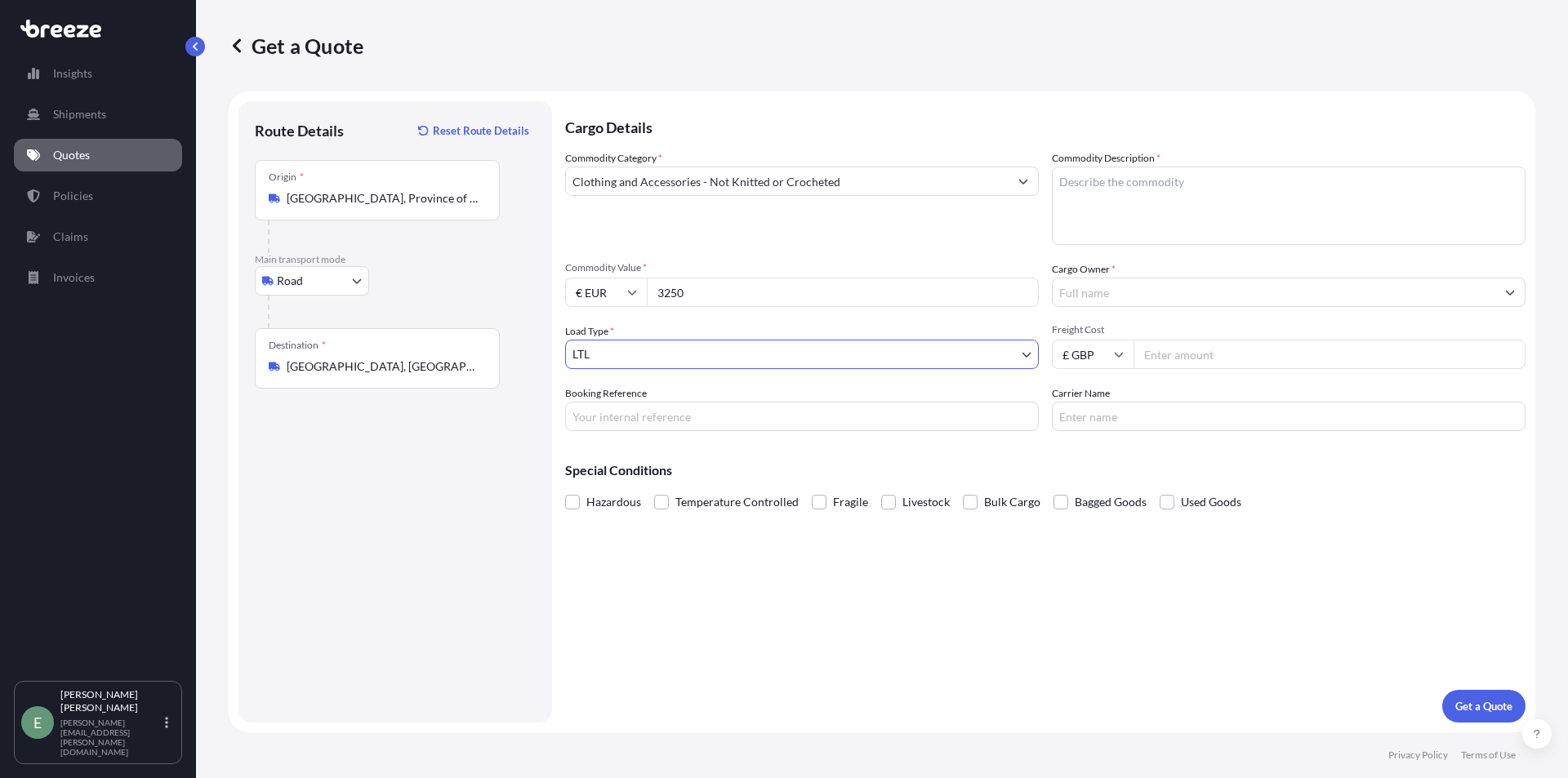
click at [1141, 299] on input "Cargo Owner *" at bounding box center [1273, 292] width 442 height 29
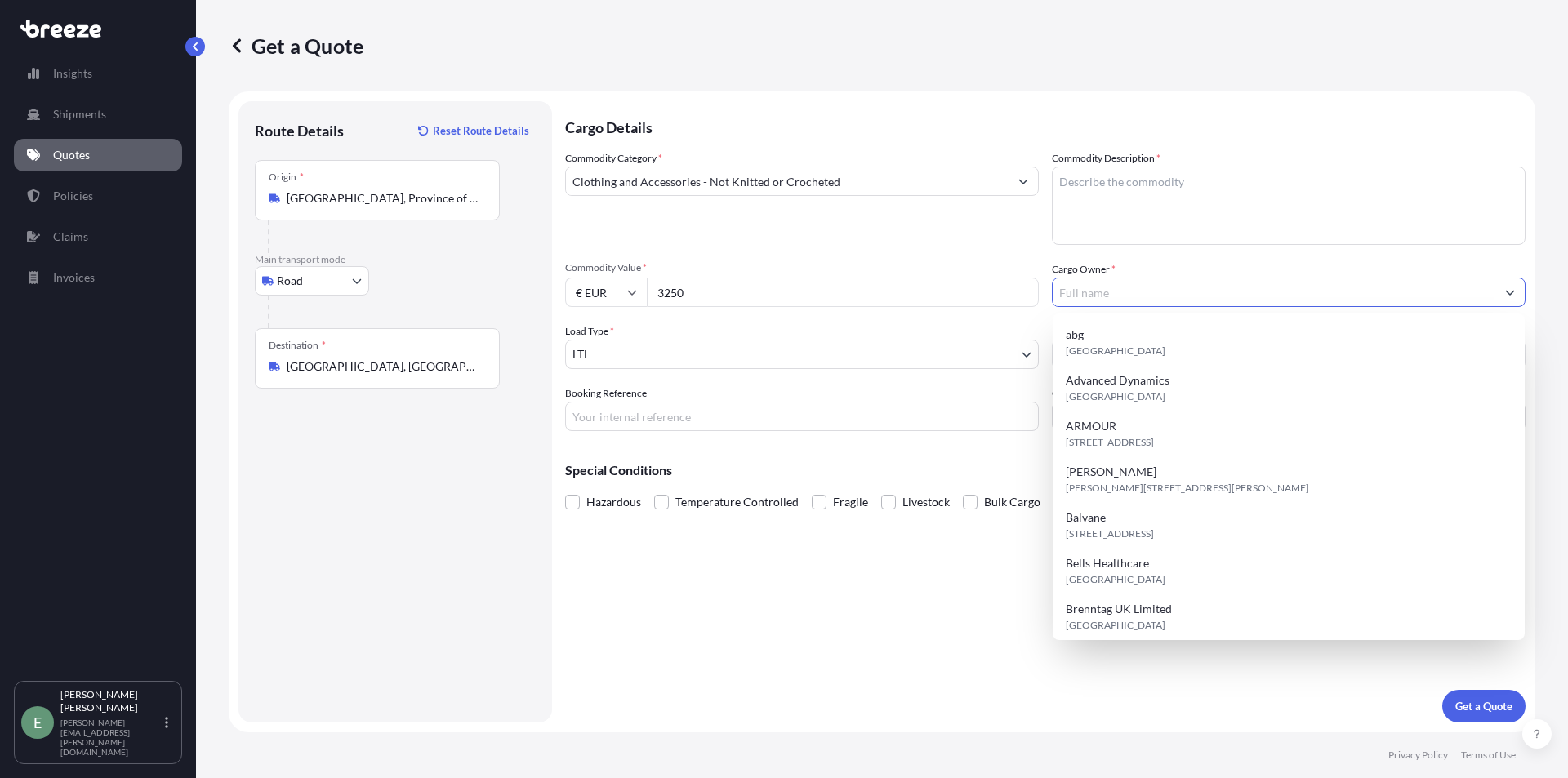
click at [1141, 299] on input "Cargo Owner *" at bounding box center [1273, 292] width 442 height 29
click at [1165, 295] on input "Cargo Owner *" at bounding box center [1273, 292] width 442 height 29
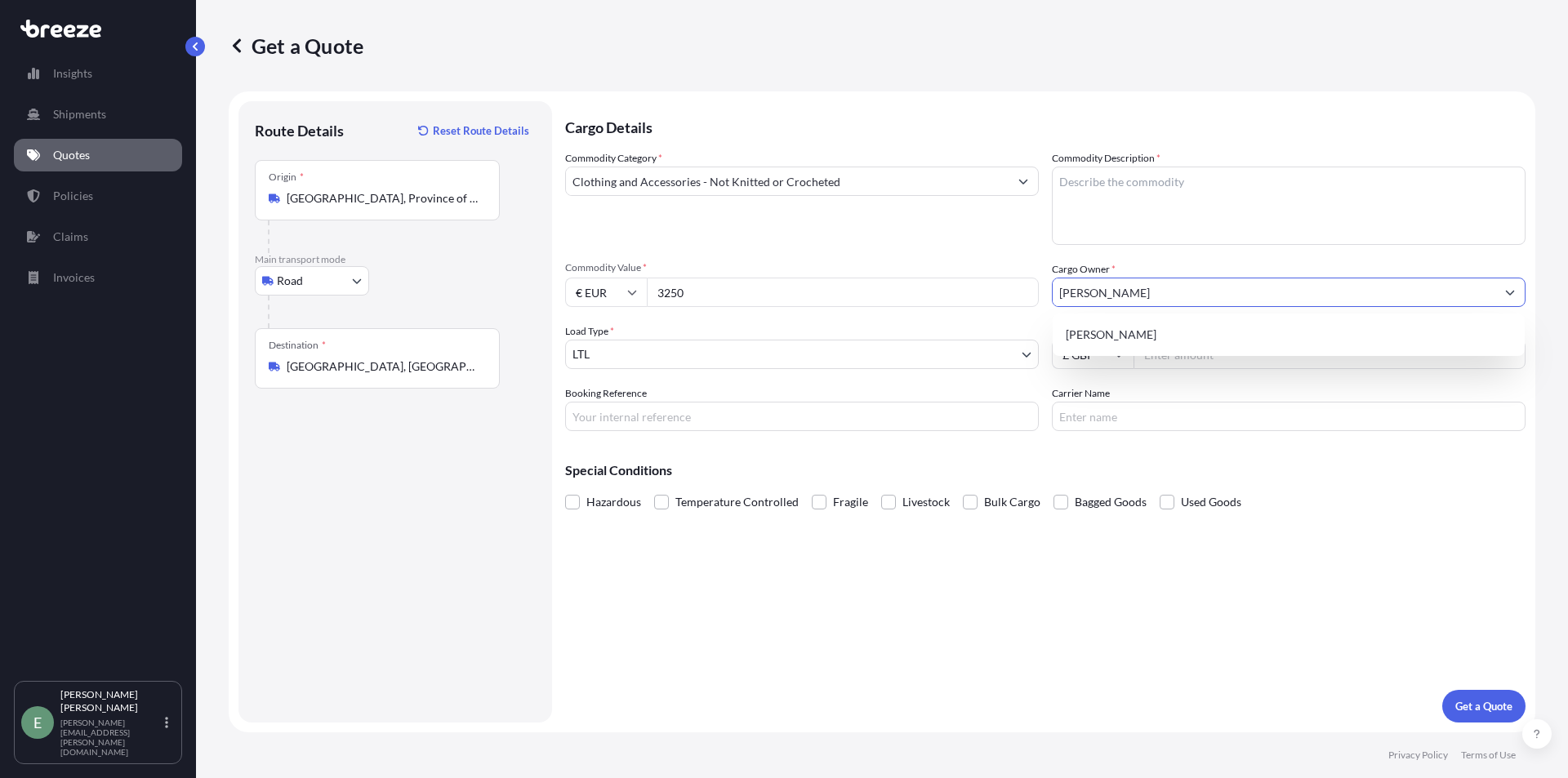
type input "[PERSON_NAME]"
click at [1149, 188] on textarea "Commodity Description *" at bounding box center [1288, 206] width 473 height 78
type textarea "CLOTHING"
click at [1180, 357] on input "Freight Cost" at bounding box center [1330, 354] width 392 height 29
type input "550"
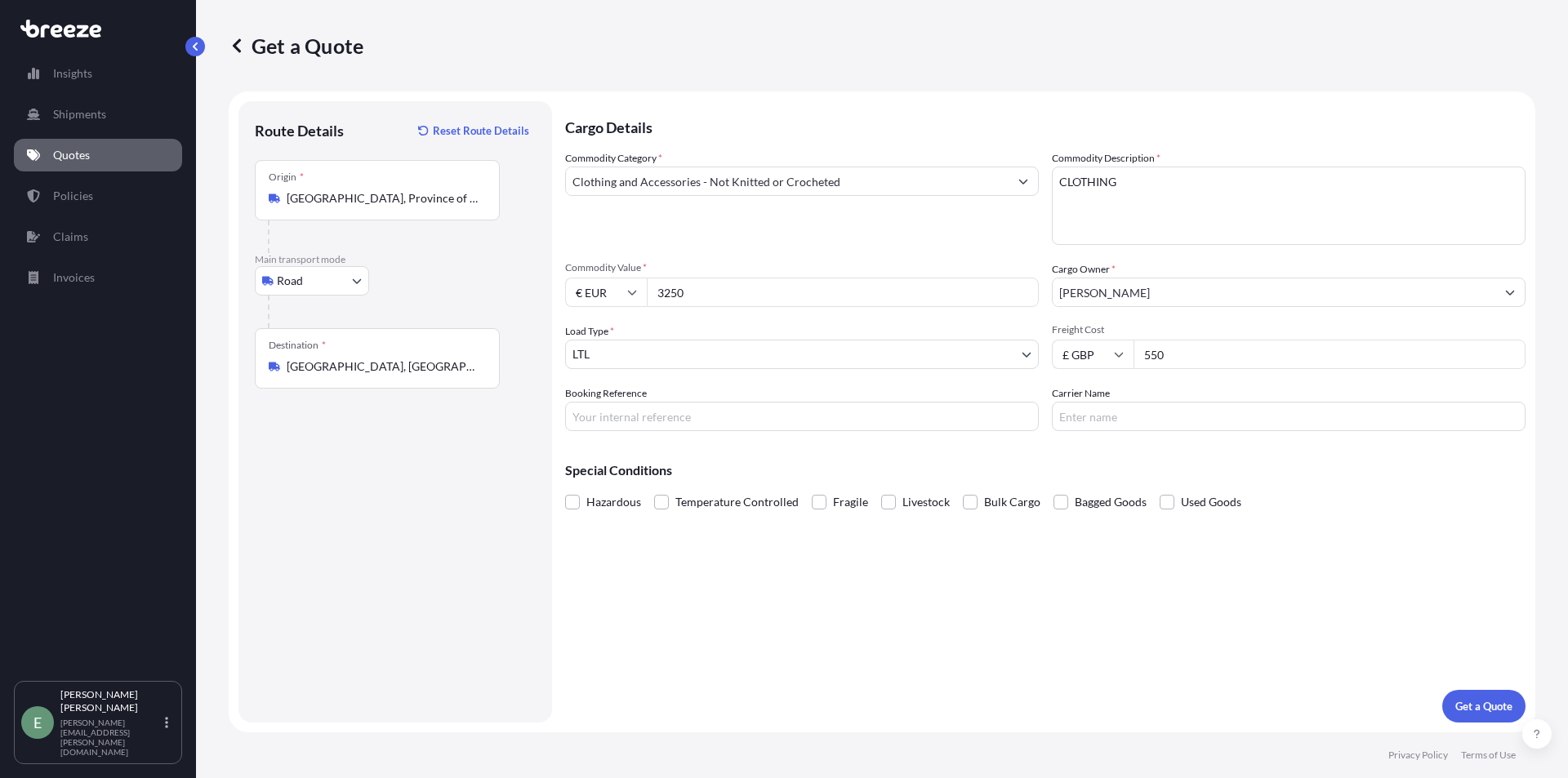
click at [1127, 420] on input "Carrier Name" at bounding box center [1288, 416] width 473 height 29
type input "DHL"
click at [711, 417] on input "Booking Reference" at bounding box center [802, 416] width 473 height 29
click at [742, 568] on div "Cargo Details Commodity Category * Clothing and Accessories - Not Knitted or Cr…" at bounding box center [1045, 411] width 961 height 621
click at [1479, 704] on p "Get a Quote" at bounding box center [1483, 706] width 57 height 16
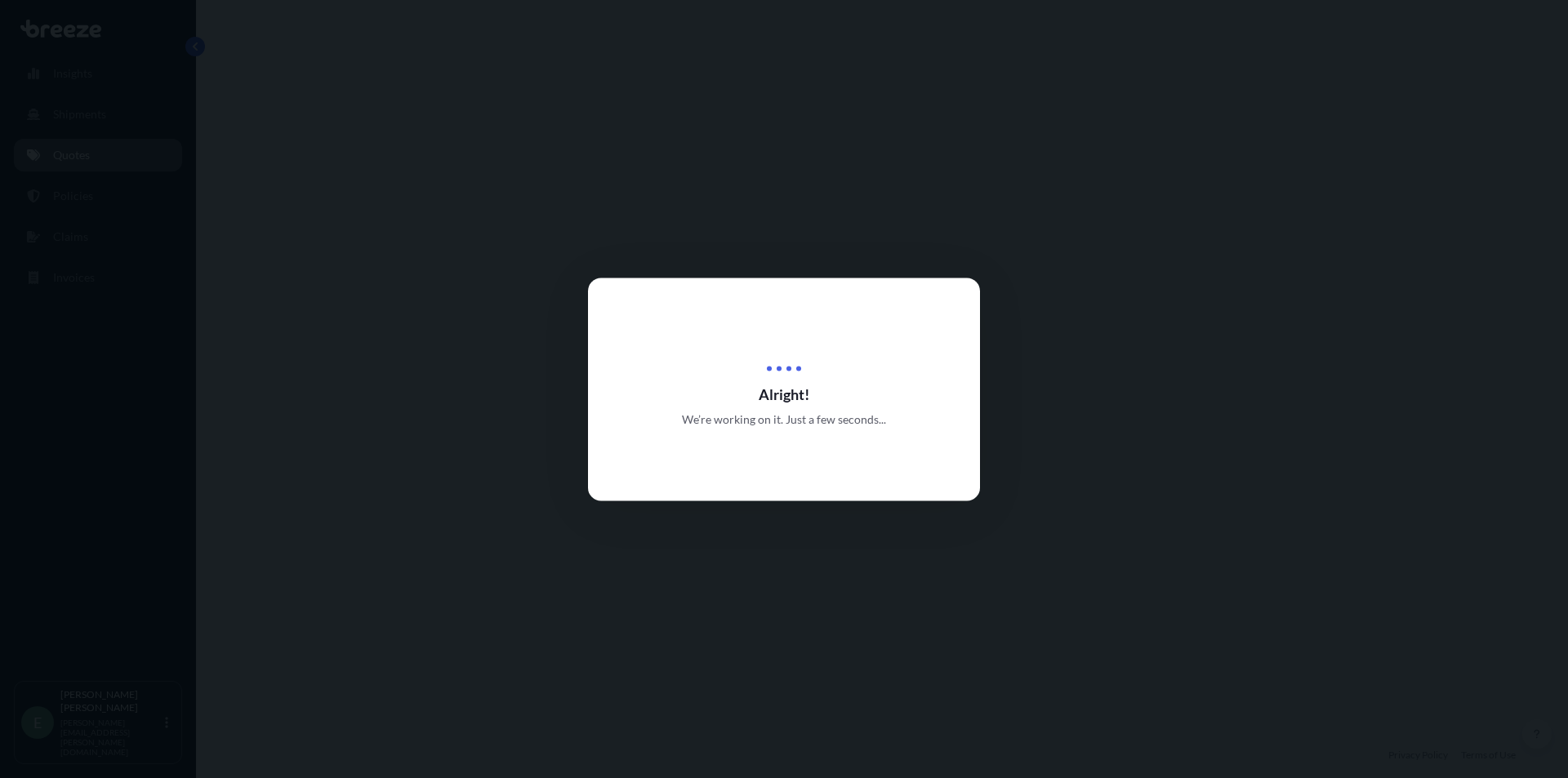
select select "Road"
select select "1"
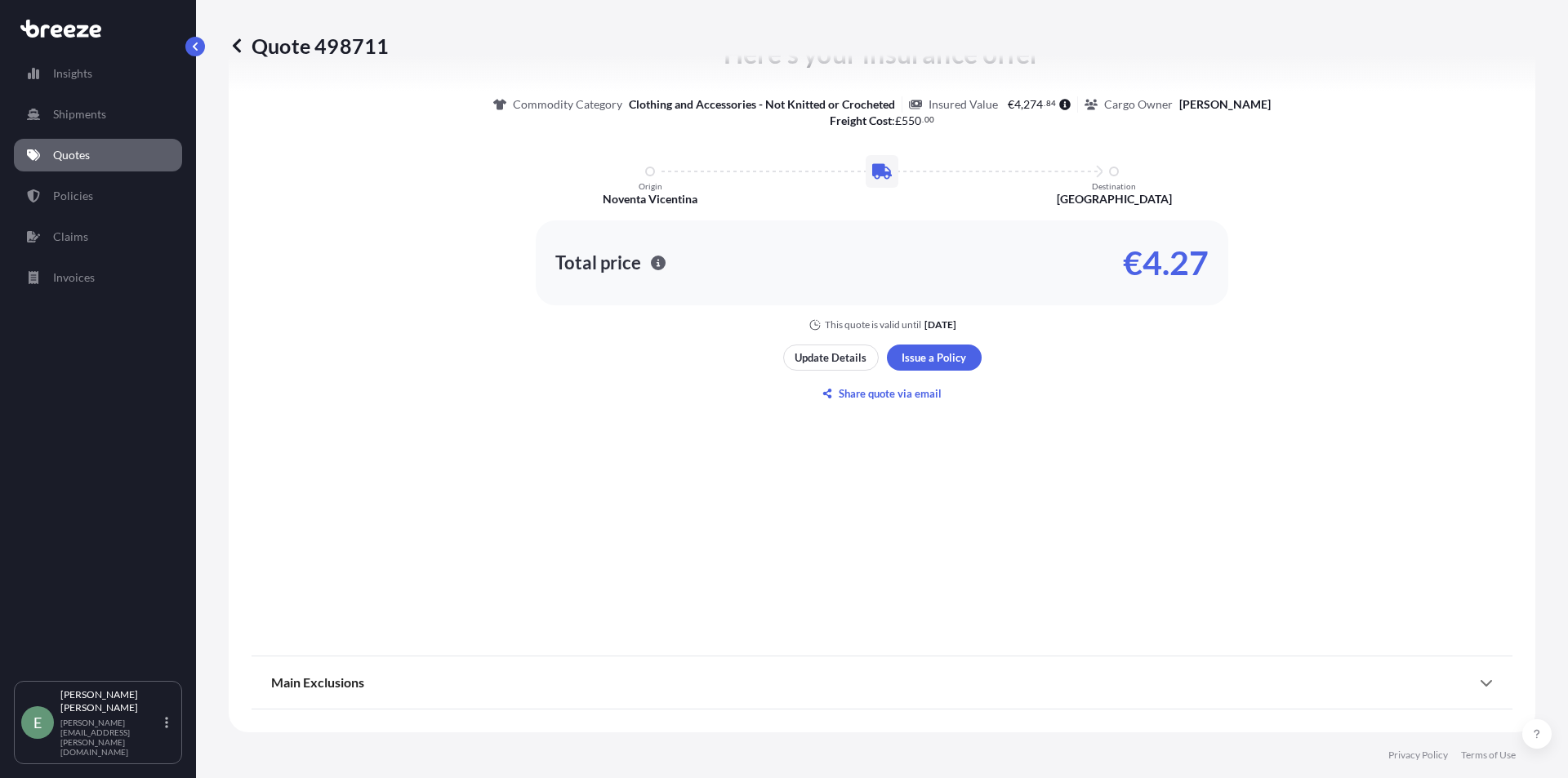
scroll to position [631, 0]
